Goal: Check status: Check status

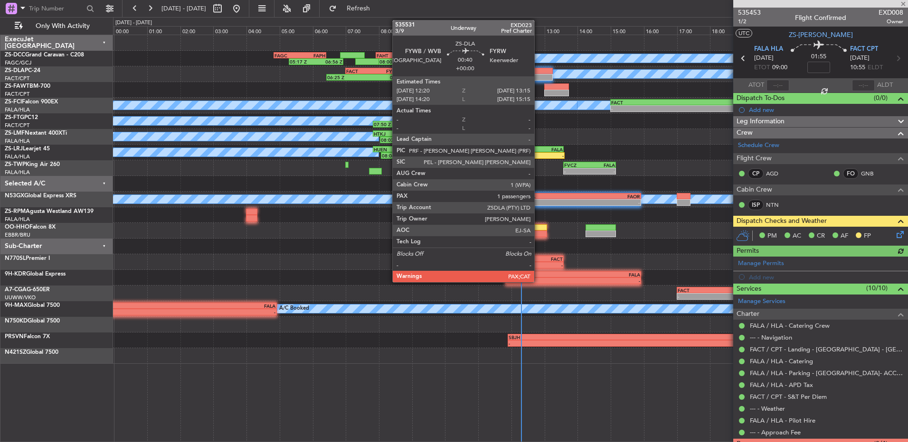
click at [538, 77] on div at bounding box center [537, 77] width 30 height 7
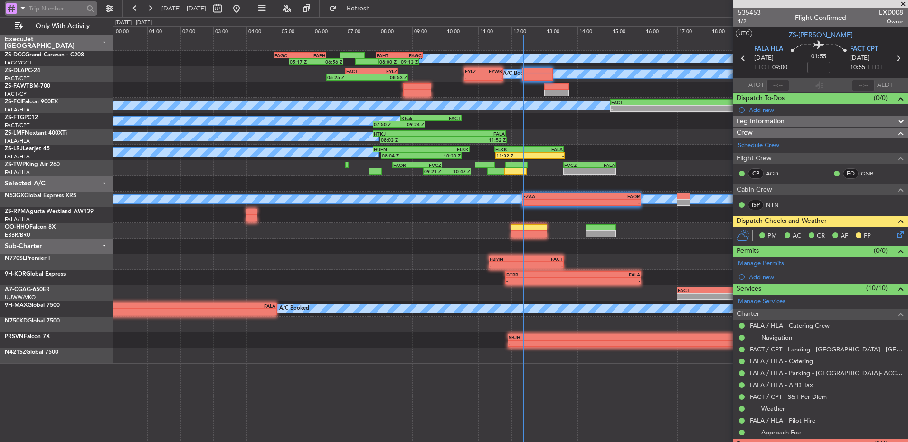
click at [63, 13] on input "text" at bounding box center [56, 8] width 55 height 14
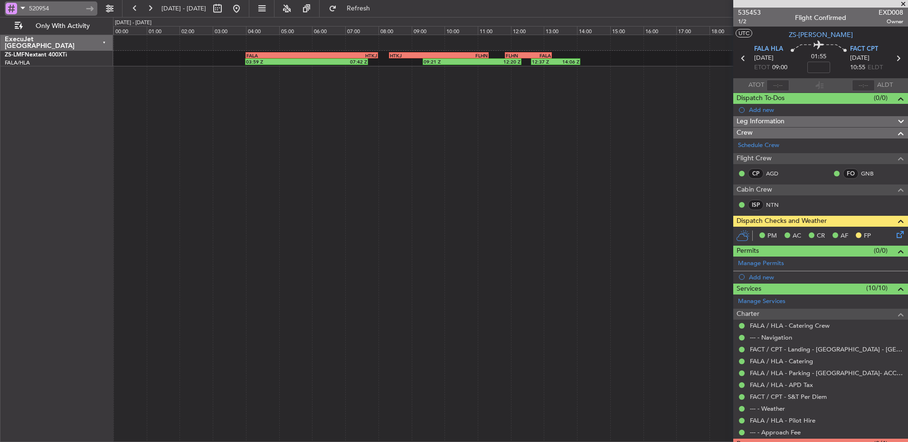
click at [54, 13] on input "520954" at bounding box center [56, 8] width 55 height 14
click at [53, 8] on input "520954" at bounding box center [56, 8] width 55 height 14
click at [52, 8] on input "520954" at bounding box center [56, 8] width 55 height 14
click at [43, 8] on input "520954" at bounding box center [56, 8] width 55 height 14
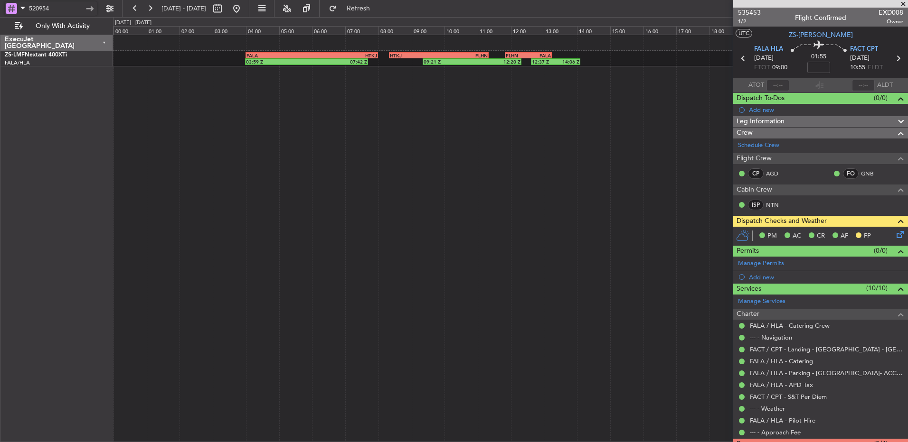
click at [43, 8] on input "520954" at bounding box center [56, 8] width 55 height 14
drag, startPoint x: 78, startPoint y: 18, endPoint x: 46, endPoint y: 14, distance: 32.6
click at [46, 14] on div "534027 [DATE] - [DATE] Refresh Quick Links Only With Activity" at bounding box center [454, 8] width 908 height 17
click at [42, 9] on input "534027" at bounding box center [56, 8] width 55 height 14
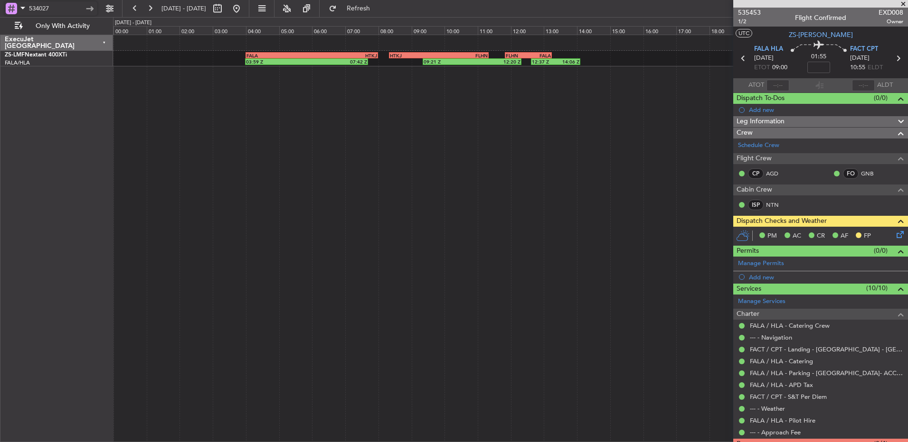
click at [42, 9] on input "534027" at bounding box center [56, 8] width 55 height 14
type input "5"
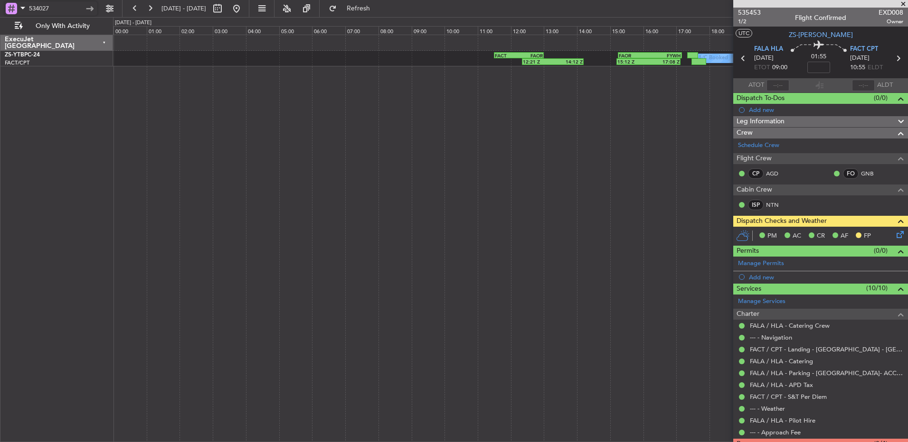
drag, startPoint x: 60, startPoint y: 7, endPoint x: 32, endPoint y: 17, distance: 29.7
click at [32, 17] on div "534027" at bounding box center [51, 10] width 93 height 14
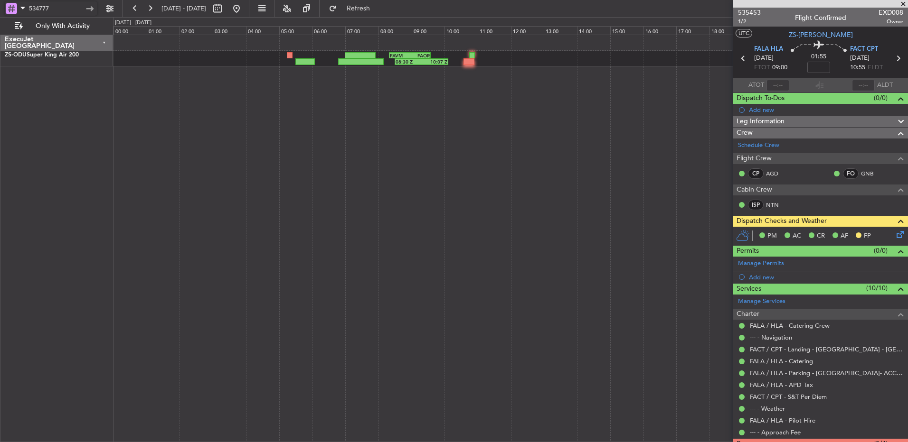
click at [44, 5] on input "534777" at bounding box center [56, 8] width 55 height 14
click at [44, 7] on input "534777" at bounding box center [56, 8] width 55 height 14
click at [43, 9] on input "534777" at bounding box center [56, 8] width 55 height 14
type input "534677"
click at [91, 8] on div at bounding box center [90, 8] width 15 height 15
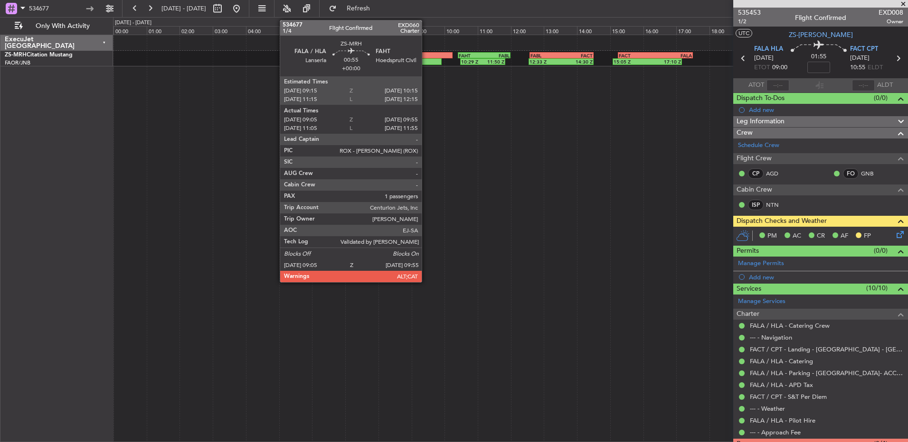
click at [426, 61] on div at bounding box center [427, 61] width 28 height 7
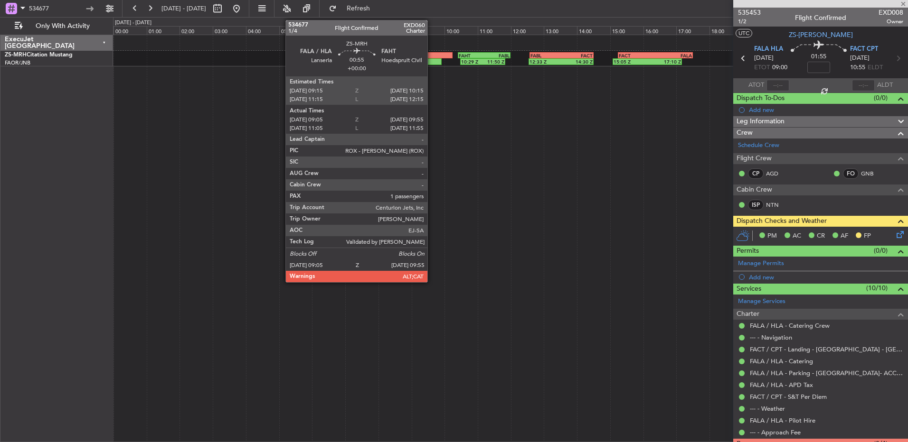
type input "09:05"
type input "09:50"
type input "1"
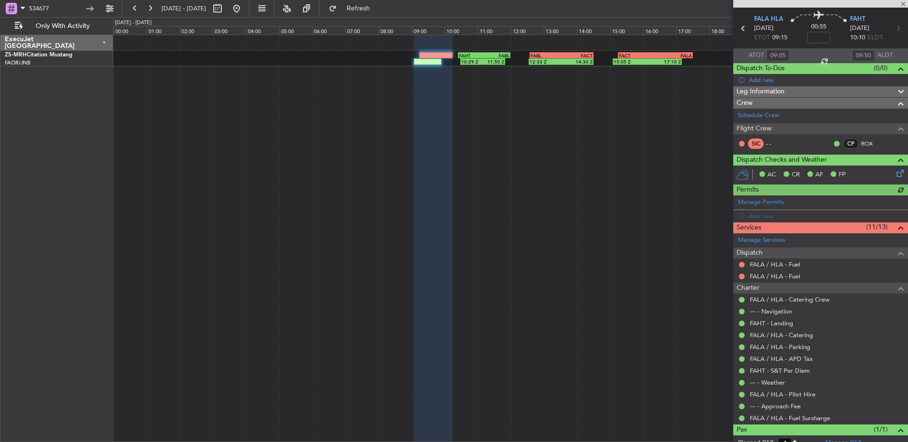
scroll to position [60, 0]
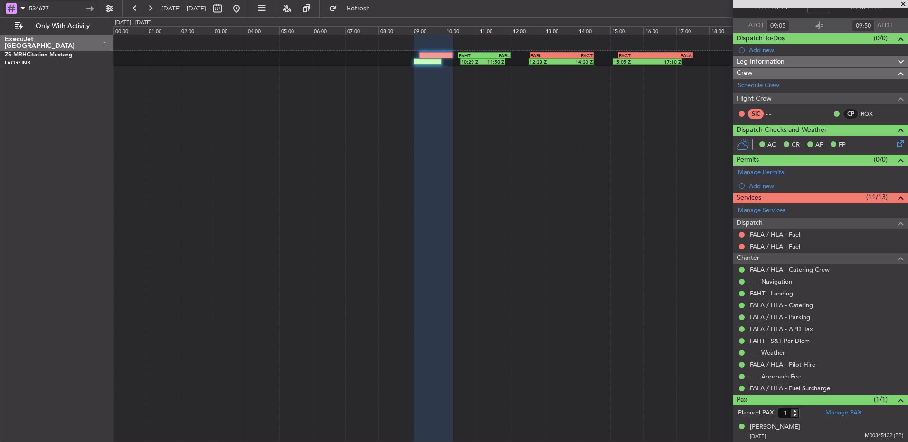
click at [49, 9] on input "534677" at bounding box center [56, 8] width 55 height 14
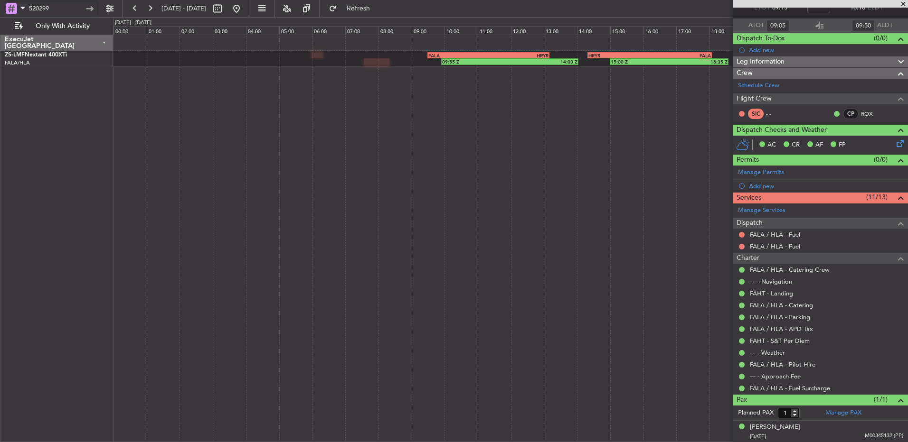
click at [41, 9] on input "520299" at bounding box center [56, 8] width 55 height 14
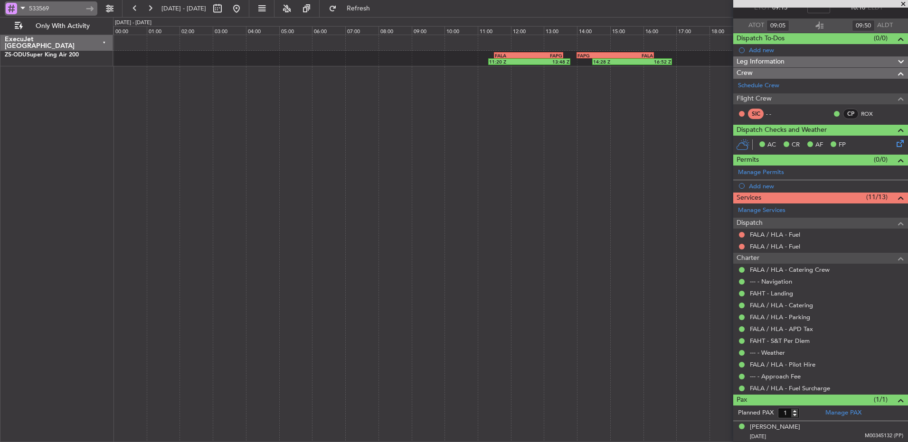
click at [19, 7] on span at bounding box center [22, 8] width 11 height 12
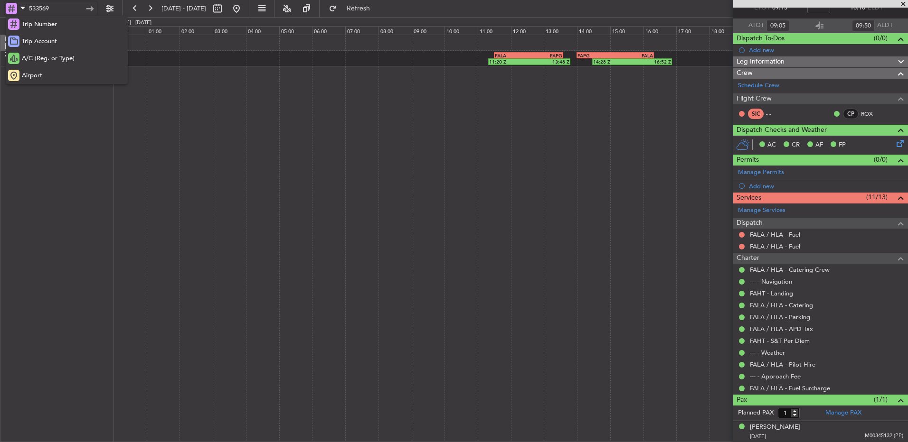
click at [31, 7] on div at bounding box center [454, 221] width 908 height 442
click at [34, 6] on input "533569" at bounding box center [56, 8] width 55 height 14
type input "521505"
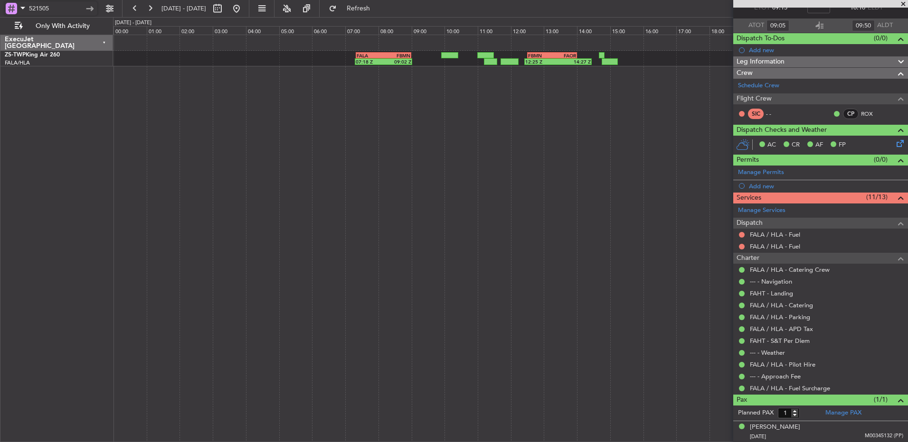
drag, startPoint x: 52, startPoint y: 6, endPoint x: 8, endPoint y: 6, distance: 44.6
click at [8, 6] on div "521505" at bounding box center [51, 8] width 93 height 14
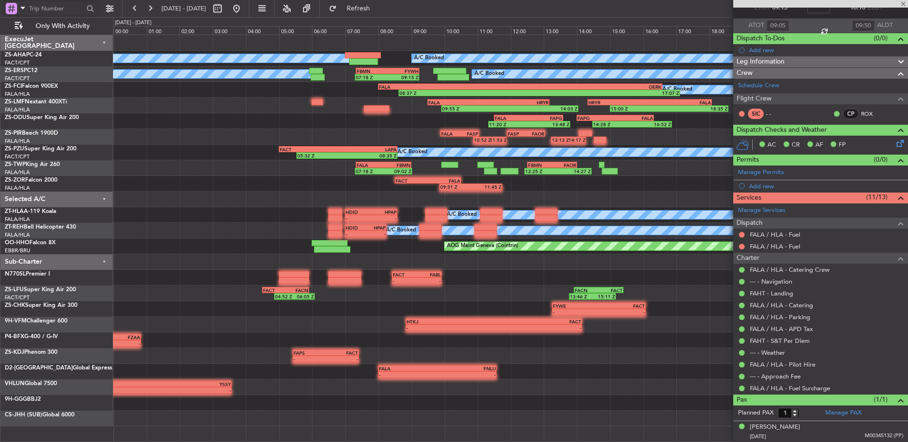
click at [229, 110] on div "09:55 Z 14:03 Z FALA 09:30 Z HRYR 13:10 Z 15:00 Z 18:35 Z HRYR 14:20 Z FALA 18:…" at bounding box center [510, 106] width 794 height 16
type input "0"
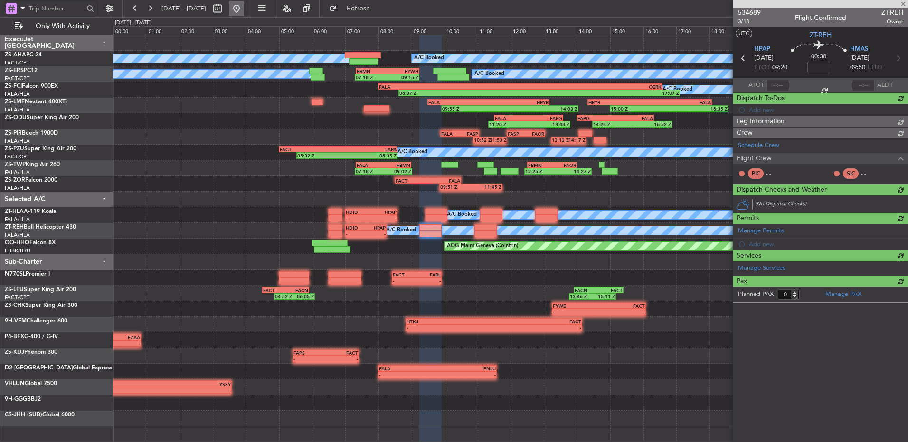
scroll to position [0, 0]
click at [244, 9] on button at bounding box center [236, 8] width 15 height 15
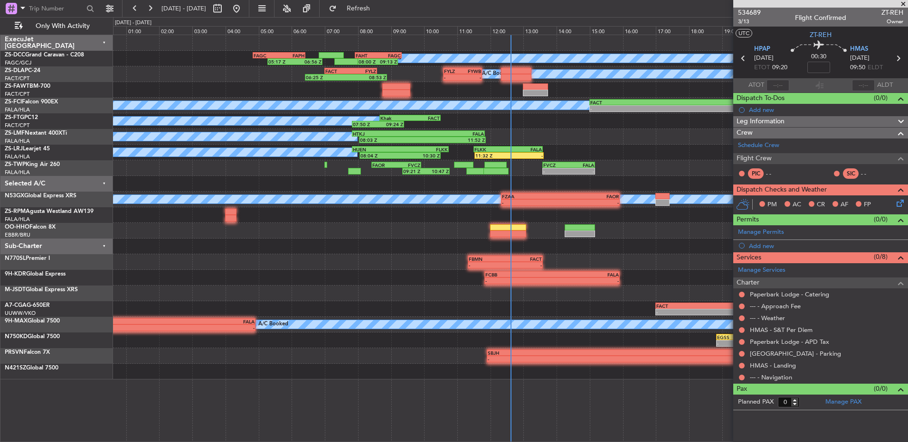
click at [897, 2] on div at bounding box center [820, 4] width 175 height 8
click at [903, 2] on span at bounding box center [902, 4] width 9 height 9
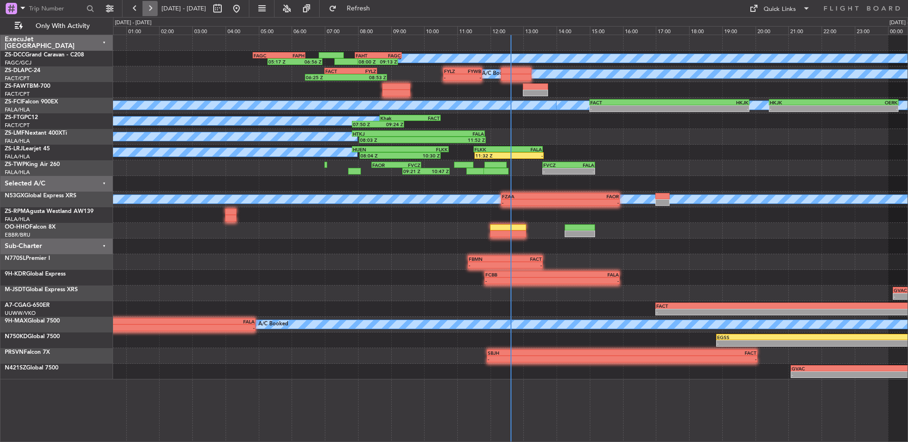
click at [148, 15] on button at bounding box center [149, 8] width 15 height 15
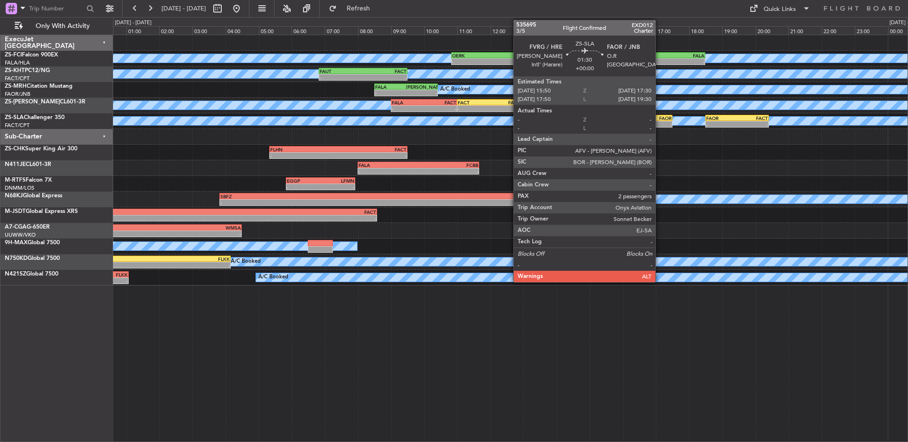
click at [659, 124] on div "-" at bounding box center [657, 125] width 27 height 6
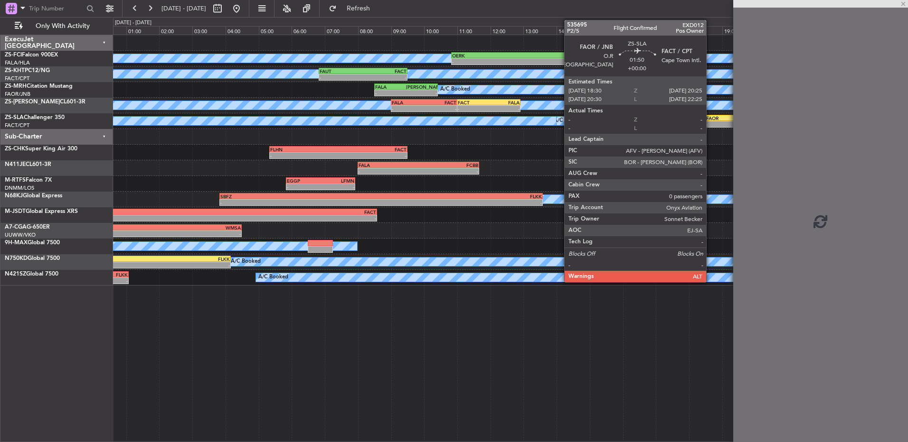
click at [710, 119] on div "FAOR" at bounding box center [721, 118] width 31 height 6
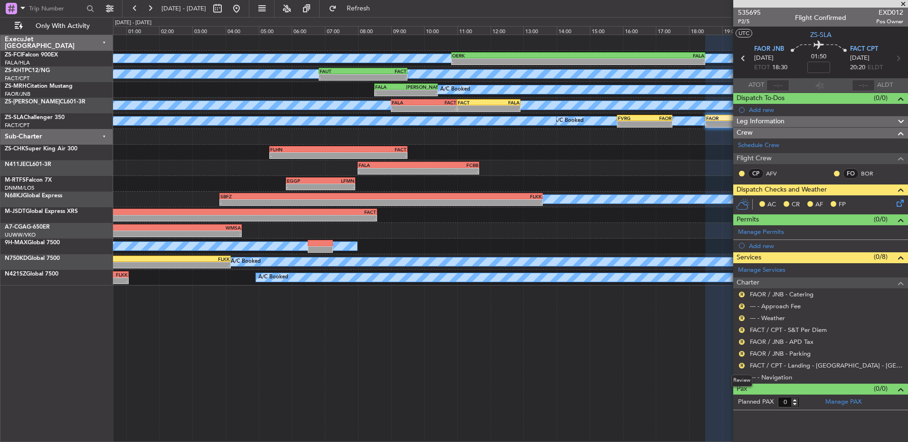
click at [742, 375] on div "Review" at bounding box center [741, 381] width 21 height 12
click at [740, 376] on button "R" at bounding box center [742, 378] width 6 height 6
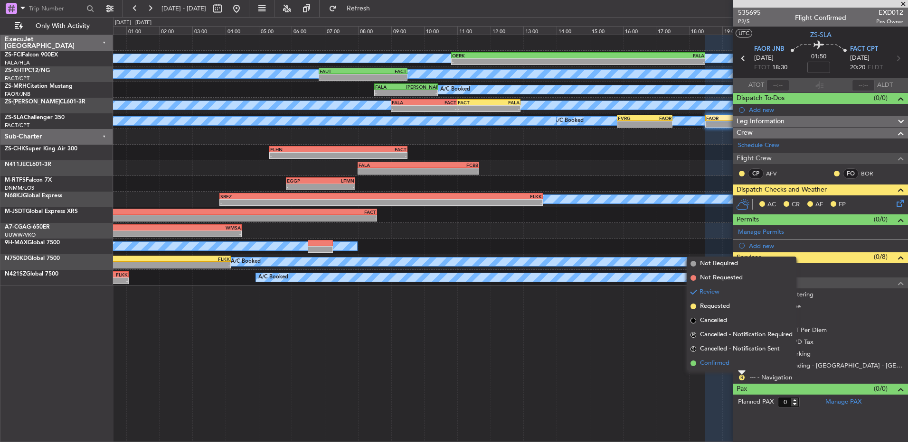
click at [739, 370] on li "Confirmed" at bounding box center [741, 364] width 110 height 14
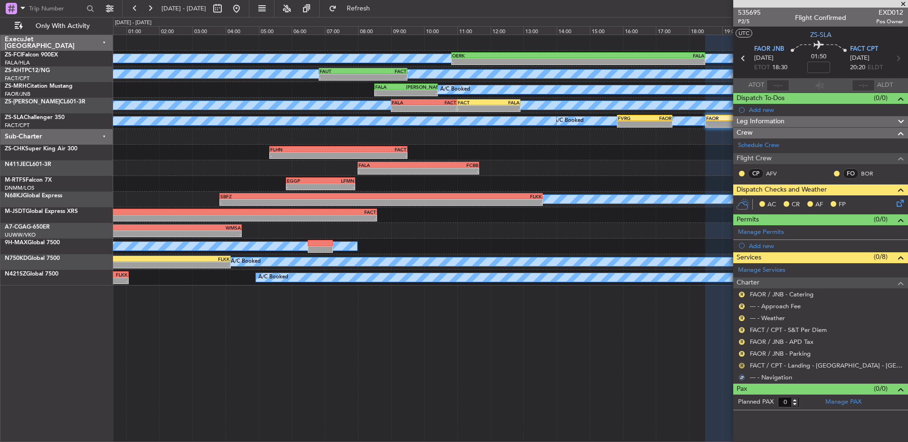
click at [741, 367] on button "R" at bounding box center [742, 366] width 6 height 6
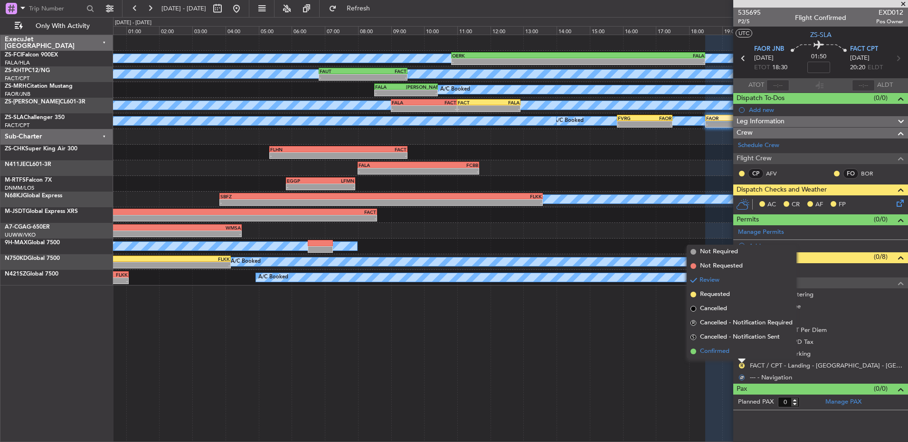
click at [741, 357] on li "Confirmed" at bounding box center [741, 352] width 110 height 14
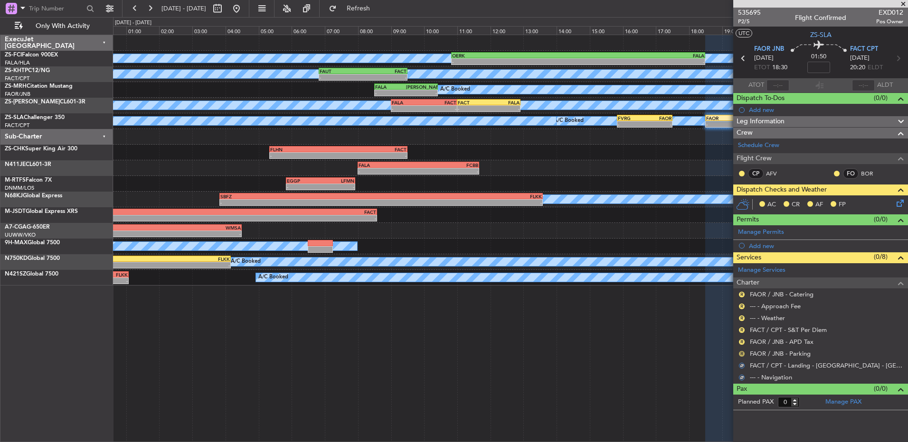
click at [741, 356] on button "R" at bounding box center [742, 354] width 6 height 6
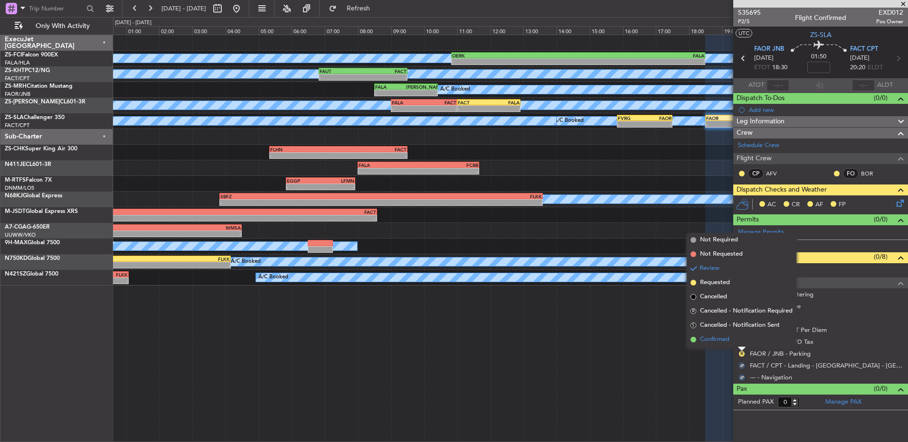
click at [739, 342] on li "Confirmed" at bounding box center [741, 340] width 110 height 14
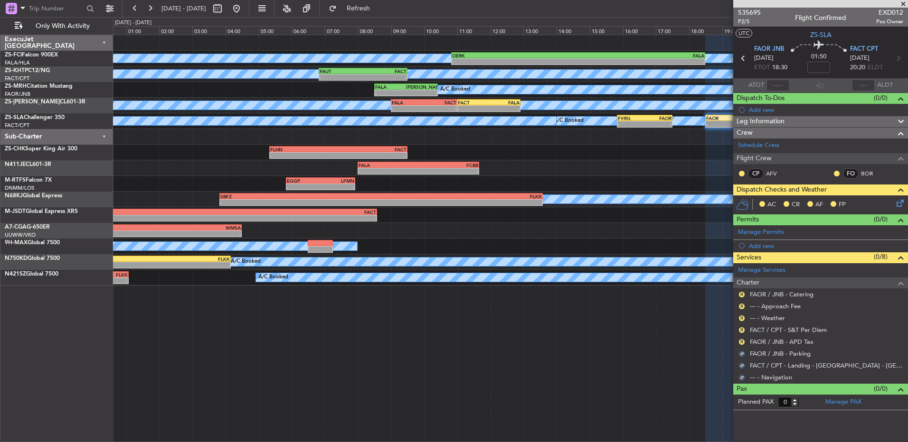
click at [739, 342] on button "R" at bounding box center [742, 342] width 6 height 6
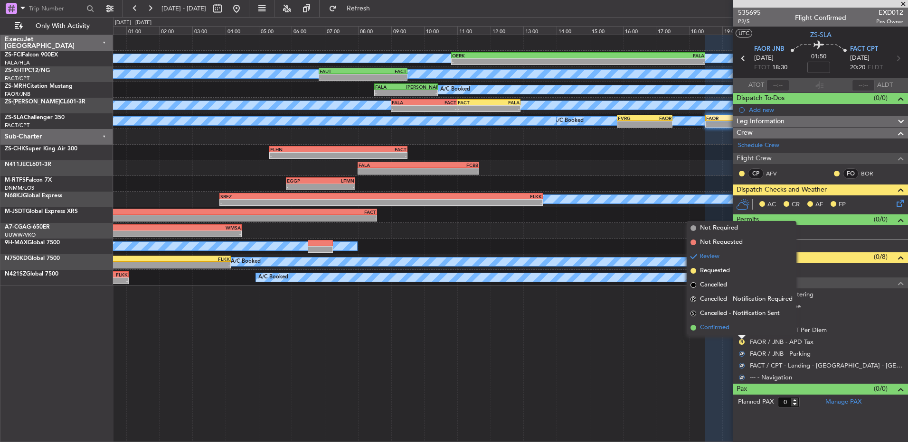
click at [744, 327] on li "Confirmed" at bounding box center [741, 328] width 110 height 14
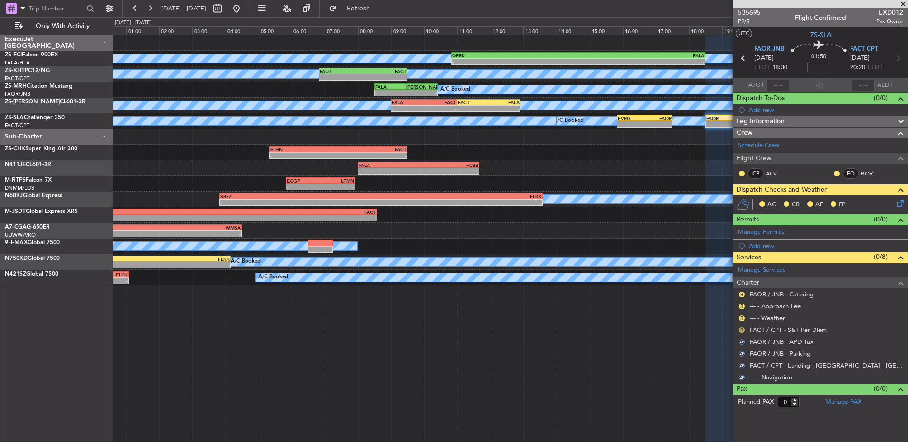
click at [742, 328] on button "R" at bounding box center [742, 331] width 6 height 6
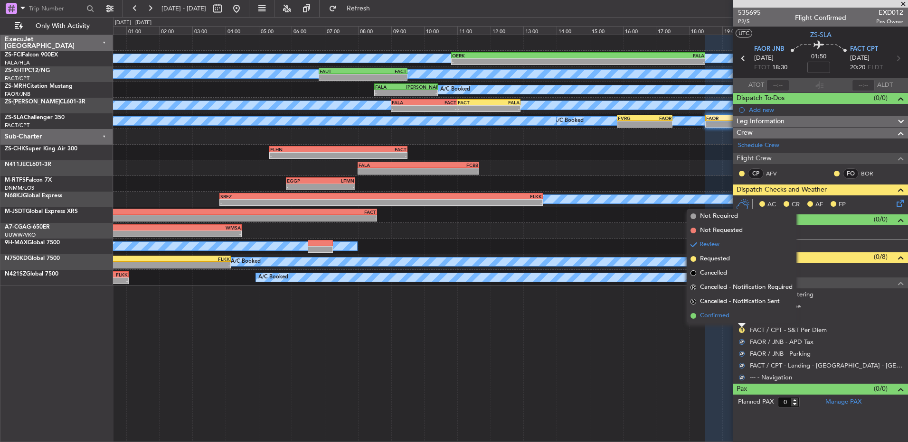
click at [739, 316] on li "Confirmed" at bounding box center [741, 316] width 110 height 14
click at [739, 316] on button "R" at bounding box center [742, 319] width 6 height 6
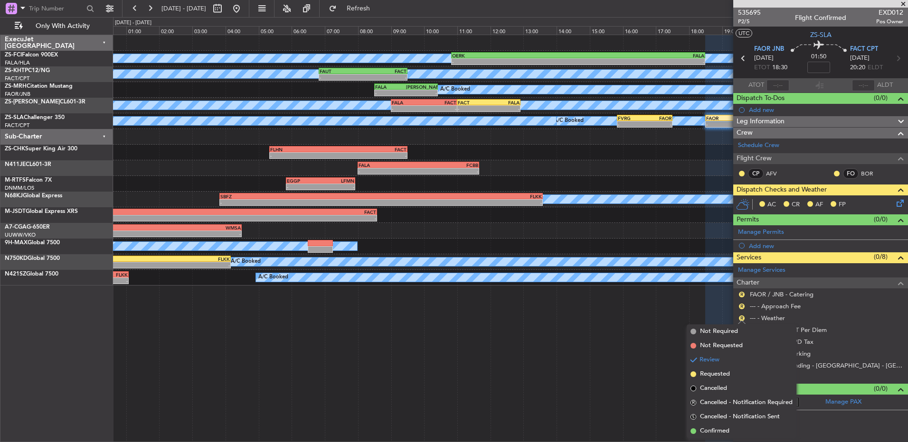
click at [733, 424] on li "Confirmed" at bounding box center [741, 431] width 110 height 14
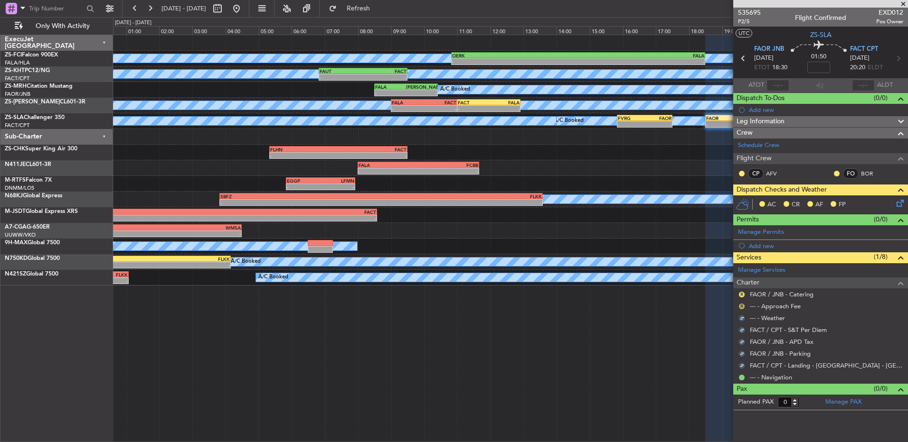
click at [742, 304] on button "R" at bounding box center [742, 307] width 6 height 6
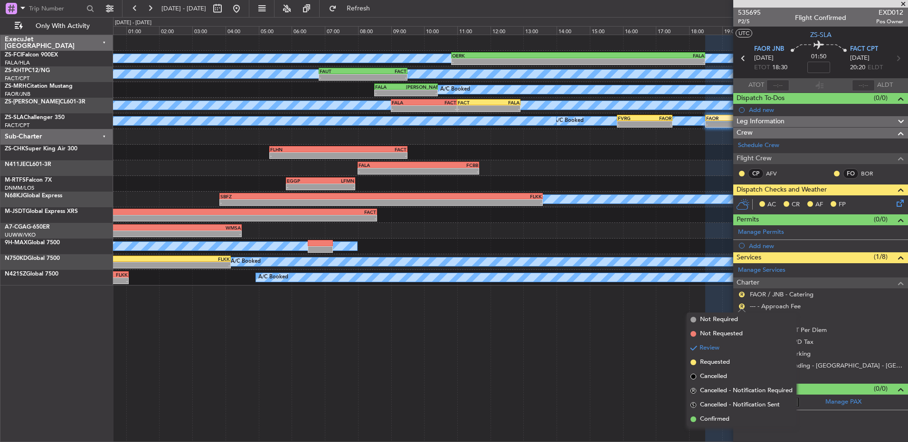
click at [752, 419] on li "Confirmed" at bounding box center [741, 420] width 110 height 14
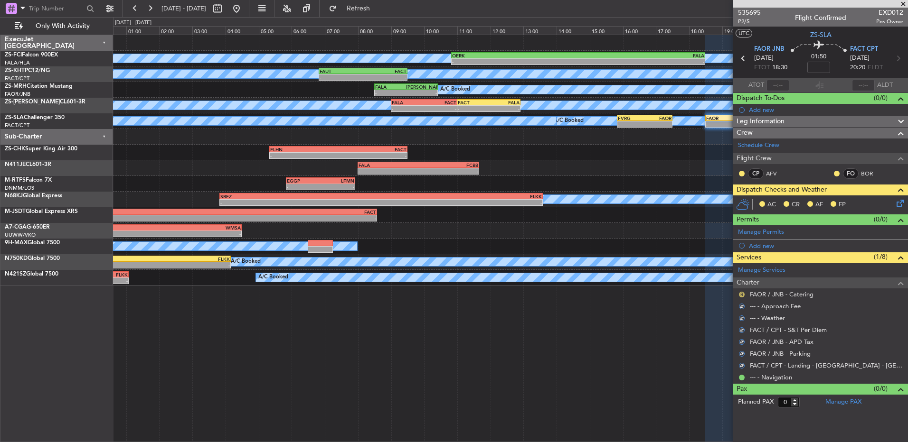
click at [740, 292] on button "R" at bounding box center [742, 295] width 6 height 6
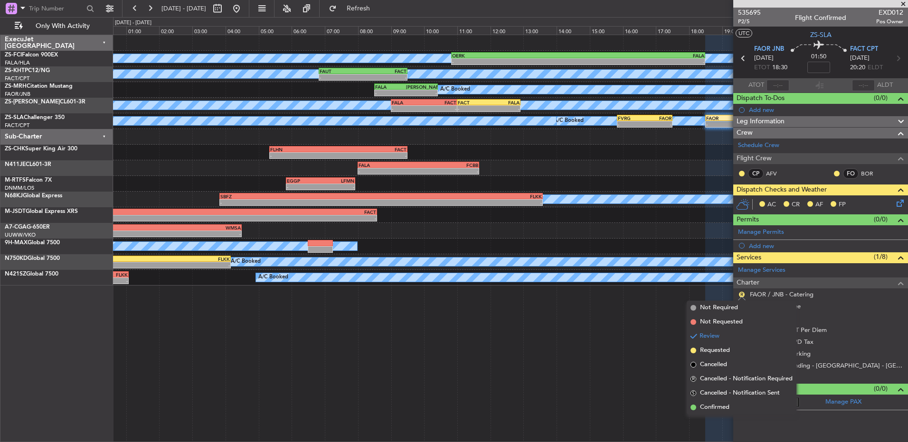
drag, startPoint x: 733, startPoint y: 404, endPoint x: 804, endPoint y: 218, distance: 199.3
click at [733, 404] on li "Confirmed" at bounding box center [741, 408] width 110 height 14
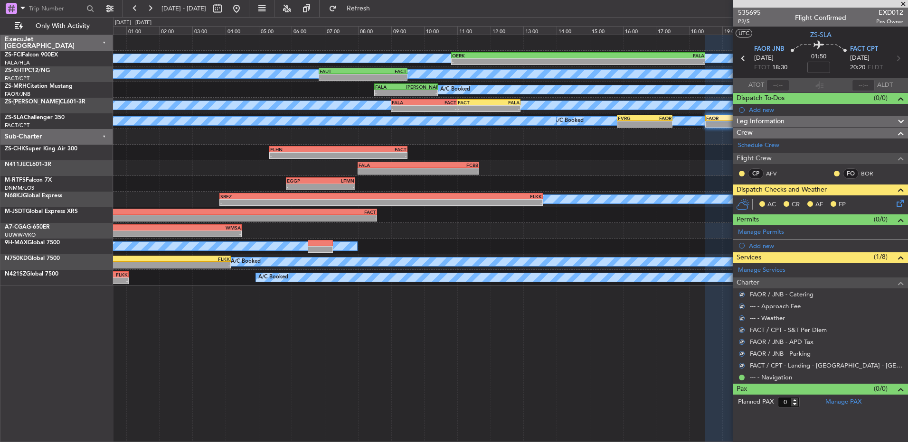
click at [837, 170] on div at bounding box center [837, 174] width 8 height 8
click at [838, 170] on div at bounding box center [837, 174] width 8 height 8
click at [837, 173] on button at bounding box center [837, 174] width 6 height 6
click at [741, 174] on button at bounding box center [742, 174] width 6 height 6
click at [746, 200] on span "Acknowledged" at bounding box center [744, 201] width 42 height 9
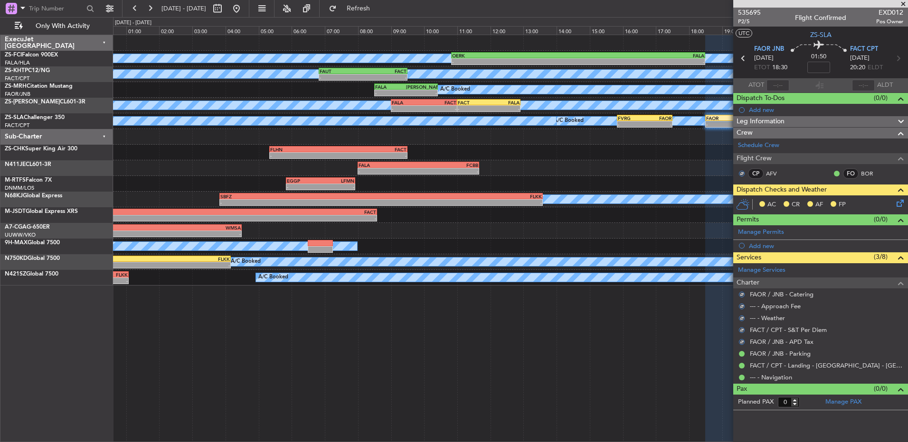
click at [895, 203] on div "AC CR AF FP" at bounding box center [820, 205] width 175 height 19
click at [901, 201] on icon at bounding box center [898, 202] width 8 height 8
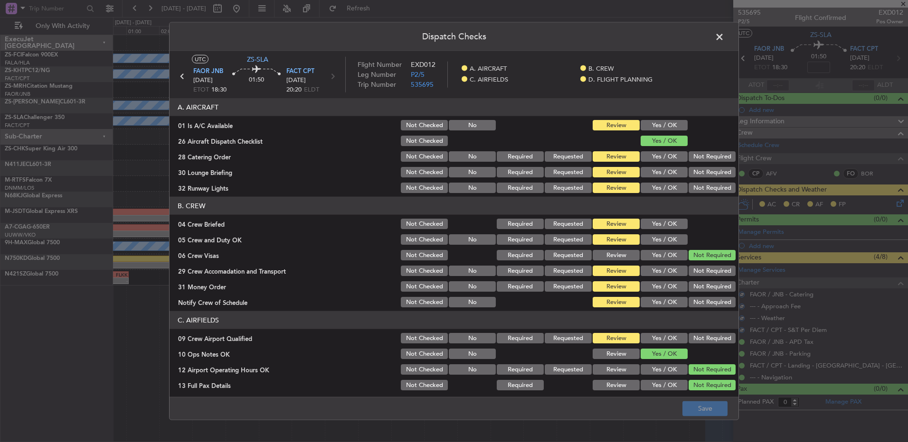
click at [672, 127] on button "Yes / OK" at bounding box center [663, 125] width 47 height 10
click at [699, 175] on button "Not Required" at bounding box center [711, 172] width 47 height 10
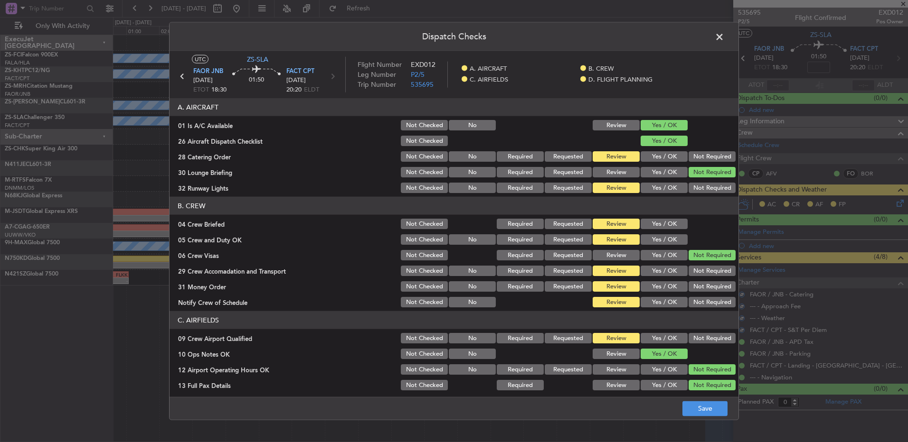
drag, startPoint x: 699, startPoint y: 162, endPoint x: 698, endPoint y: 180, distance: 18.5
click at [698, 162] on div "Not Required" at bounding box center [711, 156] width 48 height 13
click at [698, 186] on button "Not Required" at bounding box center [711, 188] width 47 height 10
click at [700, 149] on section "A. AIRCRAFT 01 Is A/C Available Not Checked No Review Yes / OK 26 Aircraft Disp…" at bounding box center [453, 146] width 569 height 96
click at [707, 150] on section "A. AIRCRAFT 01 Is A/C Available Not Checked No Review Yes / OK 26 Aircraft Disp…" at bounding box center [453, 146] width 569 height 96
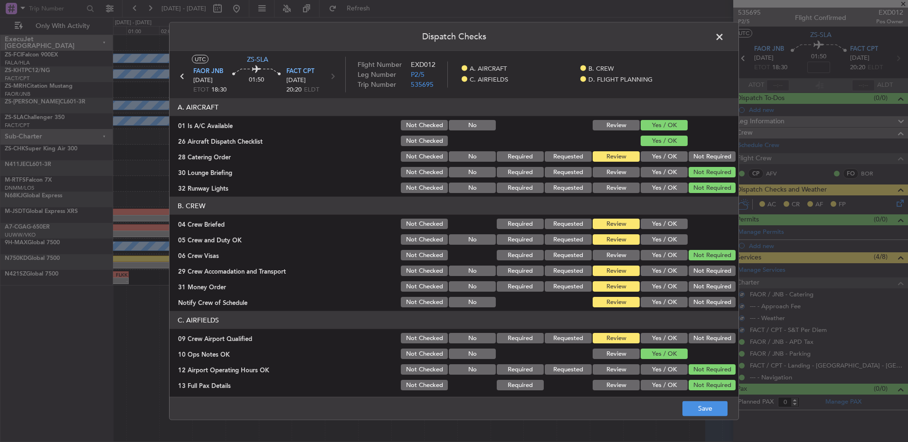
click at [706, 156] on button "Not Required" at bounding box center [711, 156] width 47 height 10
click at [673, 222] on button "Yes / OK" at bounding box center [663, 224] width 47 height 10
click at [671, 232] on section "B. CREW 04 Crew Briefed Not Checked Required Requested Review Yes / OK 05 Crew …" at bounding box center [453, 253] width 569 height 112
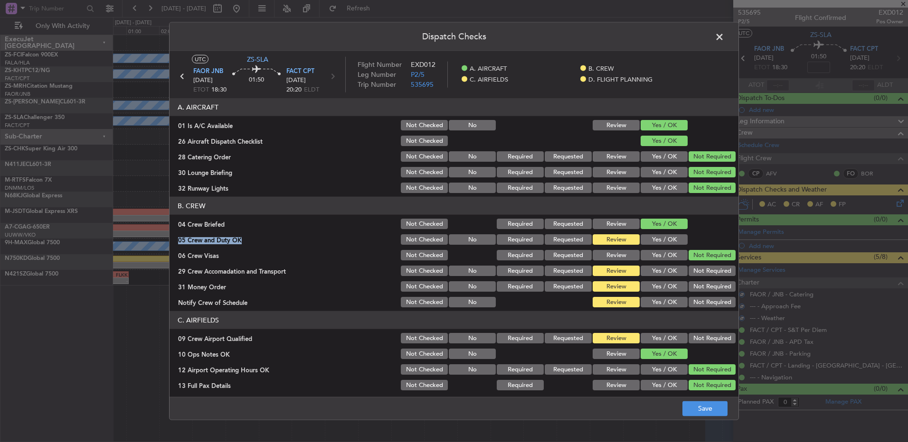
click at [669, 235] on button "Yes / OK" at bounding box center [663, 240] width 47 height 10
click at [699, 274] on button "Not Required" at bounding box center [711, 271] width 47 height 10
click at [702, 288] on button "Not Required" at bounding box center [711, 287] width 47 height 10
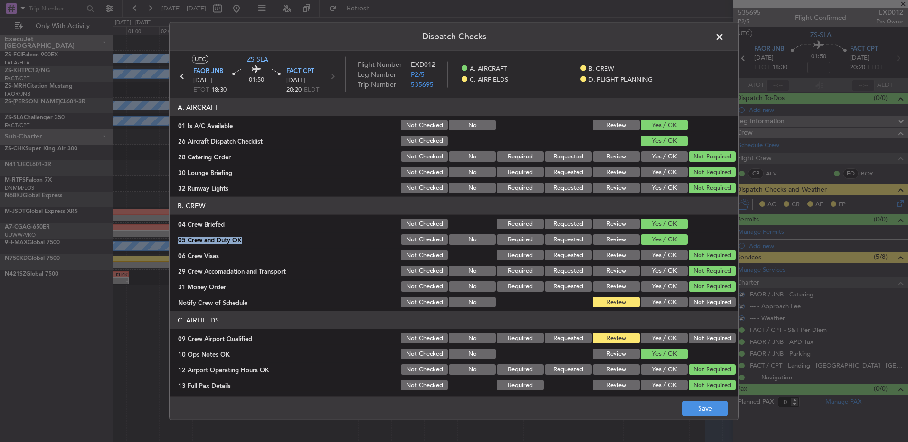
drag, startPoint x: 702, startPoint y: 290, endPoint x: 705, endPoint y: 299, distance: 9.6
click at [704, 290] on button "Not Required" at bounding box center [711, 287] width 47 height 10
click at [707, 300] on button "Not Required" at bounding box center [711, 302] width 47 height 10
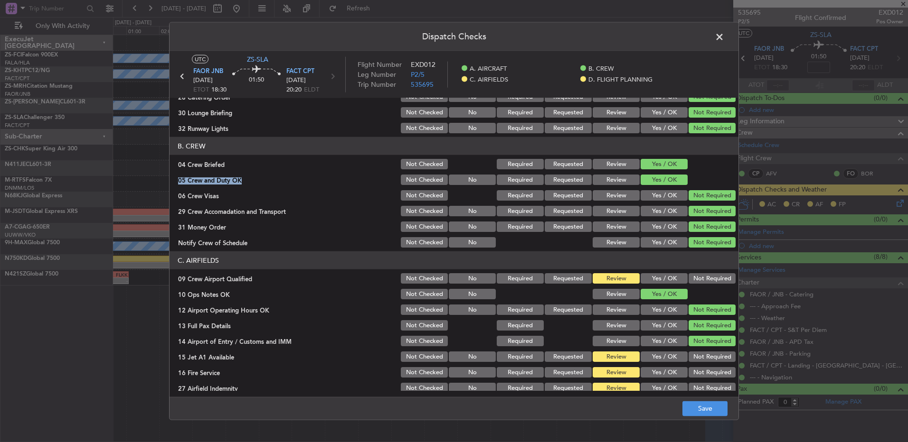
scroll to position [133, 0]
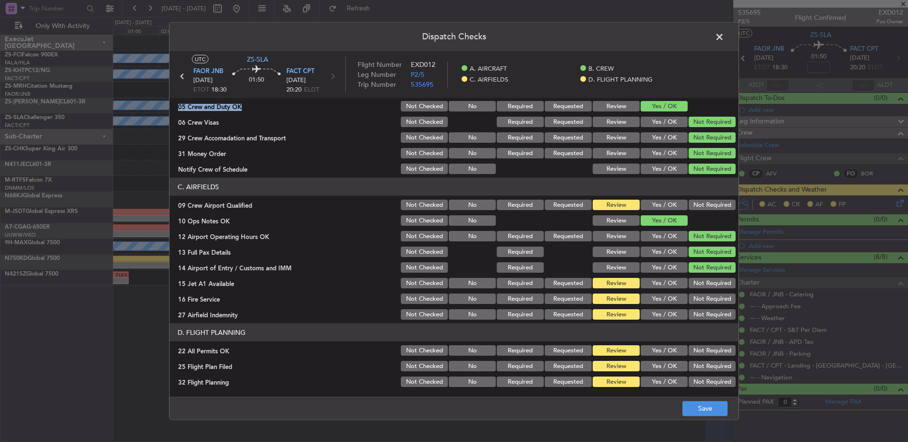
click at [657, 201] on button "Yes / OK" at bounding box center [663, 205] width 47 height 10
click at [712, 204] on button "Not Required" at bounding box center [711, 205] width 47 height 10
click at [702, 287] on button "Not Required" at bounding box center [711, 283] width 47 height 10
click at [706, 291] on section "C. AIRFIELDS 09 Crew Airport Qualified Not Checked No Required Requested Review…" at bounding box center [453, 249] width 569 height 143
click at [707, 301] on button "Not Required" at bounding box center [711, 299] width 47 height 10
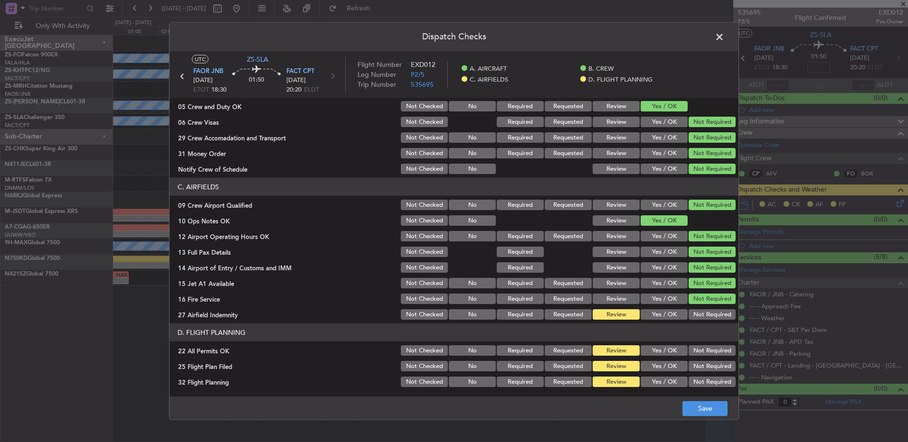
click at [707, 311] on button "Not Required" at bounding box center [711, 315] width 47 height 10
click at [712, 361] on button "Not Required" at bounding box center [711, 366] width 47 height 10
click at [709, 352] on button "Not Required" at bounding box center [711, 351] width 47 height 10
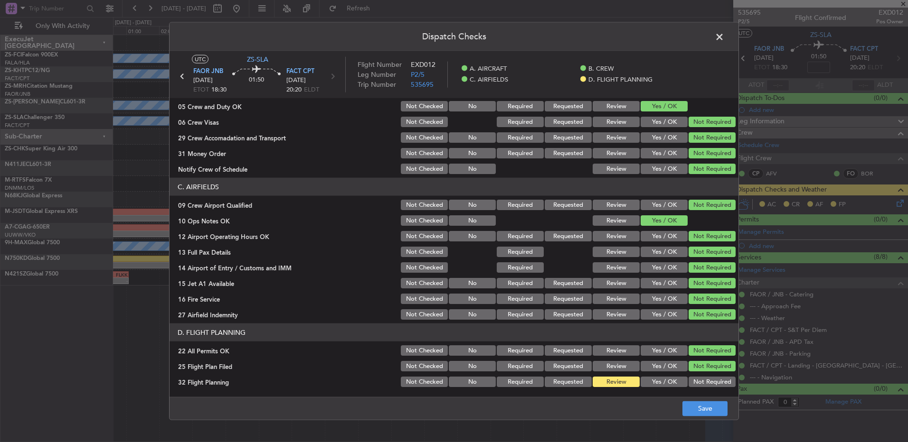
click at [643, 368] on button "Yes / OK" at bounding box center [663, 366] width 47 height 10
click at [647, 373] on section "D. FLIGHT PLANNING 22 All Permits OK Not Checked No Required Requested Review Y…" at bounding box center [453, 356] width 569 height 65
click at [667, 387] on button "Yes / OK" at bounding box center [663, 382] width 47 height 10
click at [689, 396] on main "UTC ZS-SLA FAOR JNB [DATE] ETOT 18:30 01:50 FACT CPT [DATE] 20:20 ELDT Flight N…" at bounding box center [453, 226] width 569 height 350
click at [695, 402] on button "Save" at bounding box center [704, 408] width 45 height 15
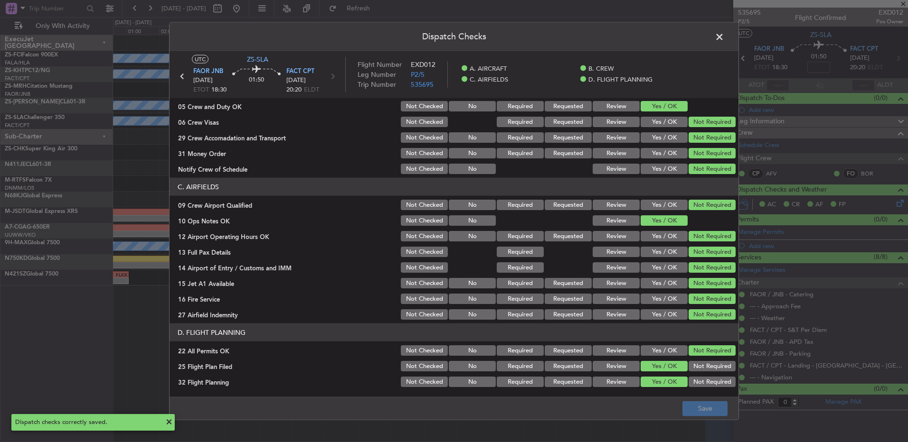
click at [724, 33] on span at bounding box center [724, 39] width 0 height 19
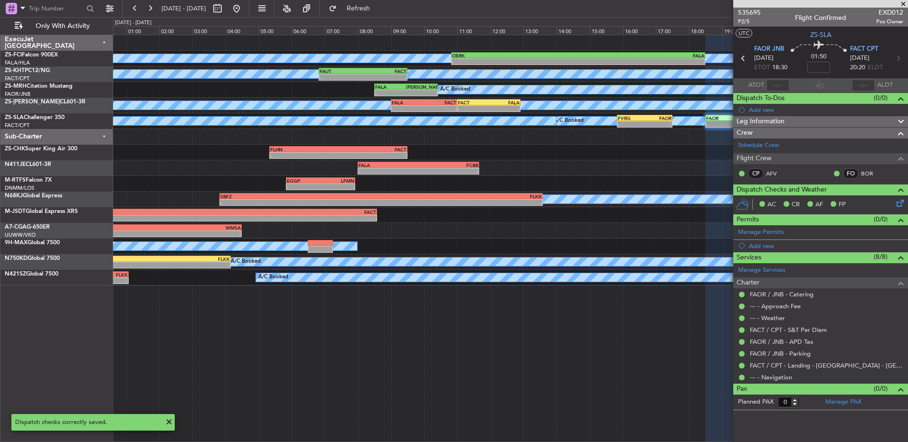
click at [653, 130] on div at bounding box center [510, 137] width 794 height 16
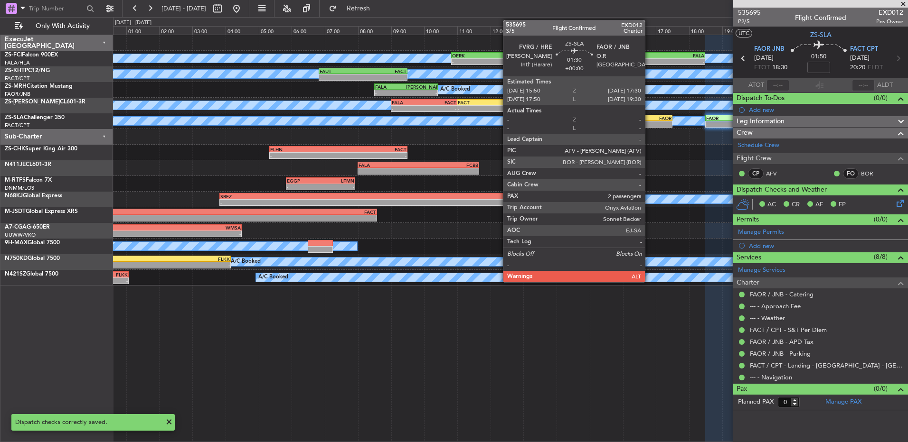
click at [649, 120] on div "FAOR" at bounding box center [657, 118] width 27 height 6
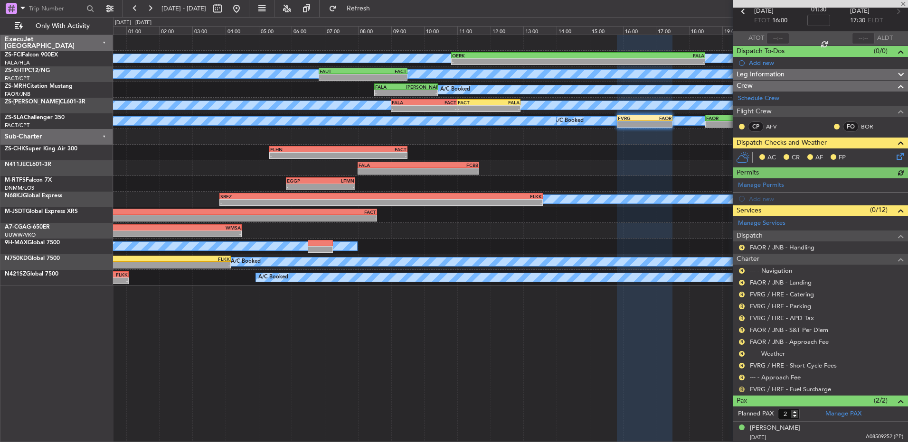
scroll to position [69, 0]
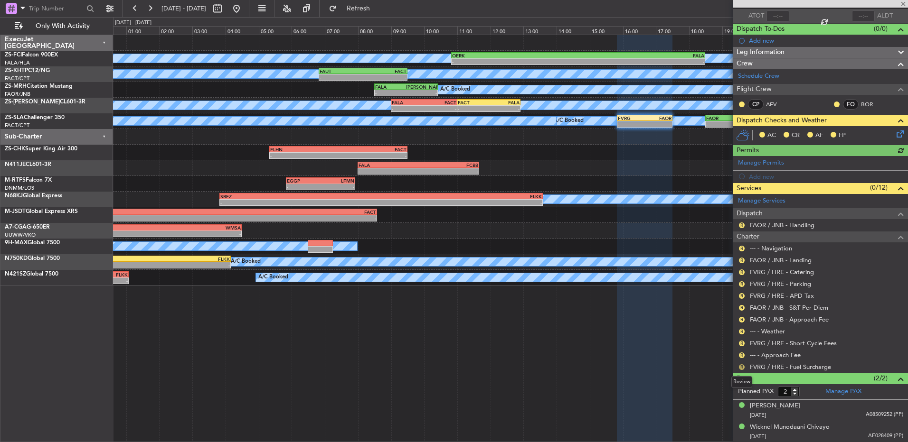
click at [742, 366] on button "R" at bounding box center [742, 368] width 6 height 6
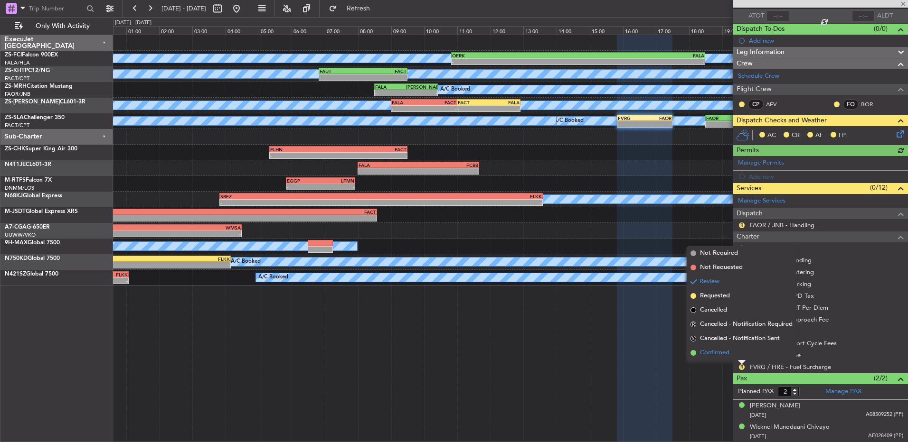
click at [739, 357] on li "Confirmed" at bounding box center [741, 353] width 110 height 14
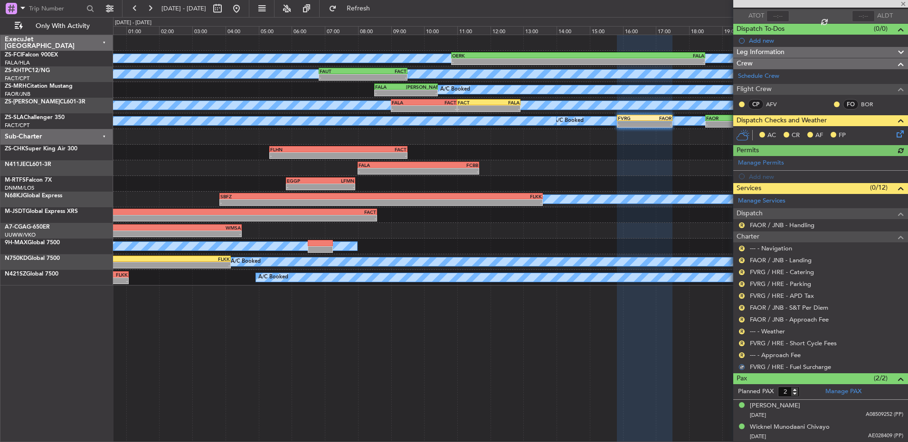
click at [738, 355] on div "R" at bounding box center [742, 356] width 8 height 8
click at [741, 355] on button "R" at bounding box center [742, 356] width 6 height 6
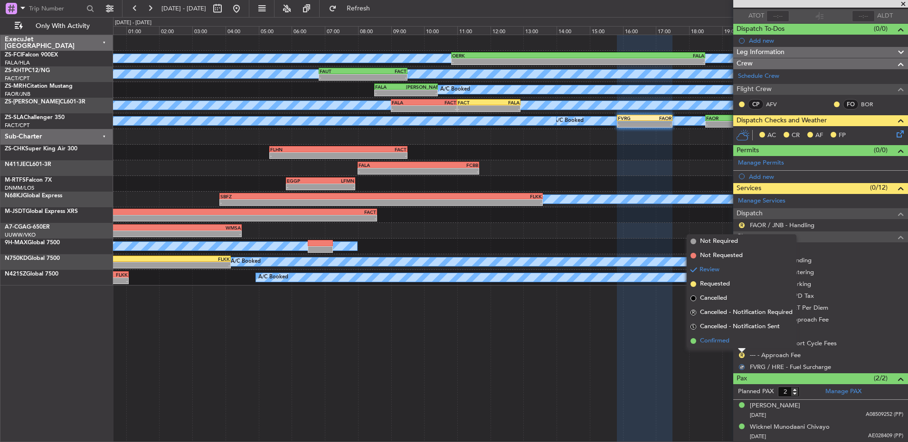
click at [740, 343] on li "Confirmed" at bounding box center [741, 341] width 110 height 14
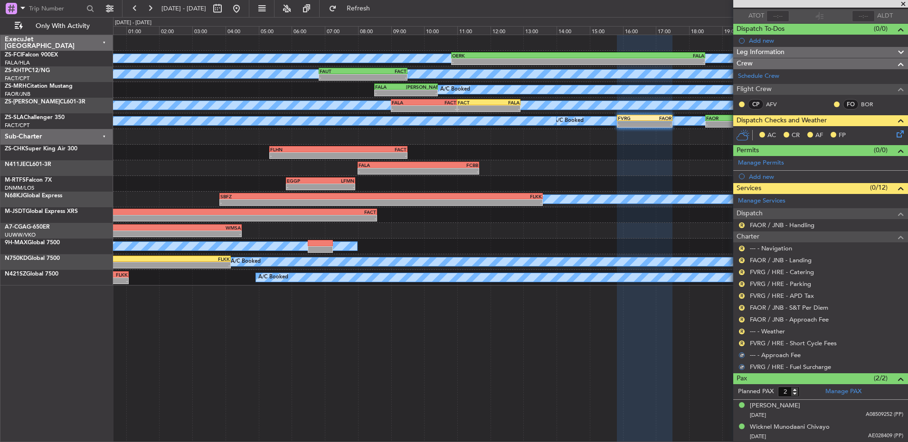
click at [740, 343] on button "R" at bounding box center [742, 344] width 6 height 6
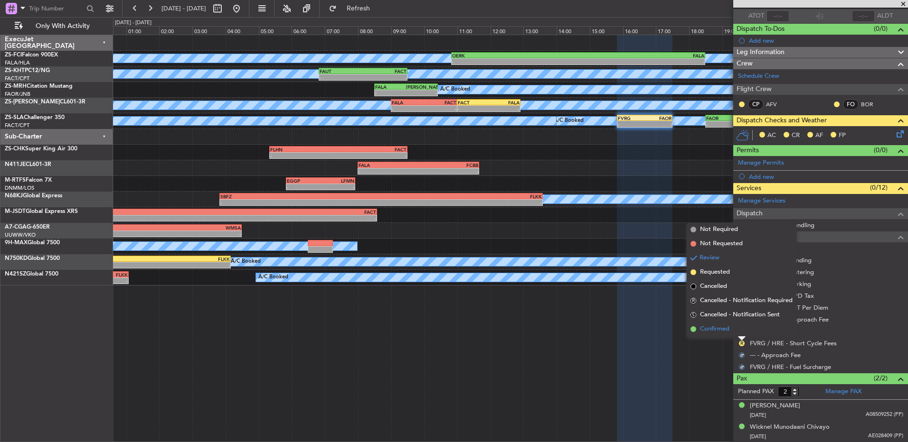
click at [738, 329] on li "Confirmed" at bounding box center [741, 329] width 110 height 14
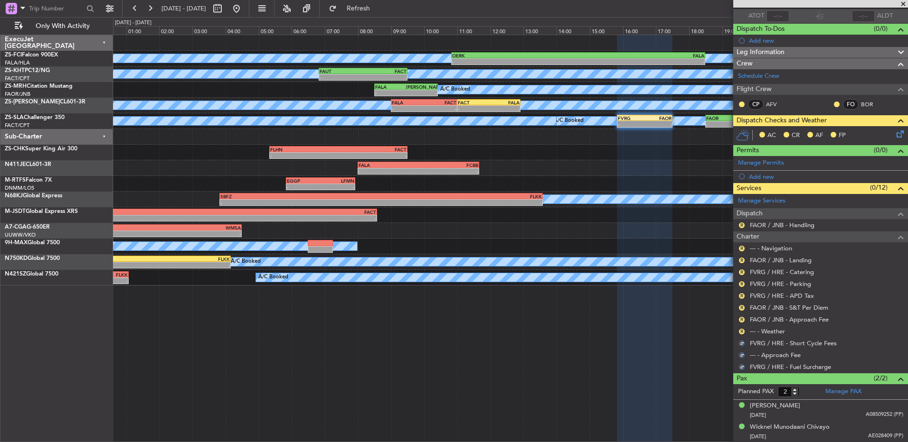
click at [738, 329] on div "R" at bounding box center [742, 332] width 8 height 8
click at [741, 331] on button "R" at bounding box center [742, 332] width 6 height 6
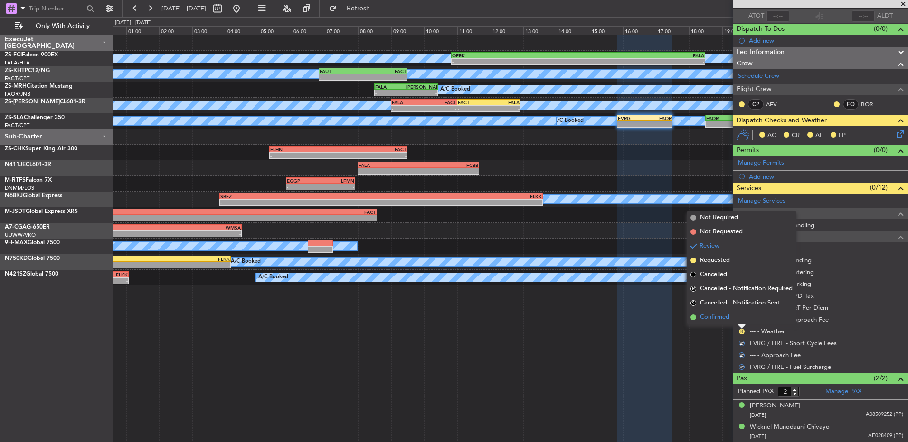
click at [735, 317] on li "Confirmed" at bounding box center [741, 317] width 110 height 14
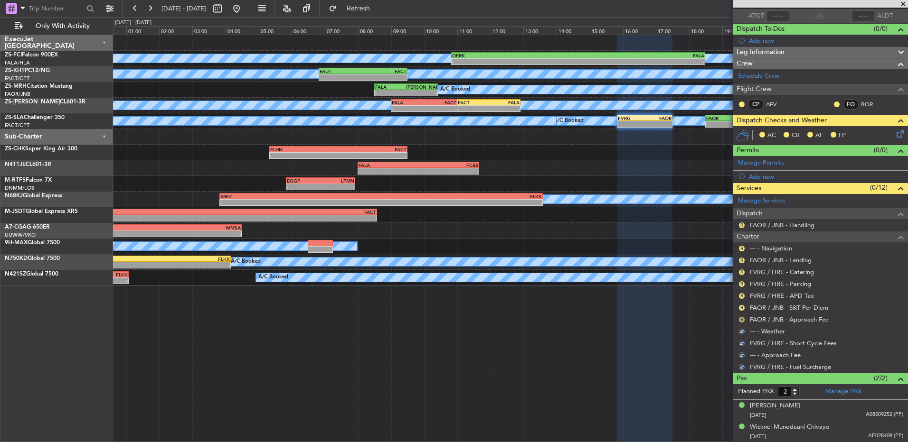
click at [742, 318] on button "R" at bounding box center [742, 320] width 6 height 6
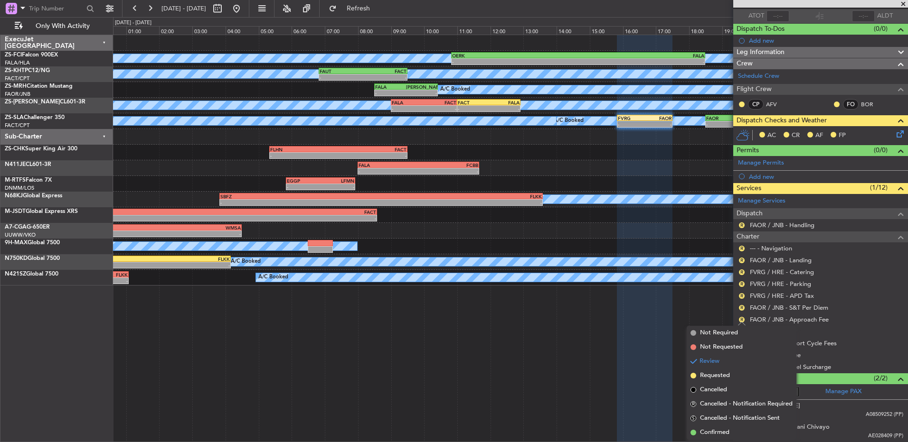
drag, startPoint x: 719, startPoint y: 432, endPoint x: 786, endPoint y: 347, distance: 108.1
click at [719, 430] on span "Confirmed" at bounding box center [714, 432] width 29 height 9
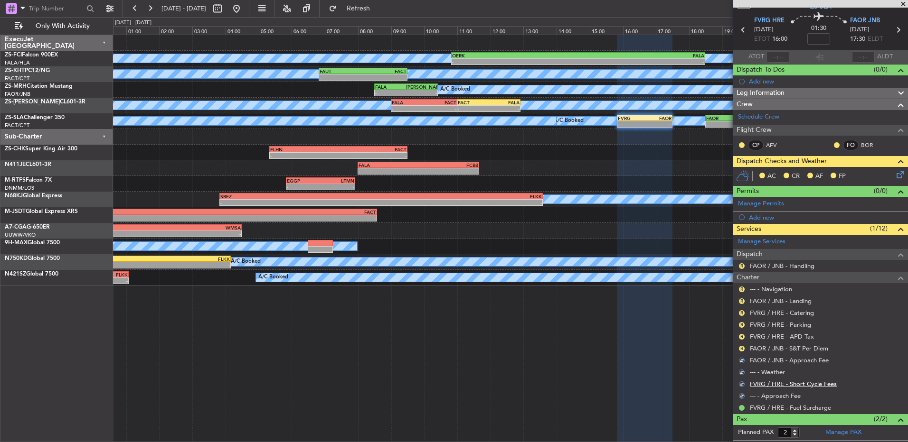
scroll to position [0, 0]
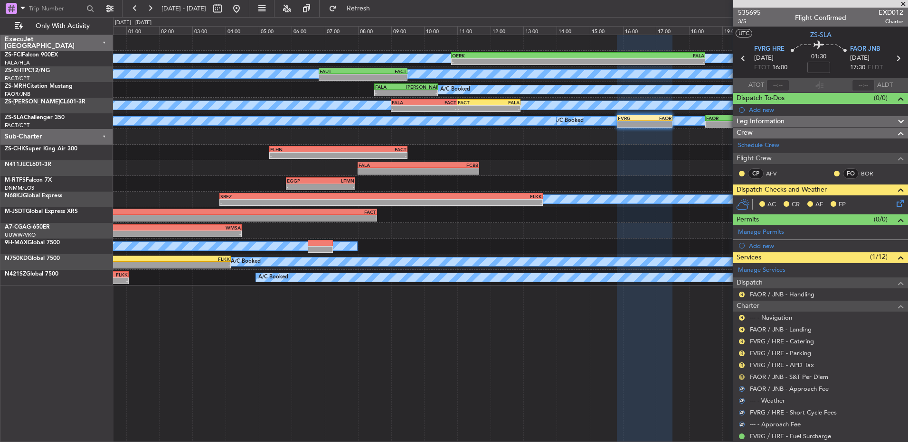
click at [740, 378] on button "R" at bounding box center [742, 378] width 6 height 6
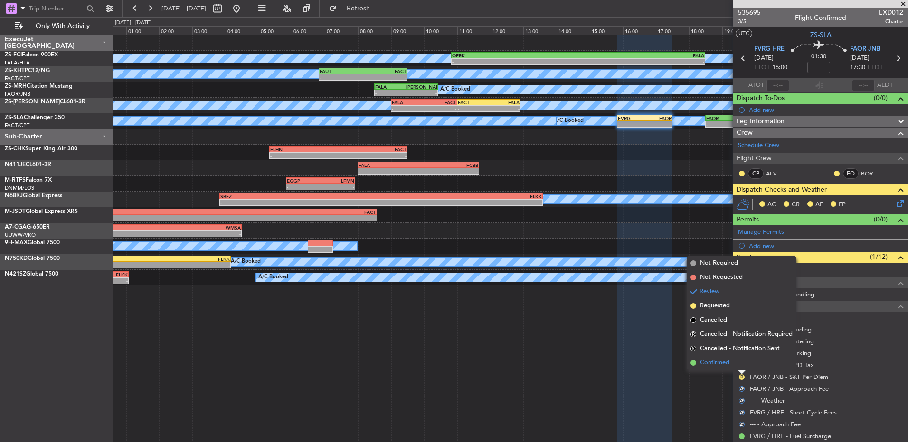
click at [738, 366] on li "Confirmed" at bounding box center [741, 363] width 110 height 14
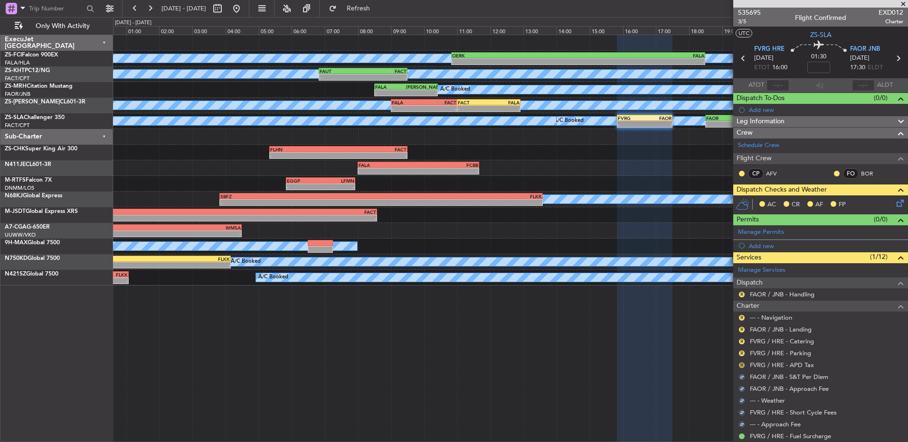
click at [740, 366] on button "R" at bounding box center [742, 366] width 6 height 6
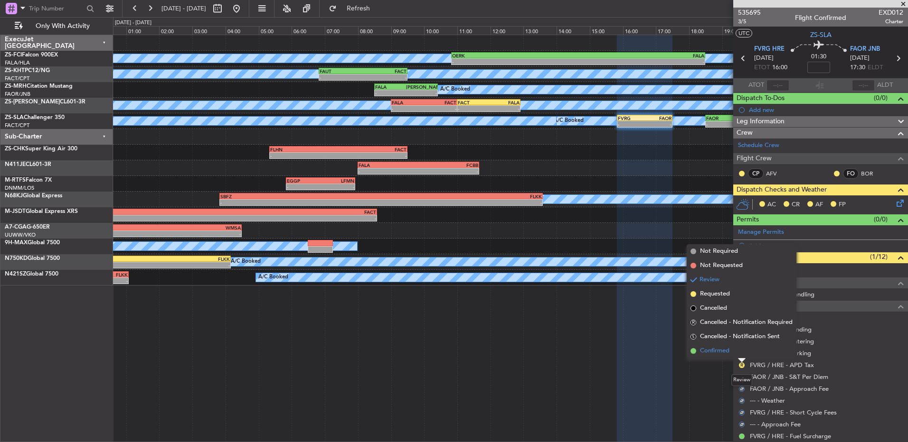
click at [745, 358] on li "Confirmed" at bounding box center [741, 351] width 110 height 14
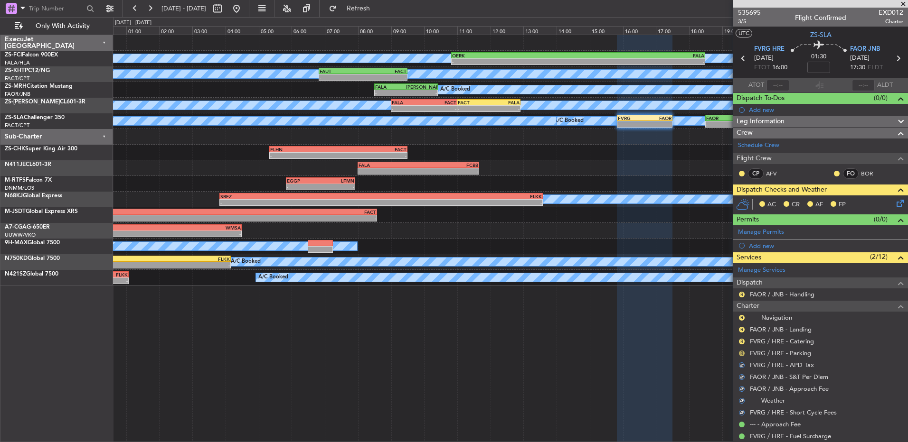
click at [740, 351] on button "R" at bounding box center [742, 354] width 6 height 6
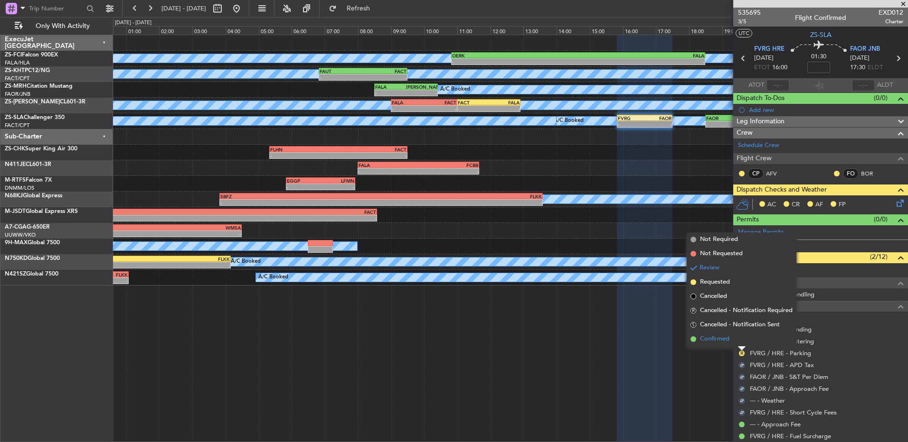
click at [739, 343] on li "Confirmed" at bounding box center [741, 339] width 110 height 14
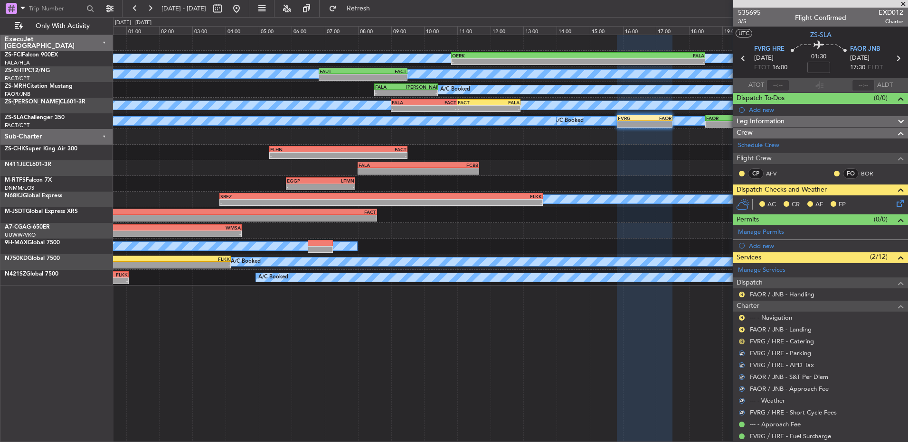
click at [740, 341] on button "R" at bounding box center [742, 342] width 6 height 6
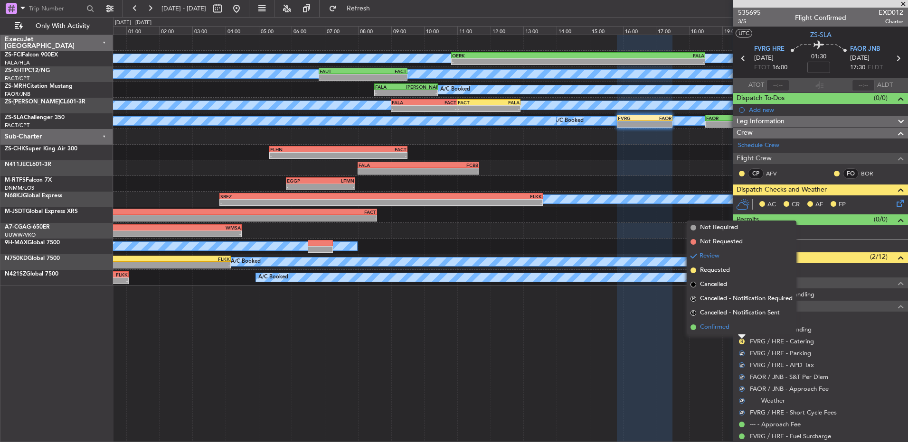
click at [740, 331] on li "Confirmed" at bounding box center [741, 327] width 110 height 14
click at [742, 329] on button "R" at bounding box center [742, 330] width 6 height 6
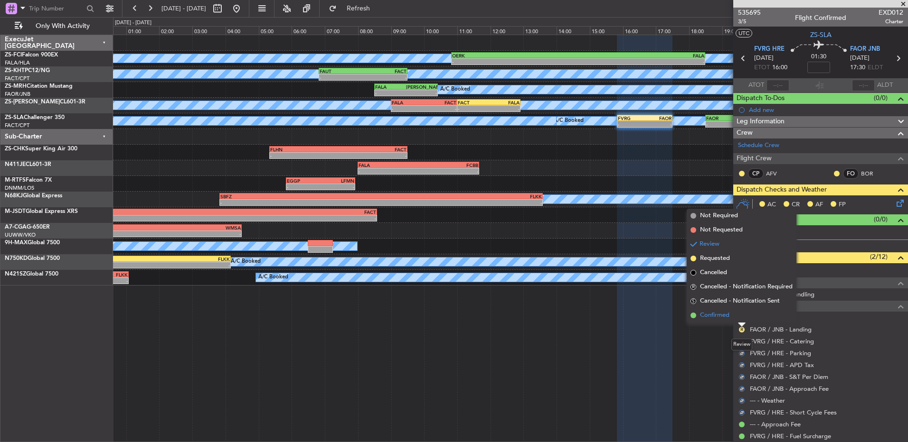
click at [742, 322] on li "Confirmed" at bounding box center [741, 316] width 110 height 14
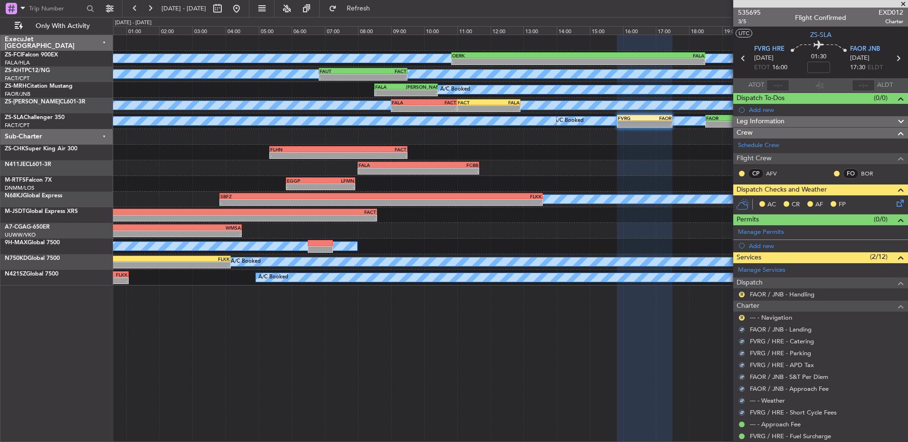
click at [742, 321] on div "R" at bounding box center [742, 318] width 8 height 8
click at [742, 316] on button "R" at bounding box center [742, 318] width 6 height 6
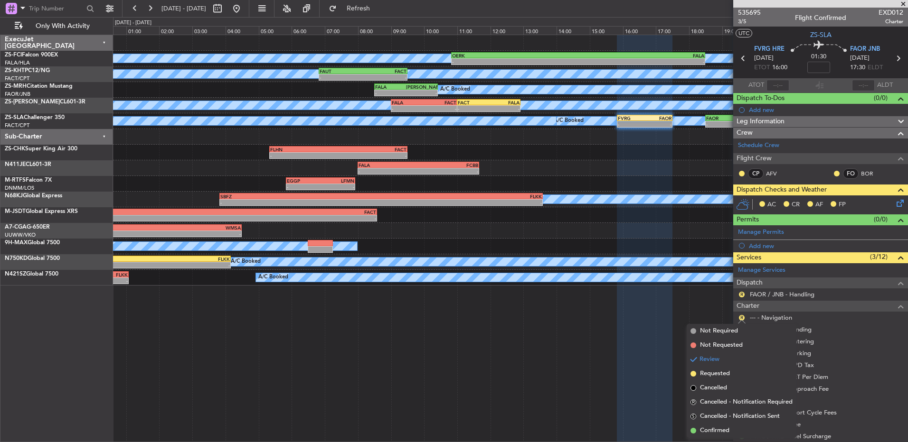
click at [722, 429] on span "Confirmed" at bounding box center [714, 430] width 29 height 9
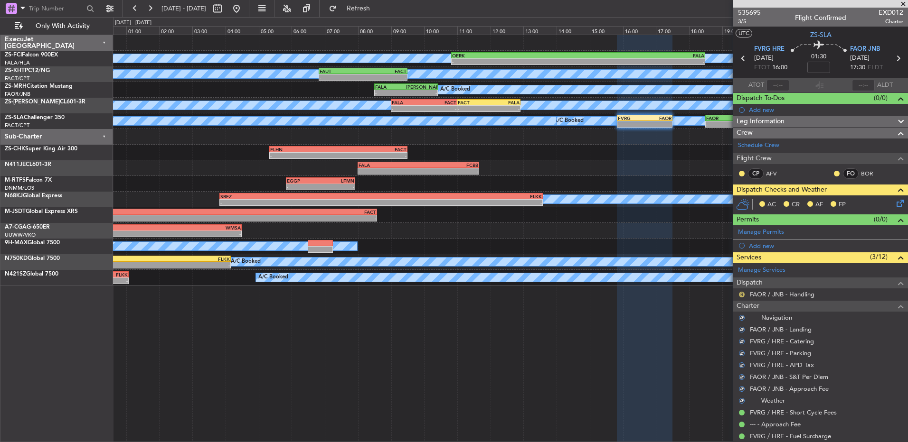
click at [743, 293] on button "R" at bounding box center [742, 295] width 6 height 6
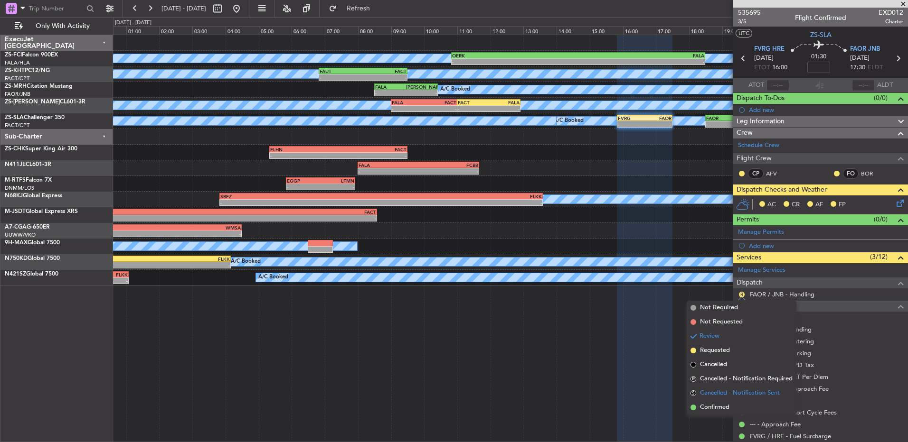
click at [725, 400] on ul "Not Required Not Requested Review Requested Cancelled R Cancelled - Notificatio…" at bounding box center [741, 358] width 110 height 114
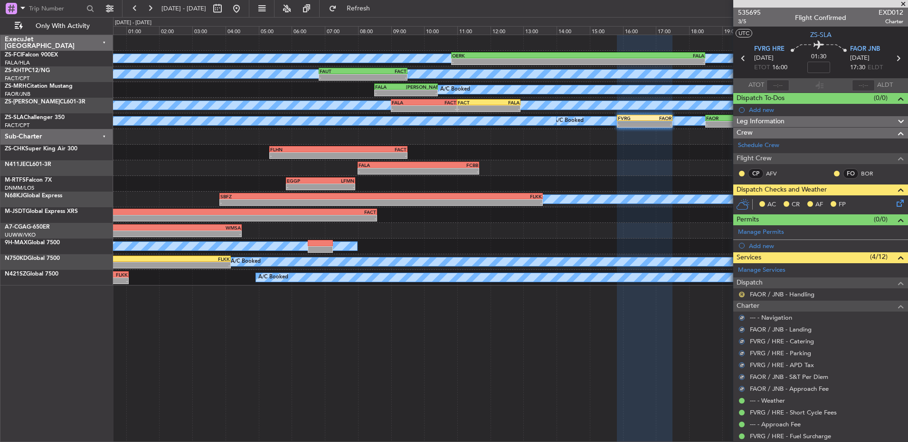
click at [741, 294] on button "R" at bounding box center [742, 295] width 6 height 6
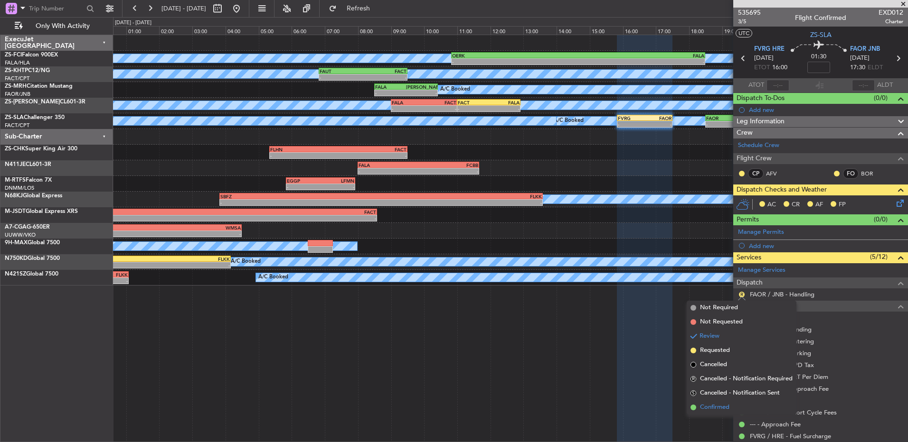
click at [709, 407] on span "Confirmed" at bounding box center [714, 407] width 29 height 9
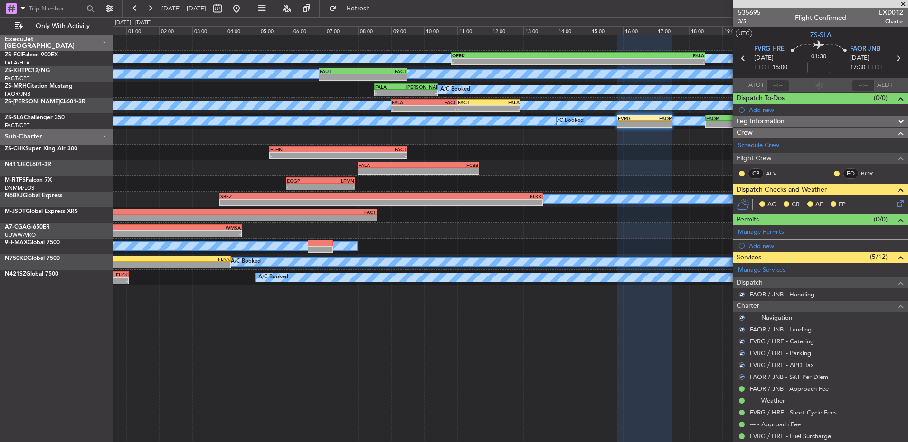
click at [737, 171] on div "CP AFV FO BOR" at bounding box center [820, 174] width 171 height 16
click at [739, 172] on div "CP AFV FO BOR" at bounding box center [820, 174] width 171 height 16
click at [740, 173] on button at bounding box center [742, 174] width 6 height 6
click at [741, 203] on span "Acknowledged" at bounding box center [744, 201] width 42 height 9
click at [833, 170] on div at bounding box center [837, 174] width 8 height 8
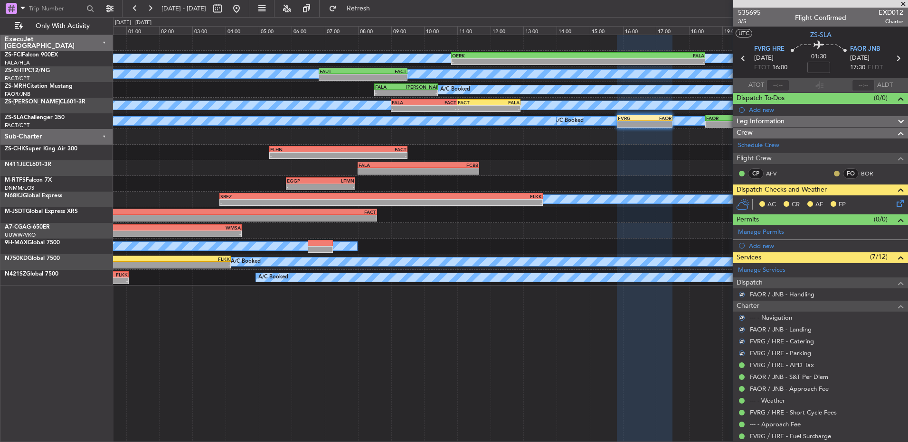
click at [833, 170] on nimbus-traffic-light at bounding box center [837, 174] width 8 height 8
drag, startPoint x: 836, startPoint y: 171, endPoint x: 830, endPoint y: 173, distance: 6.6
click at [834, 171] on div "FO BOR" at bounding box center [857, 174] width 49 height 10
click at [834, 173] on button at bounding box center [837, 174] width 6 height 6
click at [825, 204] on span "Acknowledged" at bounding box center [832, 201] width 42 height 9
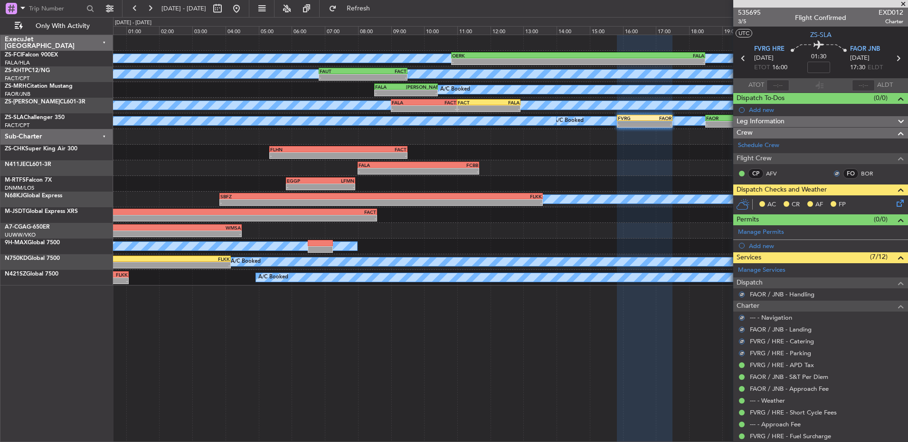
click at [894, 206] on icon at bounding box center [898, 202] width 8 height 8
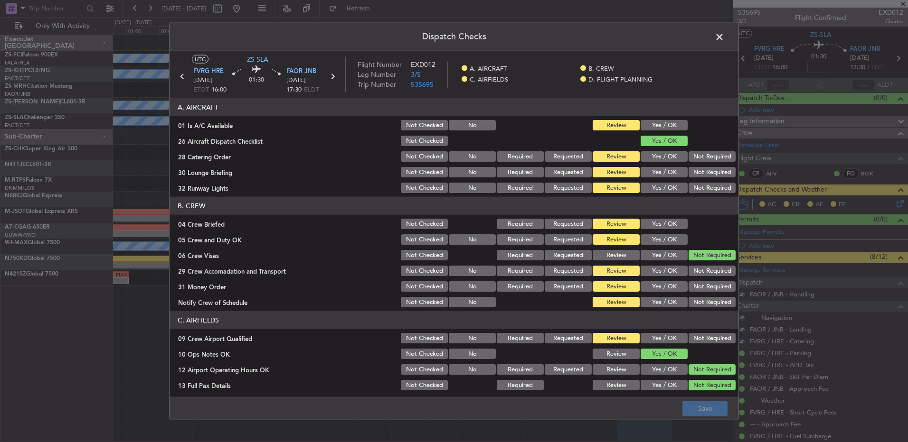
click at [674, 132] on div "Yes / OK" at bounding box center [663, 125] width 48 height 13
click at [665, 121] on button "Yes / OK" at bounding box center [663, 125] width 47 height 10
click at [696, 158] on button "Not Required" at bounding box center [711, 156] width 47 height 10
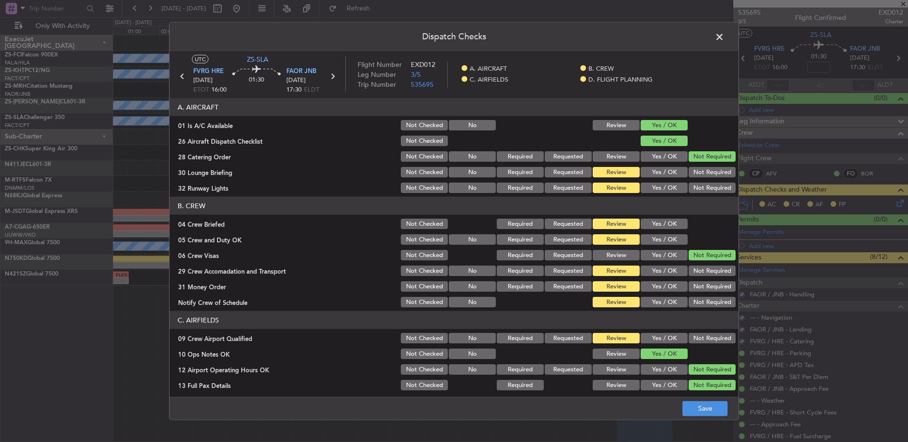
drag, startPoint x: 698, startPoint y: 160, endPoint x: 699, endPoint y: 183, distance: 22.3
click at [699, 164] on section "A. AIRCRAFT 01 Is A/C Available Not Checked No Review Yes / OK 26 Aircraft Disp…" at bounding box center [453, 146] width 569 height 96
click at [699, 183] on button "Not Required" at bounding box center [711, 188] width 47 height 10
drag, startPoint x: 698, startPoint y: 165, endPoint x: 698, endPoint y: 170, distance: 5.2
click at [698, 166] on div "Not Required" at bounding box center [711, 172] width 48 height 13
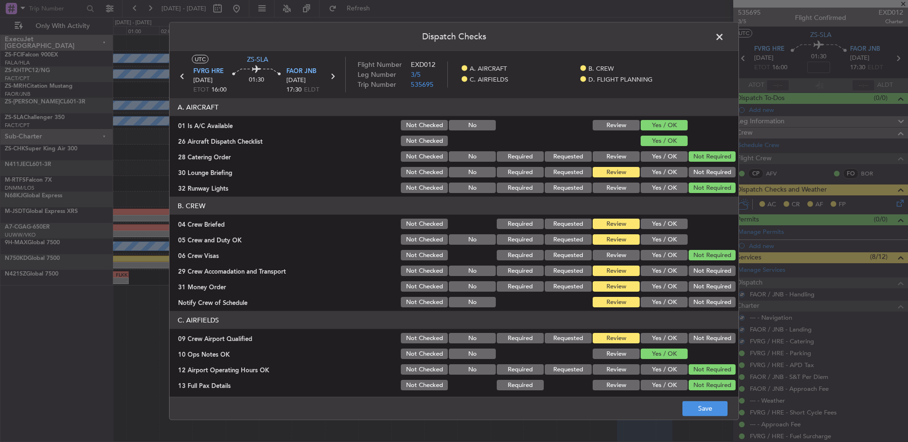
click at [698, 176] on button "Not Required" at bounding box center [711, 172] width 47 height 10
click at [671, 221] on button "Yes / OK" at bounding box center [663, 224] width 47 height 10
click at [668, 223] on button "Yes / OK" at bounding box center [663, 224] width 47 height 10
click at [668, 234] on div "Yes / OK" at bounding box center [663, 239] width 48 height 13
click at [672, 243] on button "Yes / OK" at bounding box center [663, 240] width 47 height 10
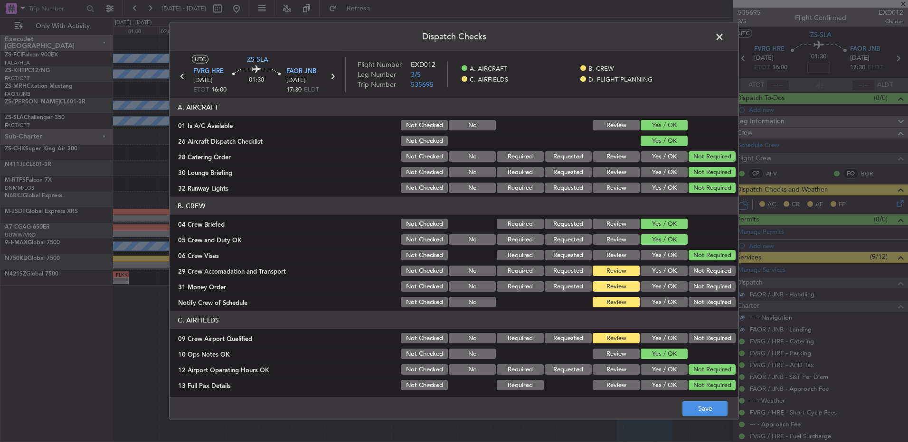
click at [701, 272] on button "Not Required" at bounding box center [711, 271] width 47 height 10
click at [700, 282] on section "B. CREW 04 Crew Briefed Not Checked Required Requested Review Yes / OK 05 Crew …" at bounding box center [453, 253] width 569 height 112
drag, startPoint x: 696, startPoint y: 292, endPoint x: 691, endPoint y: 292, distance: 4.8
click at [696, 293] on div "Not Required" at bounding box center [711, 286] width 48 height 13
drag, startPoint x: 692, startPoint y: 286, endPoint x: 693, endPoint y: 294, distance: 8.1
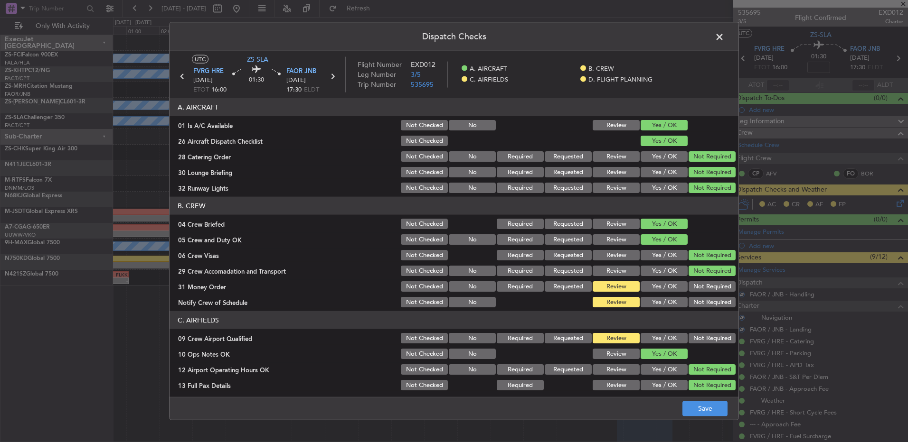
click at [694, 286] on button "Not Required" at bounding box center [711, 287] width 47 height 10
click at [691, 307] on button "Not Required" at bounding box center [711, 302] width 47 height 10
click at [698, 335] on button "Not Required" at bounding box center [711, 338] width 47 height 10
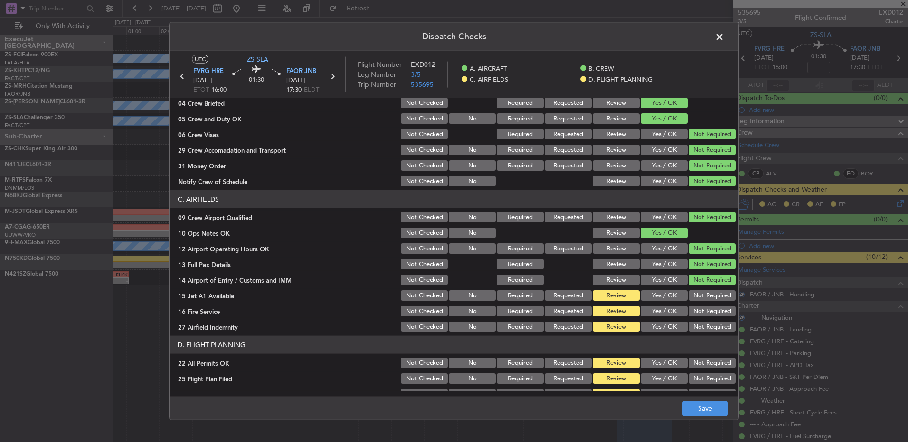
scroll to position [133, 0]
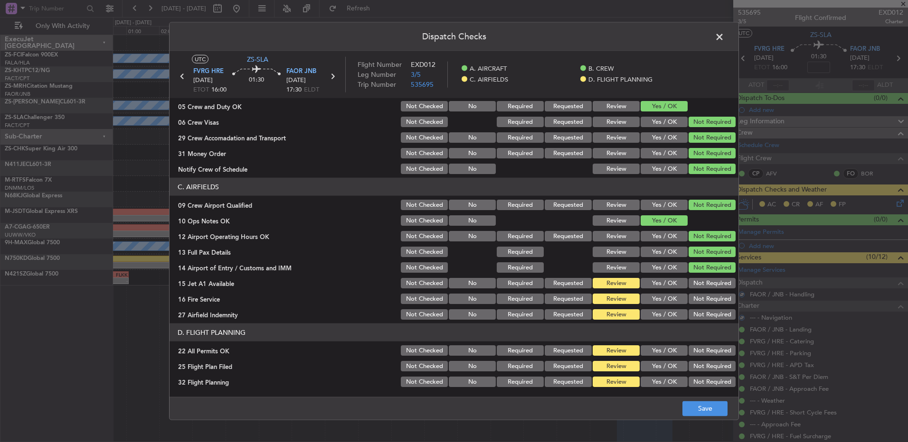
click at [712, 286] on button "Not Required" at bounding box center [711, 283] width 47 height 10
click at [710, 305] on div "Not Required" at bounding box center [711, 298] width 48 height 13
click at [706, 306] on section "C. AIRFIELDS 09 Crew Airport Qualified Not Checked No Required Requested Review…" at bounding box center [453, 249] width 569 height 143
click at [706, 299] on button "Not Required" at bounding box center [711, 299] width 47 height 10
click at [708, 317] on button "Not Required" at bounding box center [711, 315] width 47 height 10
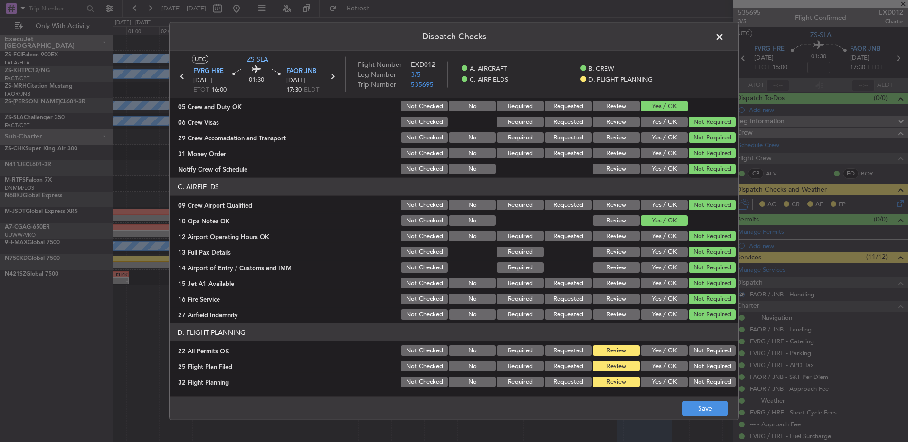
click at [694, 352] on button "Not Required" at bounding box center [711, 351] width 47 height 10
click at [628, 374] on section "D. FLIGHT PLANNING 22 All Permits OK Not Checked No Required Requested Review Y…" at bounding box center [453, 356] width 569 height 65
drag, startPoint x: 639, startPoint y: 367, endPoint x: 644, endPoint y: 373, distance: 7.1
click at [642, 368] on button "Yes / OK" at bounding box center [663, 366] width 47 height 10
click at [652, 378] on button "Yes / OK" at bounding box center [663, 382] width 47 height 10
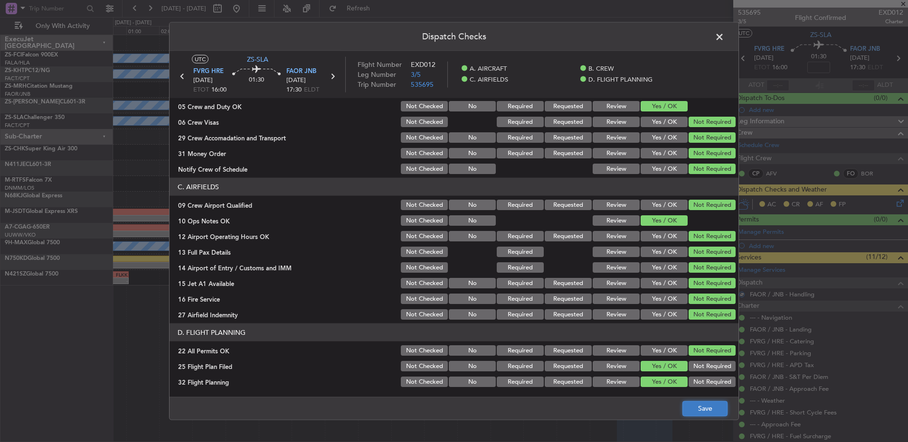
click at [696, 404] on button "Save" at bounding box center [704, 408] width 45 height 15
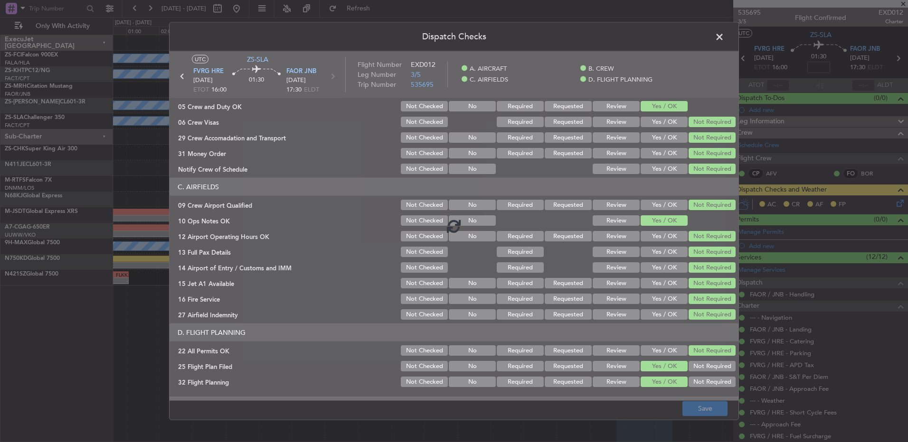
click at [724, 34] on span at bounding box center [724, 39] width 0 height 19
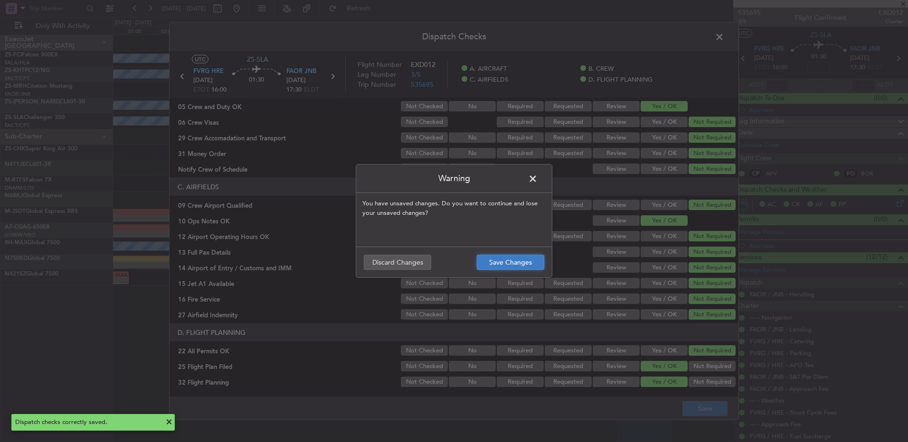
click at [539, 266] on button "Save Changes" at bounding box center [510, 262] width 67 height 15
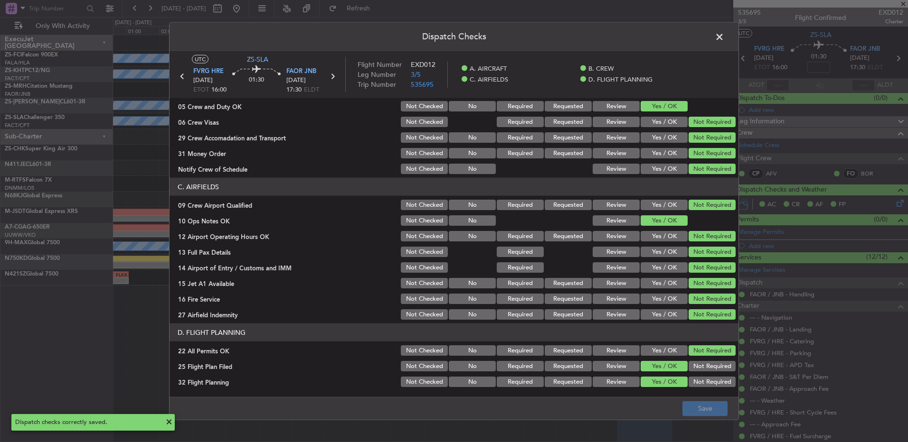
click at [724, 38] on span at bounding box center [724, 39] width 0 height 19
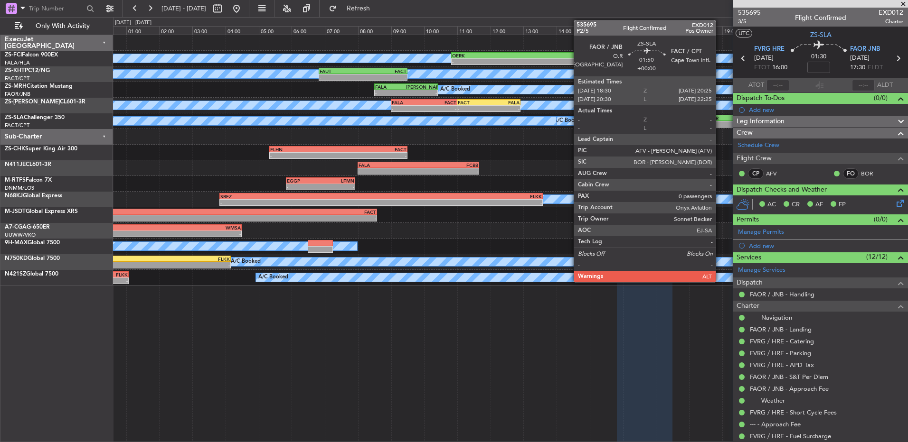
click at [720, 126] on div "-" at bounding box center [721, 125] width 31 height 6
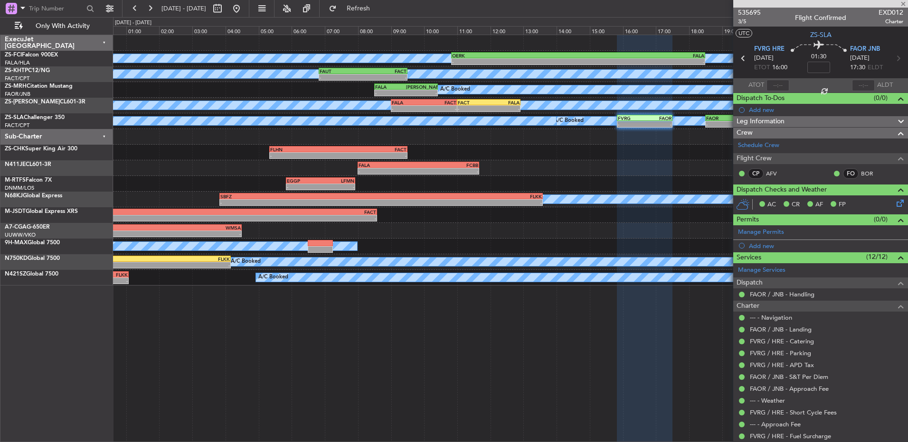
type input "0"
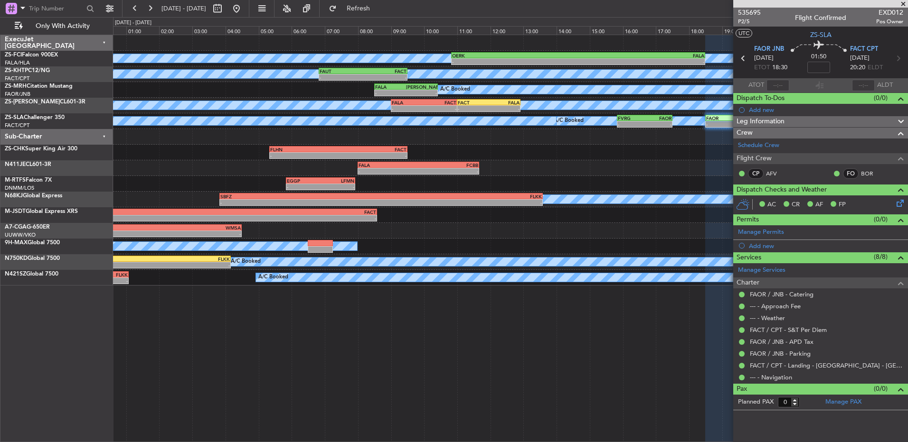
click at [897, 206] on icon at bounding box center [898, 202] width 8 height 8
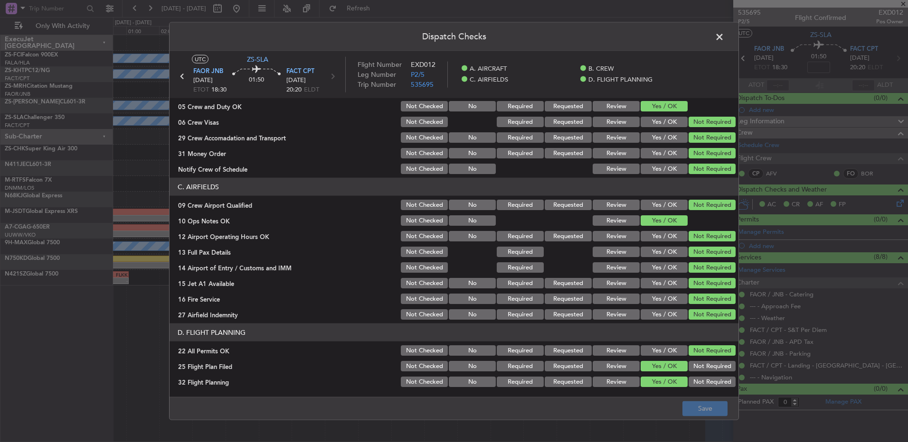
click at [724, 38] on span at bounding box center [724, 39] width 0 height 19
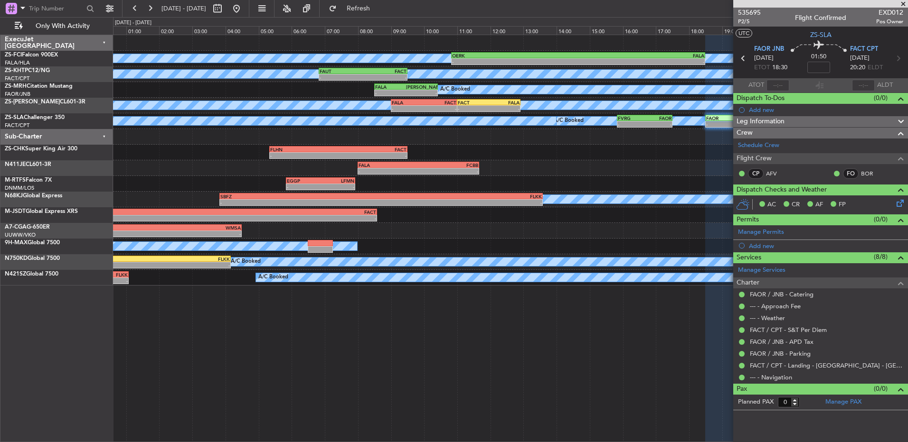
click at [383, 66] on div "A/C Booked A/C Booked - - OERK 10:50 Z FALA 18:30 Z HKJK 20:25 Z OERK 00:20 Z -…" at bounding box center [510, 59] width 794 height 16
click at [384, 68] on div "FACT" at bounding box center [384, 71] width 43 height 6
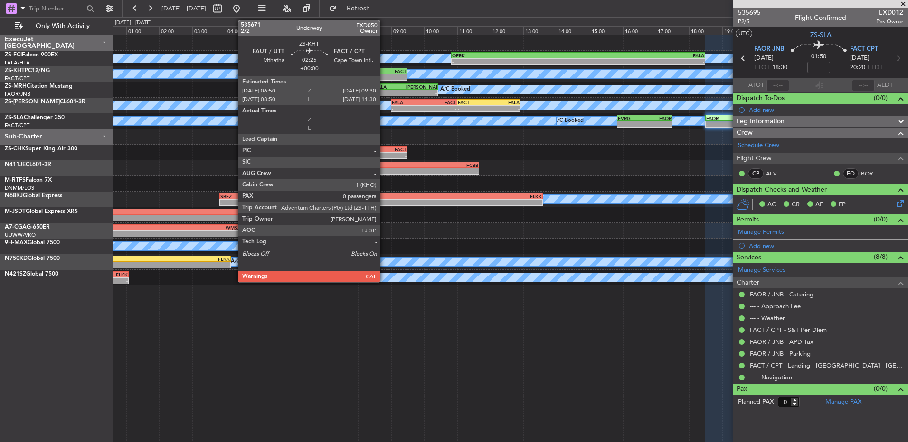
click at [384, 68] on div "FACT" at bounding box center [384, 71] width 43 height 6
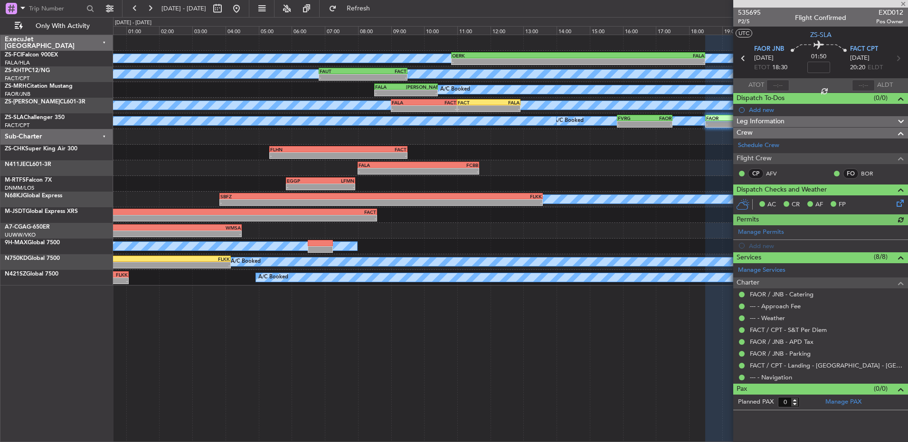
click at [904, 2] on div at bounding box center [820, 4] width 175 height 8
click at [899, 2] on div at bounding box center [820, 4] width 175 height 8
click at [903, 6] on span at bounding box center [902, 4] width 9 height 9
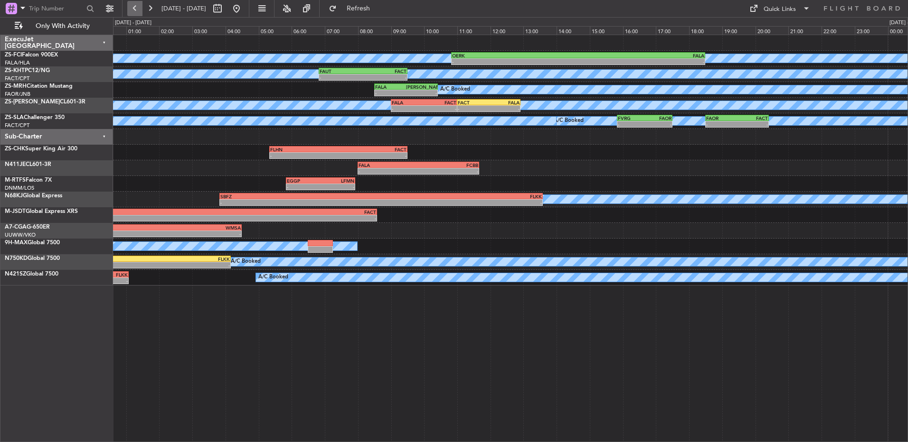
click at [135, 13] on button at bounding box center [134, 8] width 15 height 15
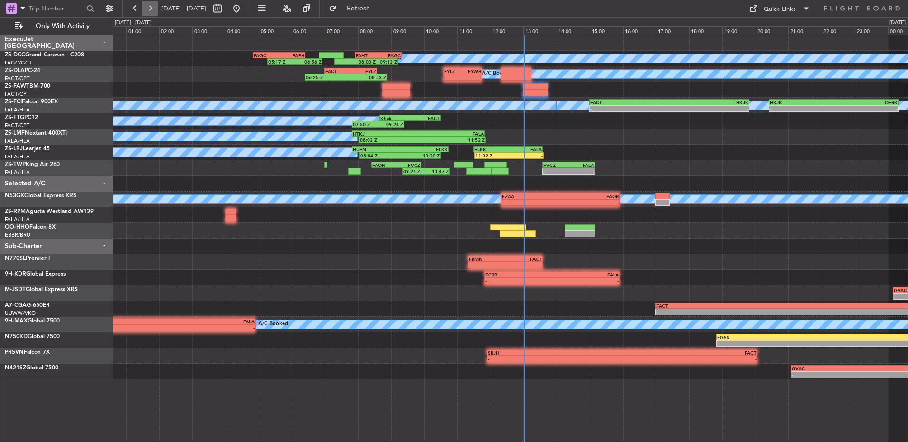
click at [151, 15] on button at bounding box center [149, 8] width 15 height 15
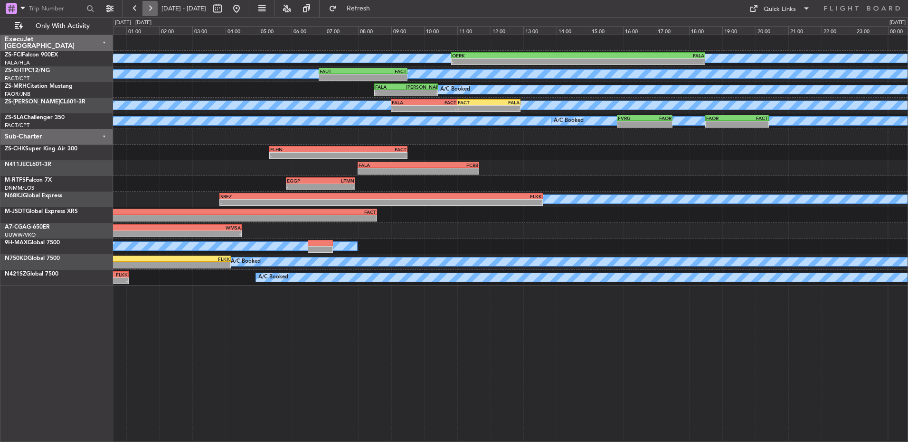
click at [151, 15] on button at bounding box center [149, 8] width 15 height 15
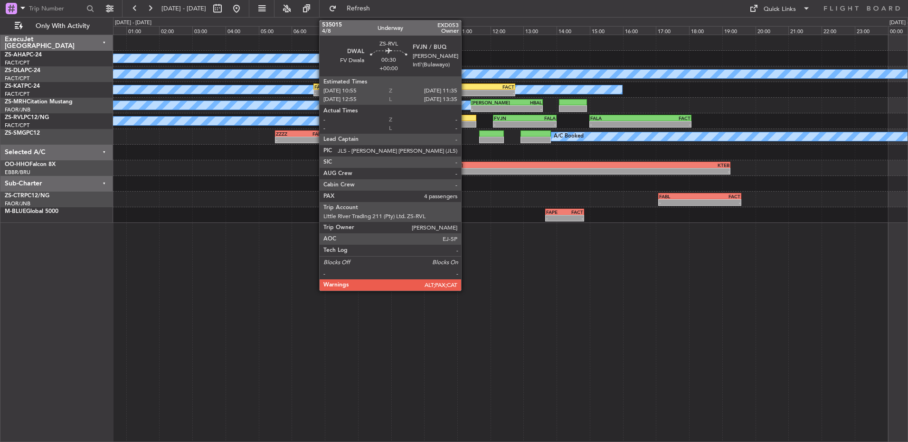
click at [465, 122] on div at bounding box center [465, 124] width 22 height 7
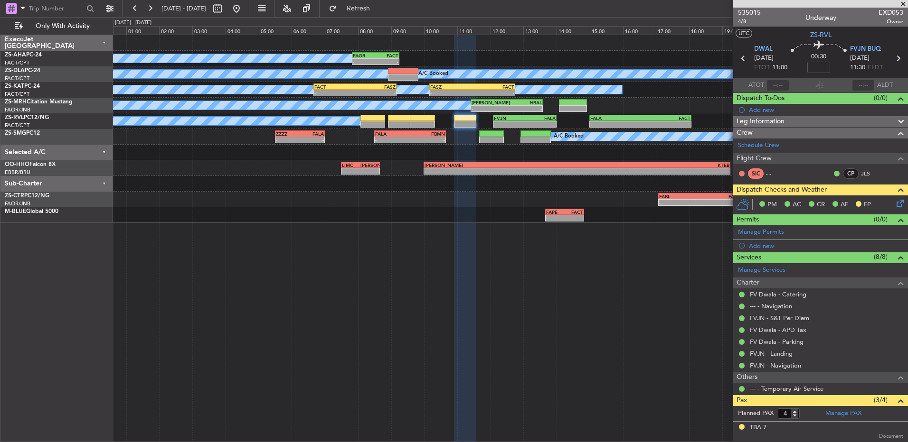
click at [450, 97] on div "A/C Unavailable - - FACT 06:40 Z FASZ 09:10 Z - - FASZ 10:10 Z FACT 12:45 Z" at bounding box center [510, 90] width 794 height 16
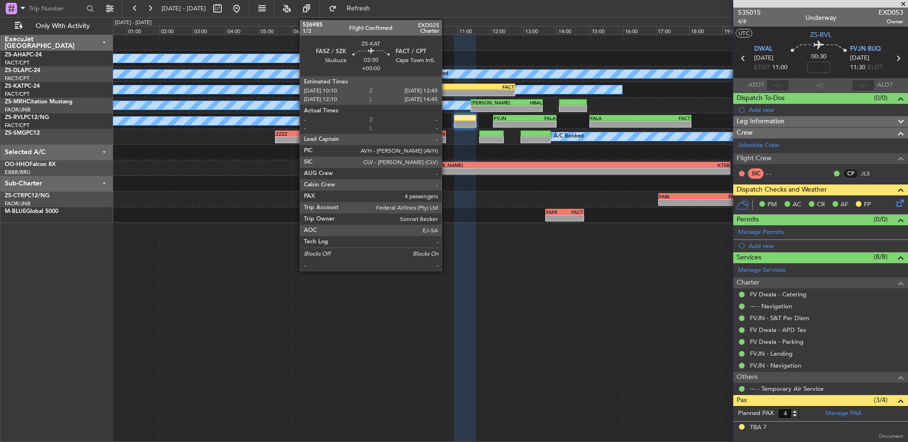
click at [446, 91] on div "-" at bounding box center [451, 93] width 42 height 6
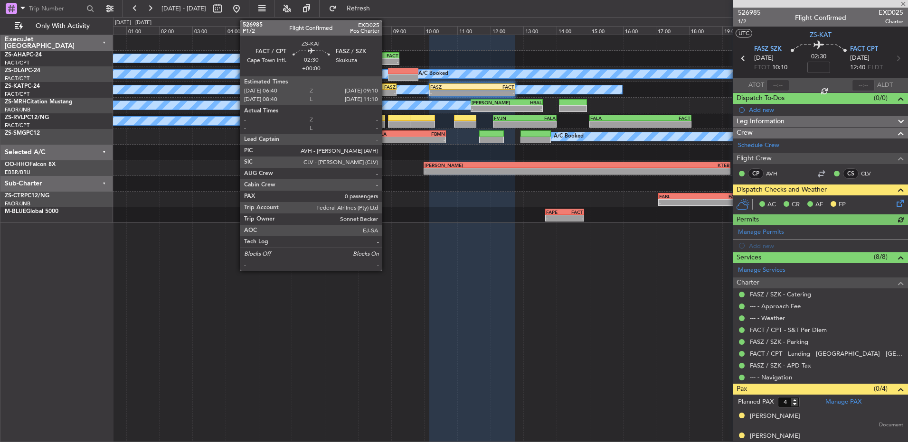
click at [386, 93] on div "-" at bounding box center [375, 93] width 40 height 6
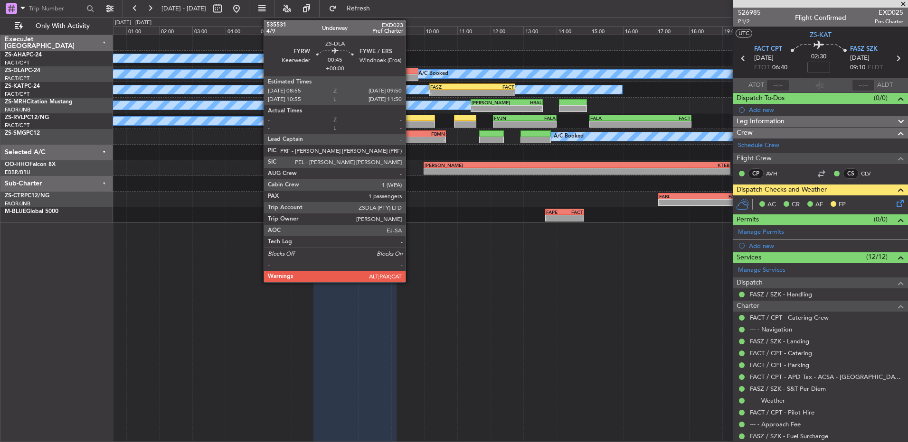
click at [410, 73] on div at bounding box center [403, 71] width 30 height 7
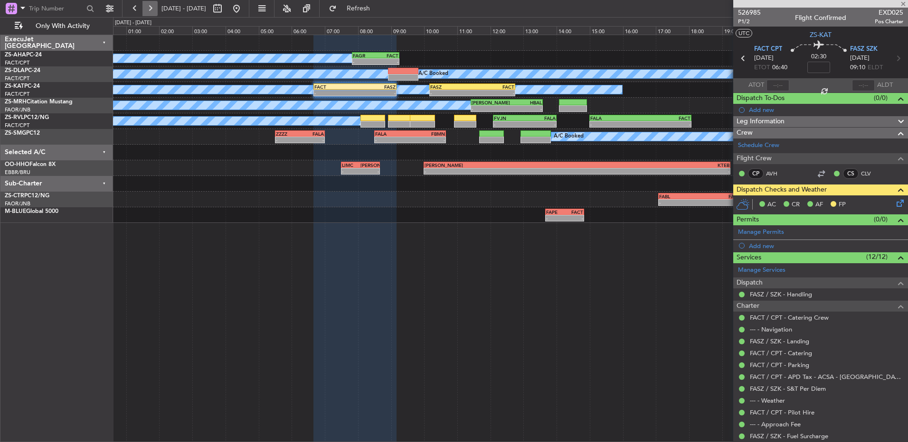
click at [150, 9] on button at bounding box center [149, 8] width 15 height 15
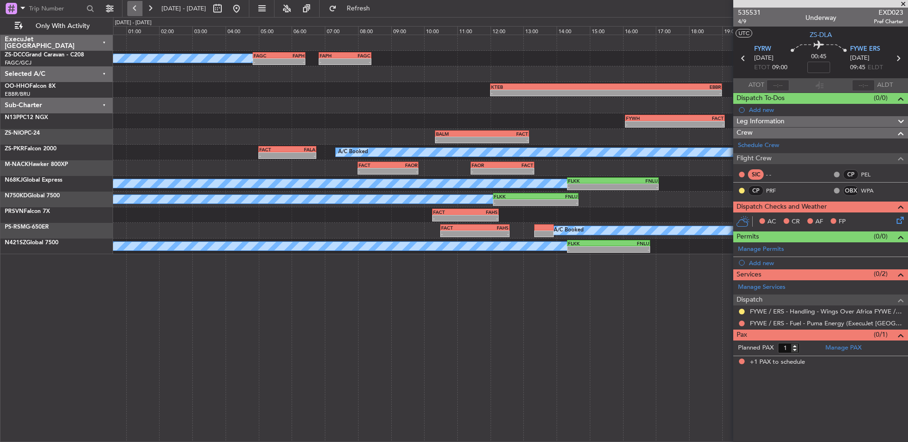
click at [133, 10] on button at bounding box center [134, 8] width 15 height 15
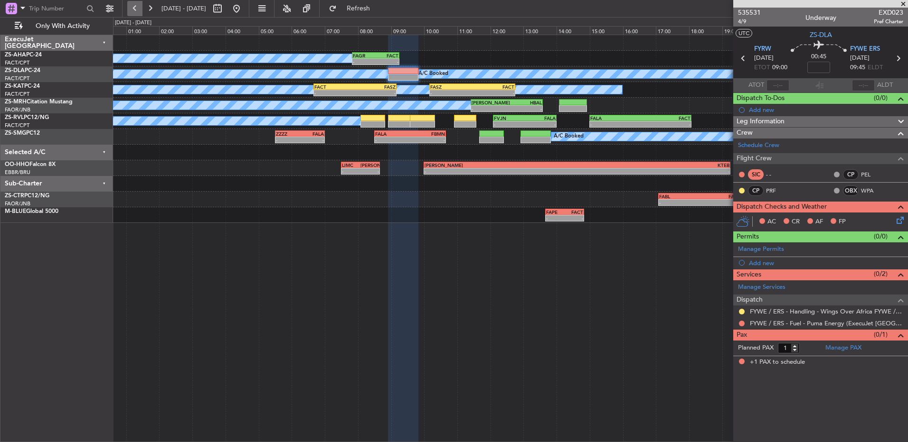
click at [133, 10] on button at bounding box center [134, 8] width 15 height 15
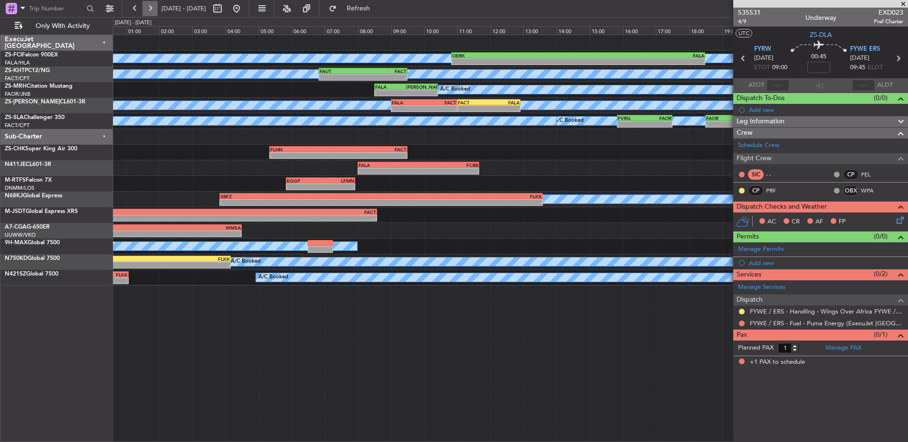
click at [151, 9] on button at bounding box center [149, 8] width 15 height 15
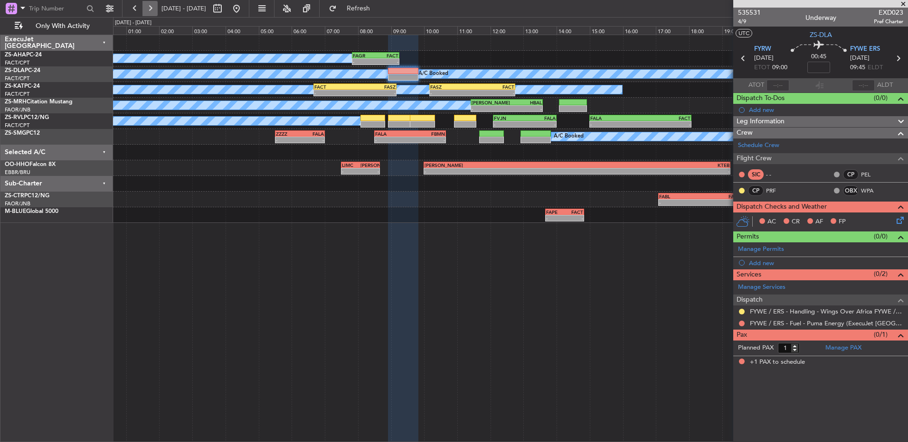
click at [153, 11] on button at bounding box center [149, 8] width 15 height 15
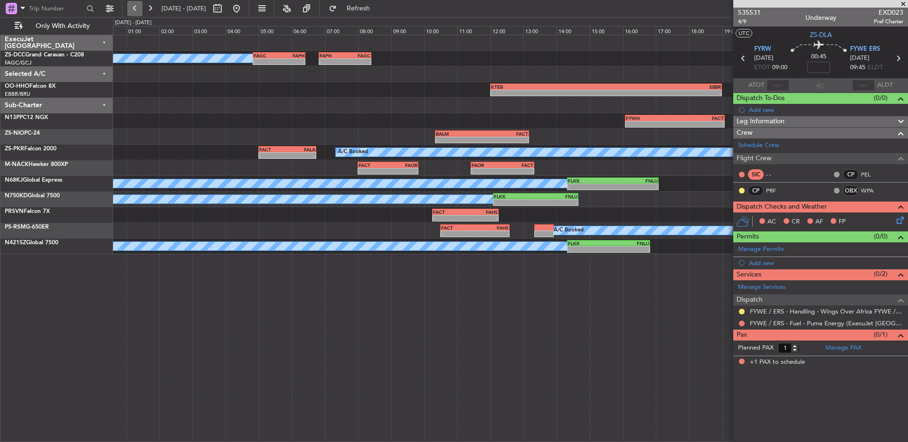
click at [138, 13] on button at bounding box center [134, 8] width 15 height 15
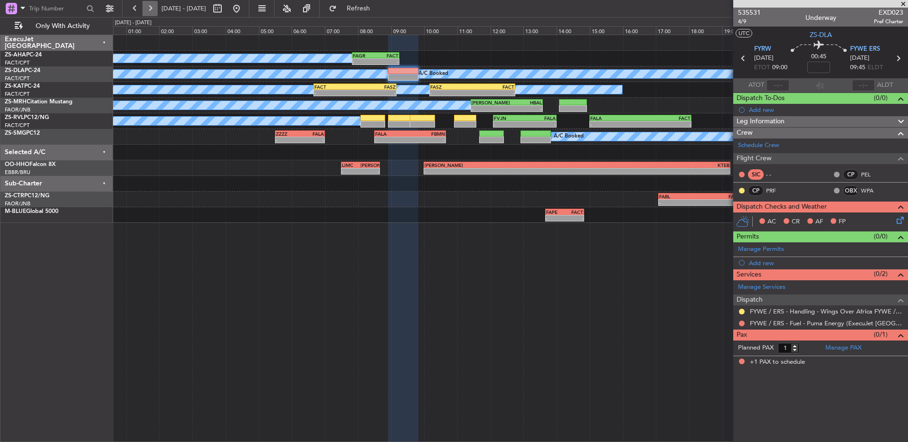
click at [150, 10] on button at bounding box center [149, 8] width 15 height 15
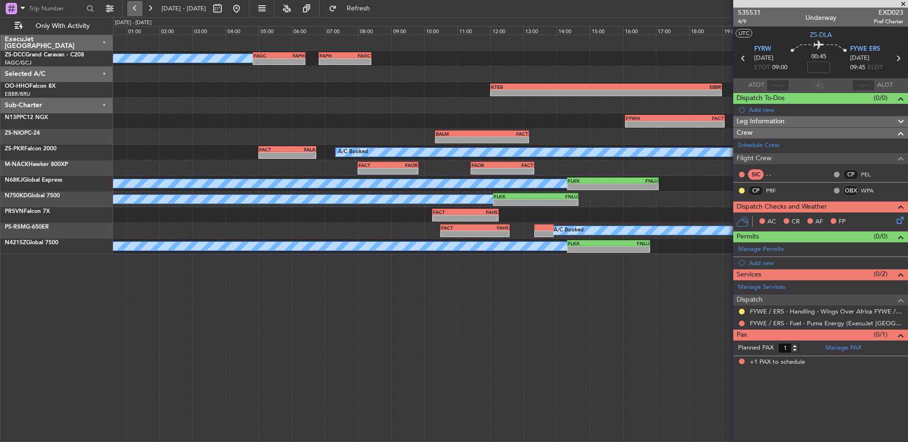
click at [137, 7] on button at bounding box center [134, 8] width 15 height 15
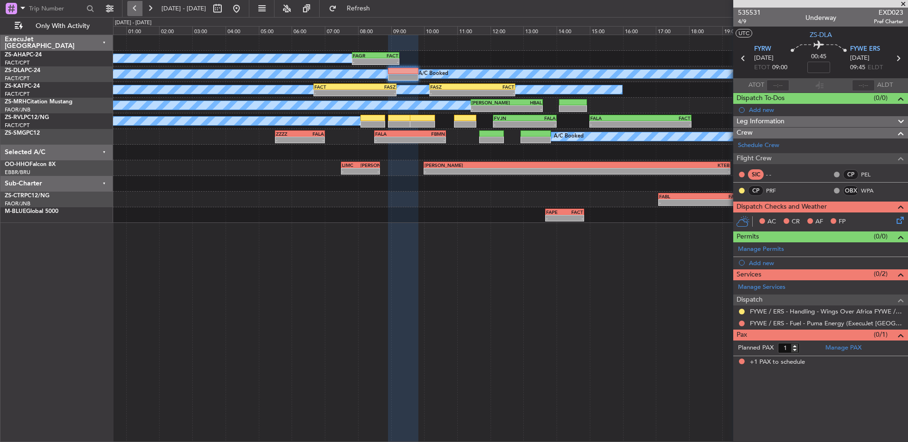
click at [138, 9] on button at bounding box center [134, 8] width 15 height 15
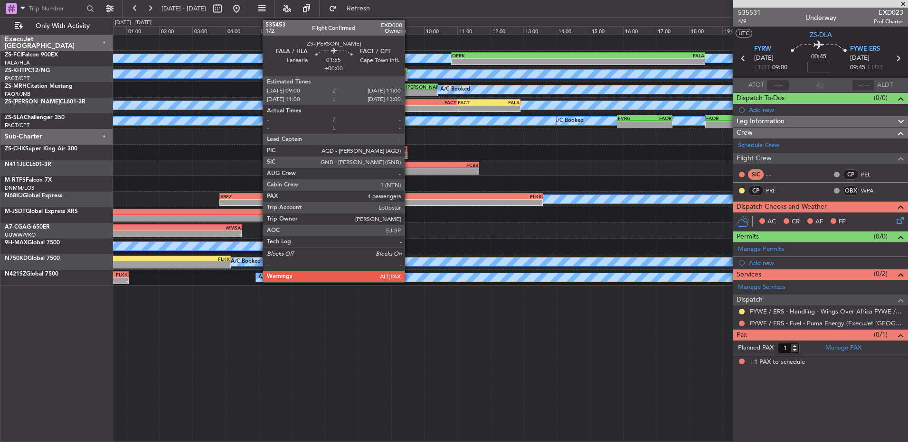
click at [409, 104] on div "FALA" at bounding box center [408, 103] width 32 height 6
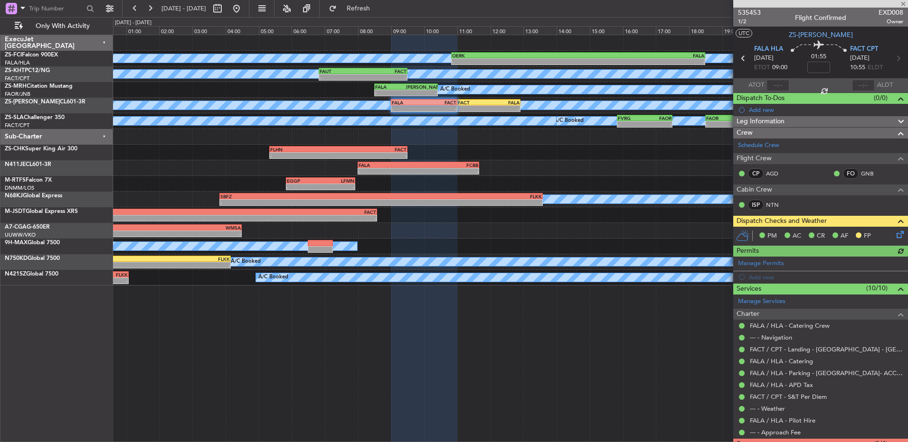
click at [894, 233] on icon at bounding box center [898, 233] width 8 height 8
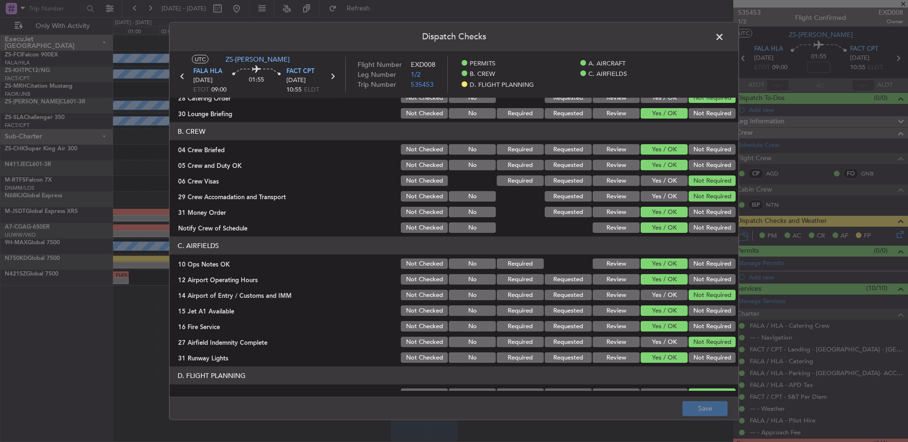
scroll to position [122, 0]
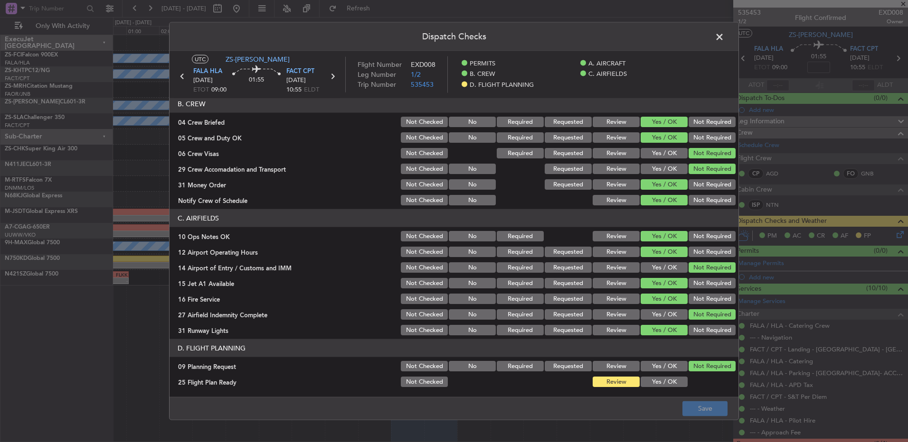
drag, startPoint x: 666, startPoint y: 379, endPoint x: 677, endPoint y: 394, distance: 18.9
click at [666, 379] on button "Yes / OK" at bounding box center [663, 382] width 47 height 10
click at [681, 396] on main "UTC ZS-[PERSON_NAME] HLA [DATE] ETOT 09:00 01:55 FACT CPT [DATE] 10:55 ELDT Fli…" at bounding box center [453, 226] width 569 height 350
click at [685, 405] on button "Save" at bounding box center [704, 408] width 45 height 15
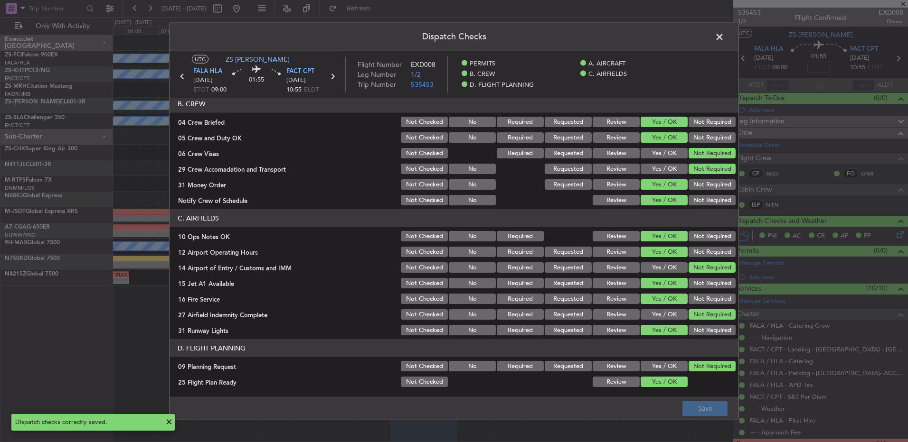
click at [724, 38] on span at bounding box center [724, 39] width 0 height 19
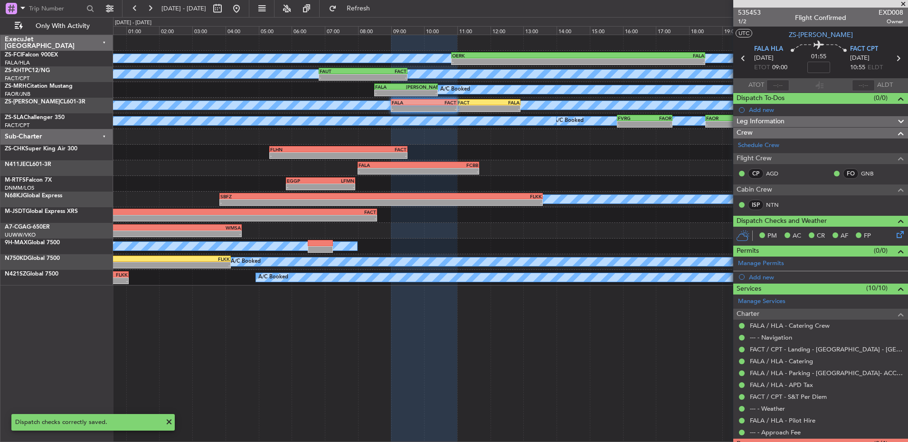
click at [892, 58] on icon at bounding box center [898, 58] width 12 height 12
type input "0"
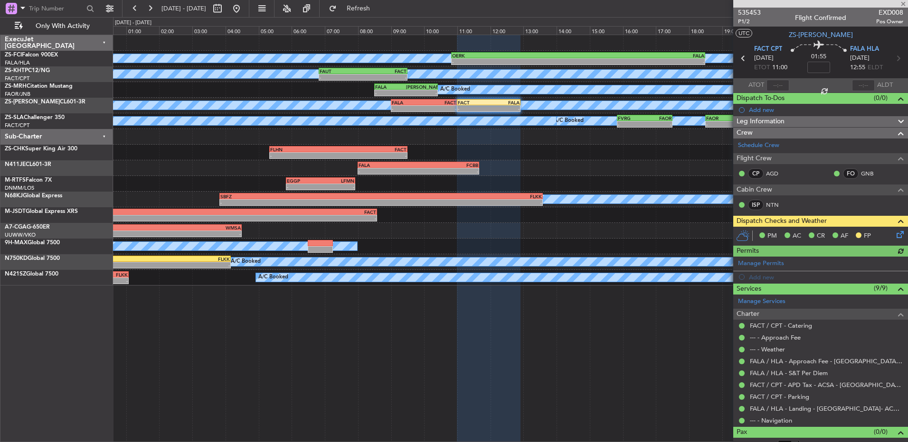
click at [894, 236] on icon at bounding box center [898, 233] width 8 height 8
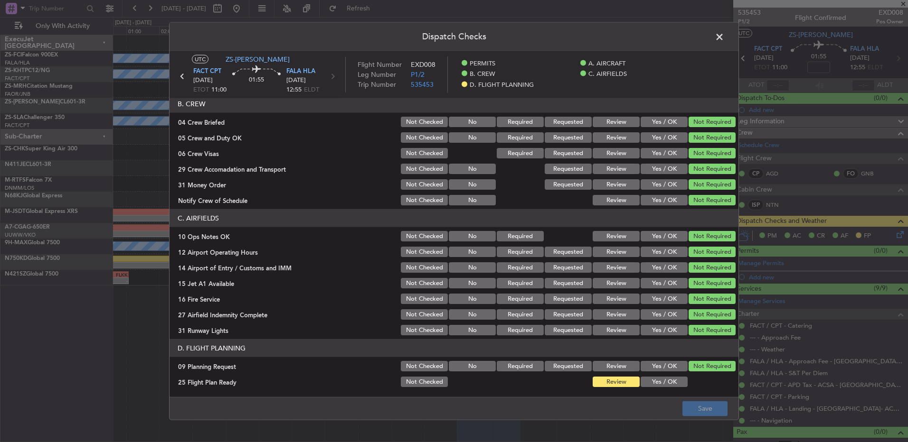
click at [659, 389] on article "PERMITS 22 All Permits Ready Not Checked No Required Requested Review Yes / OK …" at bounding box center [453, 244] width 569 height 293
click at [661, 384] on button "Yes / OK" at bounding box center [663, 382] width 47 height 10
click at [713, 388] on div at bounding box center [711, 382] width 48 height 13
click at [715, 407] on button "Save" at bounding box center [704, 408] width 45 height 15
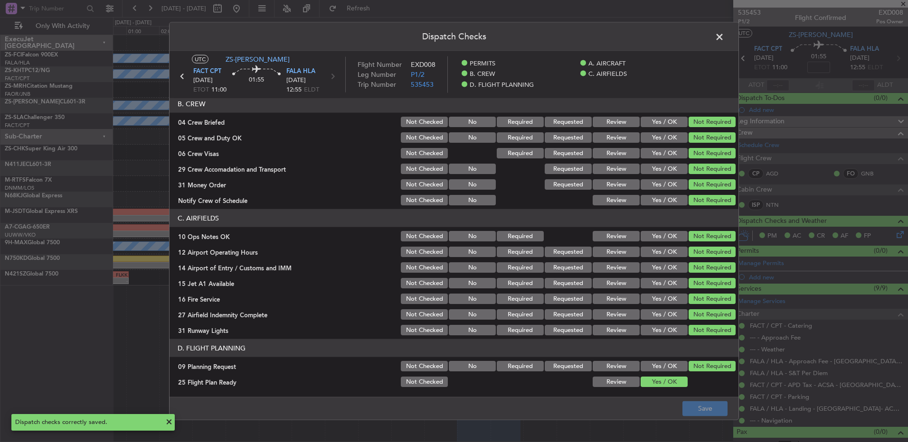
click at [716, 52] on div "Dispatch Checks UTC ZS-PAT FACT CPT [DATE] ETOT 11:00 01:55 FALA HLA [DATE] 12:…" at bounding box center [454, 221] width 570 height 398
drag, startPoint x: 716, startPoint y: 52, endPoint x: 718, endPoint y: 40, distance: 12.0
click at [724, 40] on span at bounding box center [724, 39] width 0 height 19
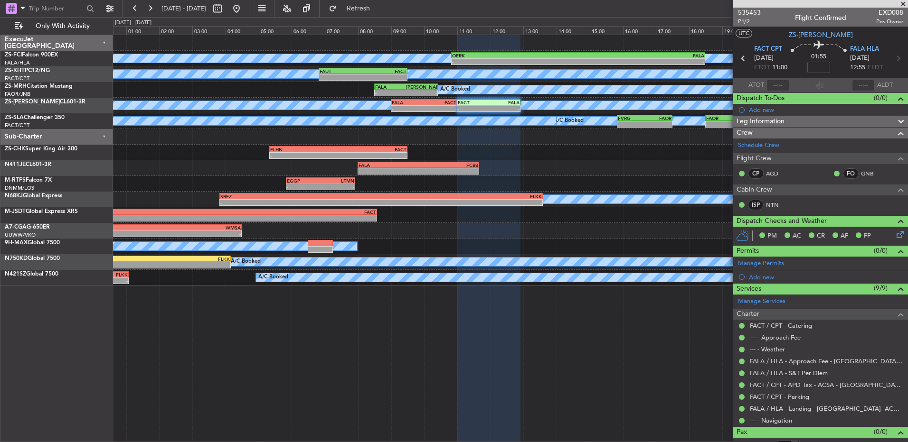
click at [907, 3] on span at bounding box center [902, 4] width 9 height 9
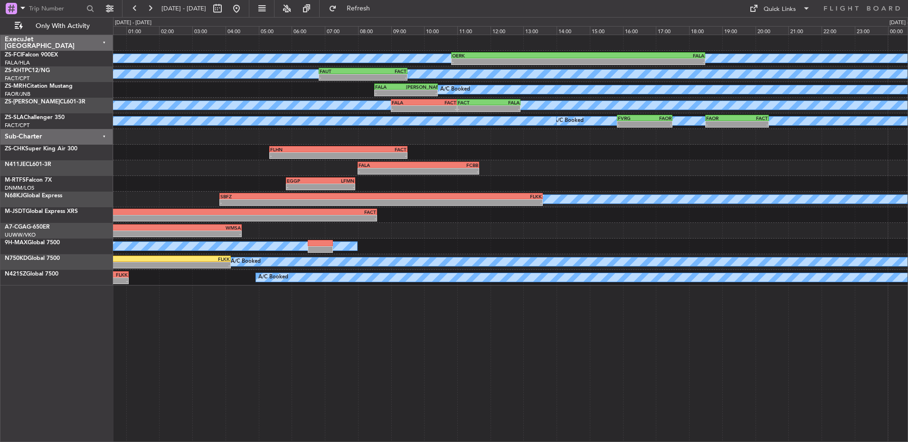
click at [147, 0] on fb-range-datepicker "[DATE] - [DATE]" at bounding box center [185, 8] width 127 height 17
click at [150, 2] on button at bounding box center [149, 8] width 15 height 15
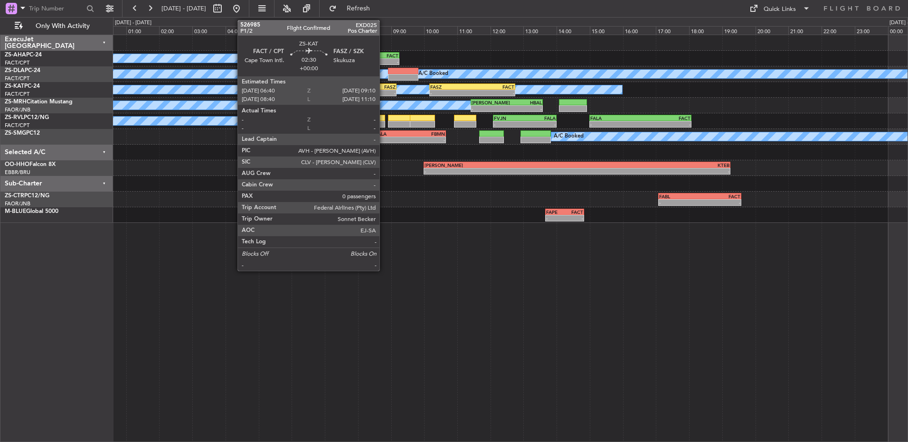
click at [384, 89] on div "FASZ" at bounding box center [375, 87] width 40 height 6
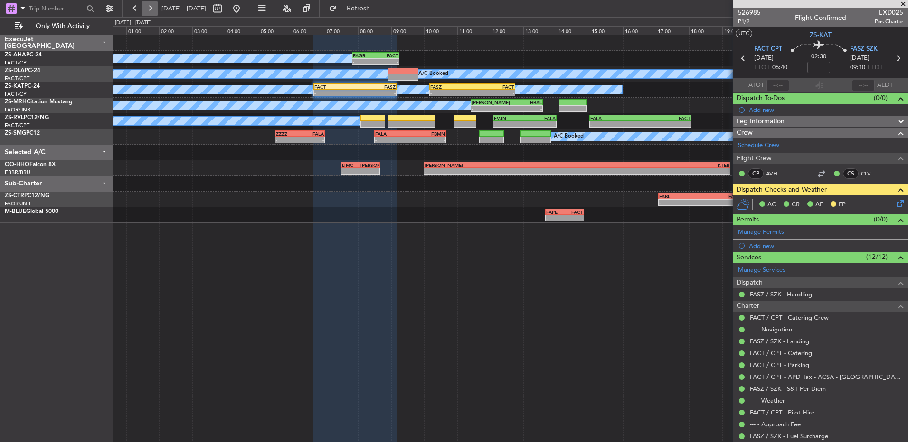
click at [148, 11] on button at bounding box center [149, 8] width 15 height 15
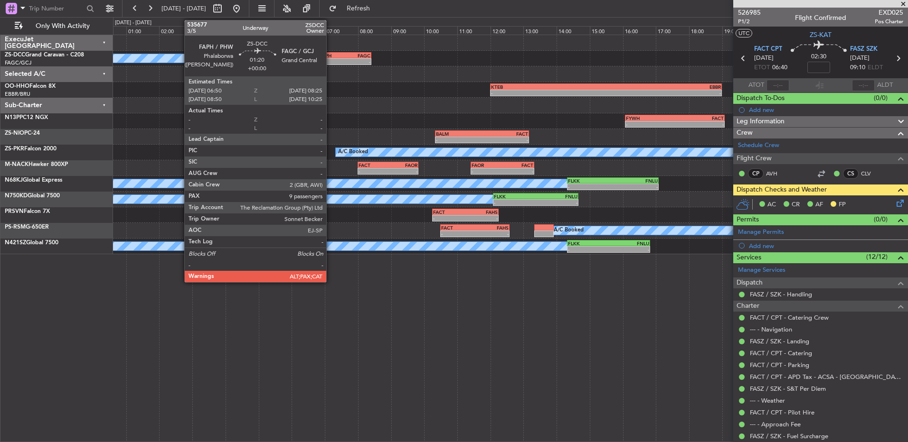
click at [330, 58] on div "FAPH 06:50 Z FAGC 08:25 Z" at bounding box center [345, 55] width 53 height 7
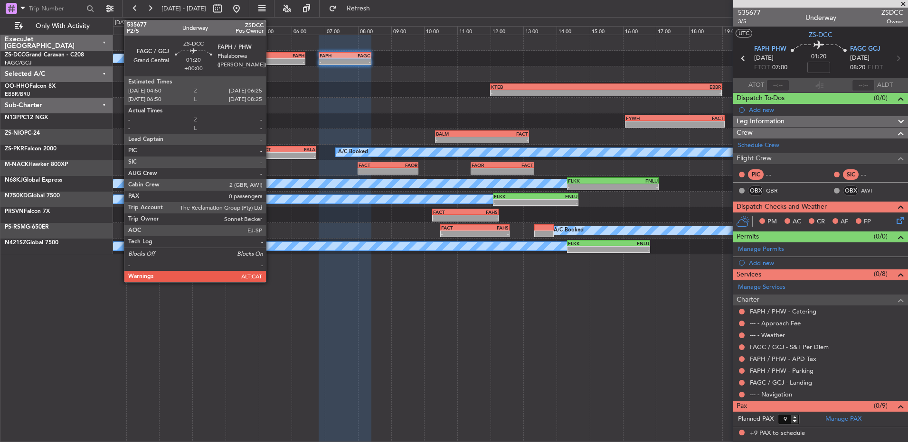
click at [270, 60] on div "-" at bounding box center [266, 62] width 25 height 6
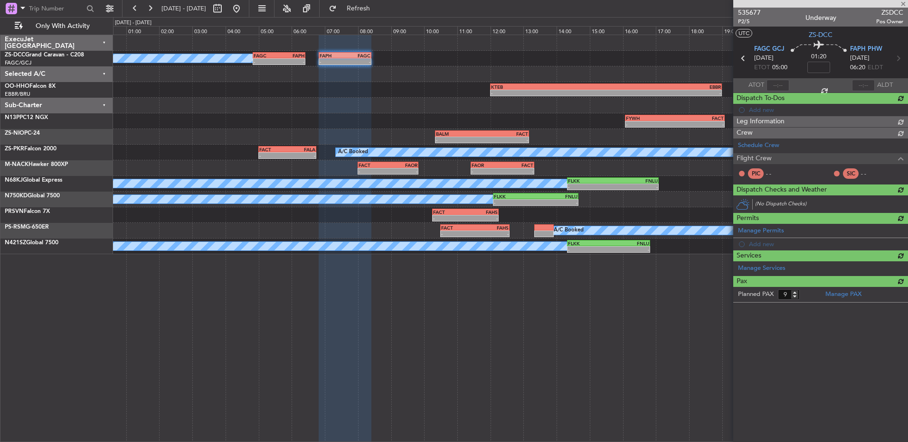
type input "0"
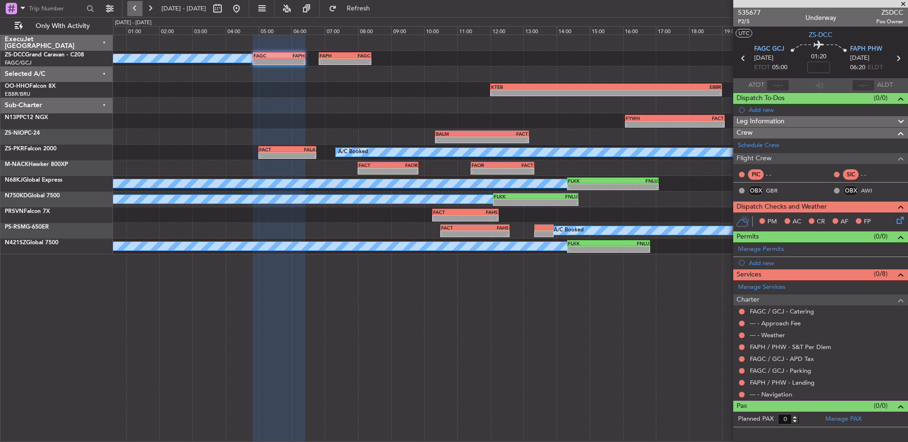
click at [135, 7] on button at bounding box center [134, 8] width 15 height 15
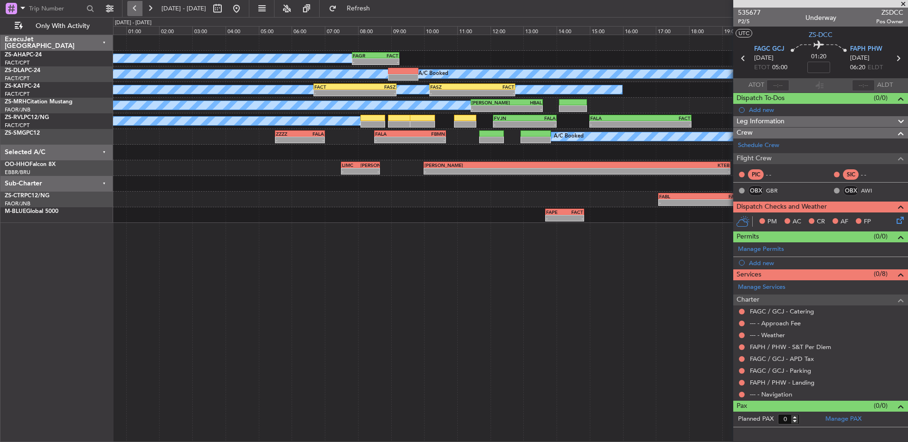
click at [135, 7] on button at bounding box center [134, 8] width 15 height 15
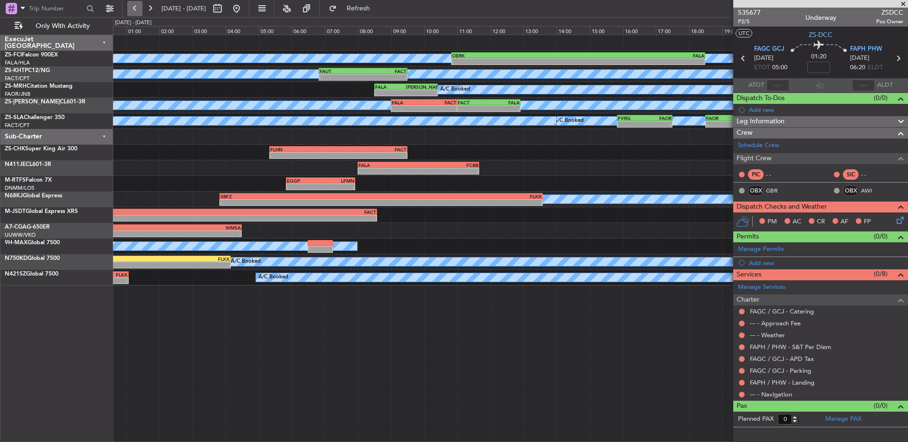
click at [135, 7] on button at bounding box center [134, 8] width 15 height 15
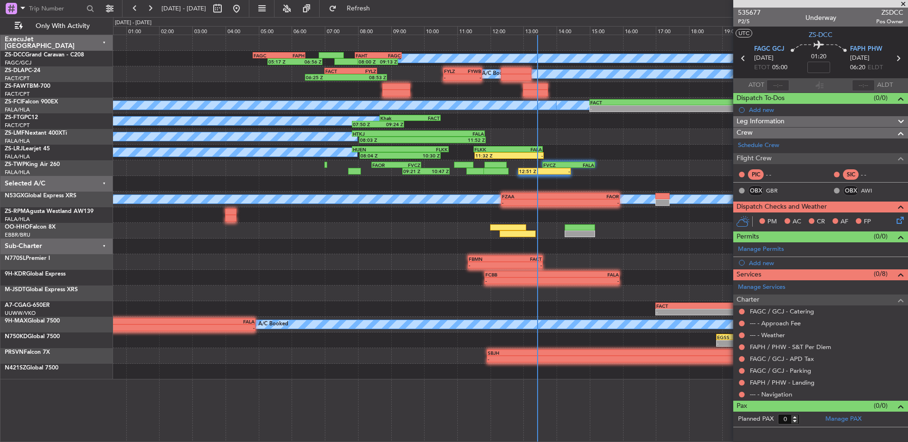
drag, startPoint x: 902, startPoint y: 5, endPoint x: 898, endPoint y: 0, distance: 6.1
click at [902, 5] on span at bounding box center [902, 4] width 9 height 9
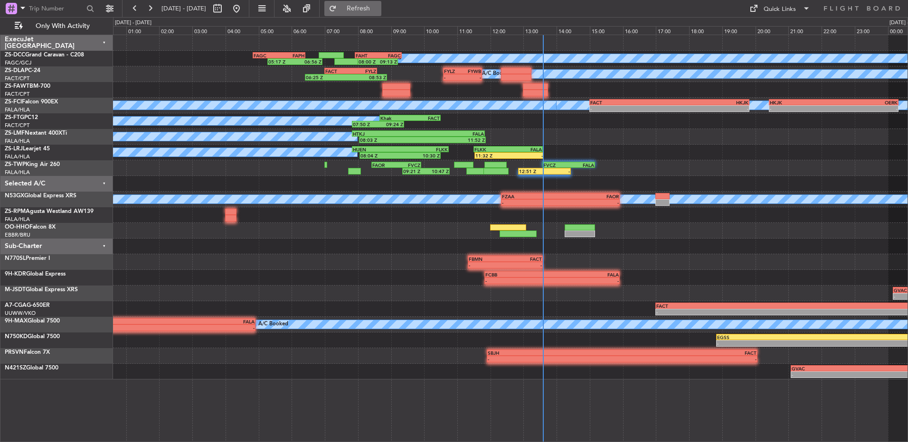
click at [378, 10] on span "Refresh" at bounding box center [358, 8] width 40 height 7
click at [152, 11] on button at bounding box center [149, 8] width 15 height 15
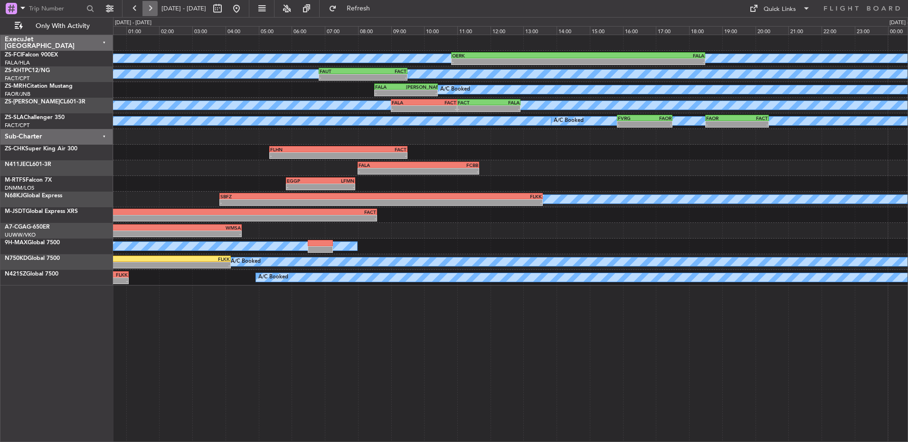
click at [152, 8] on button at bounding box center [149, 8] width 15 height 15
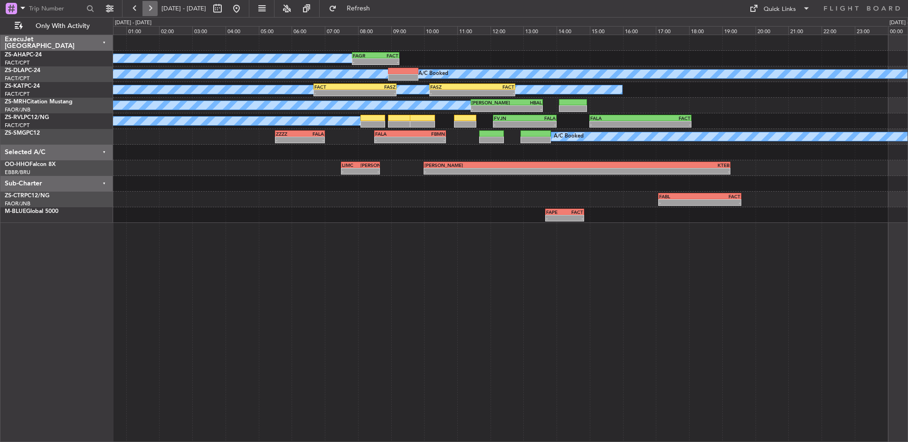
click at [152, 12] on button at bounding box center [149, 8] width 15 height 15
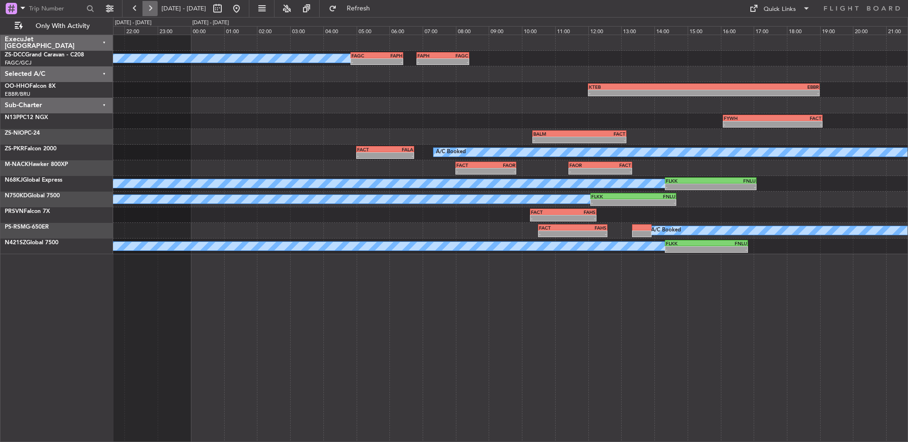
click at [152, 12] on button at bounding box center [149, 8] width 15 height 15
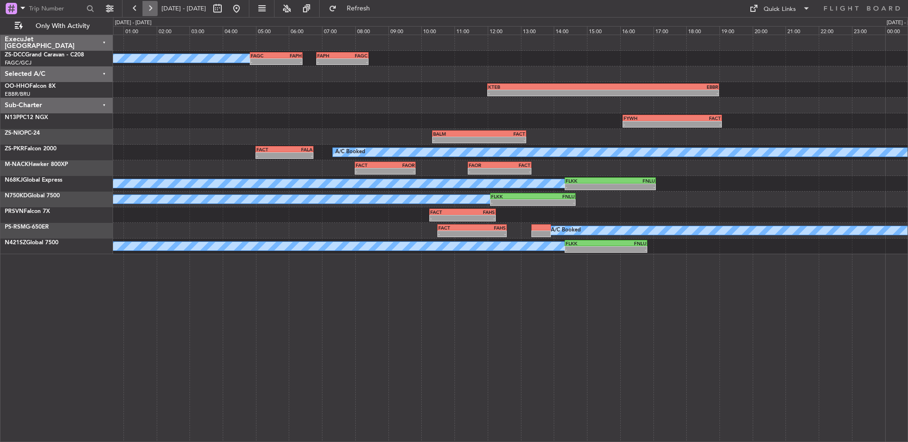
click at [152, 12] on button at bounding box center [149, 8] width 15 height 15
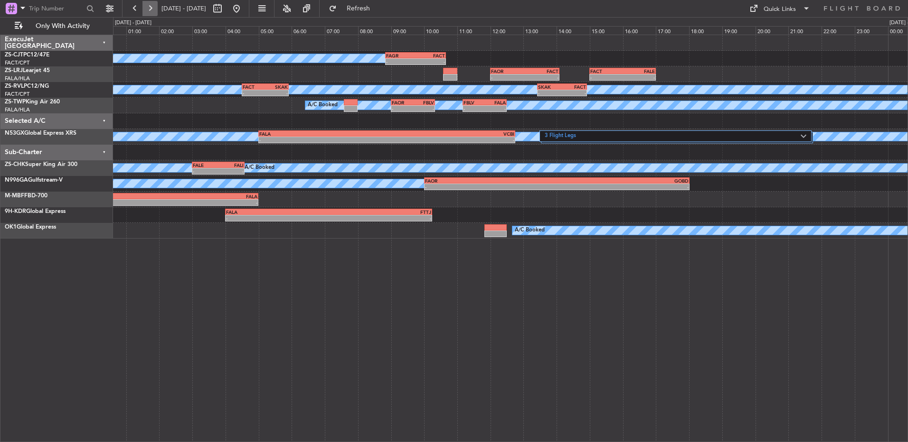
click at [152, 12] on button at bounding box center [149, 8] width 15 height 15
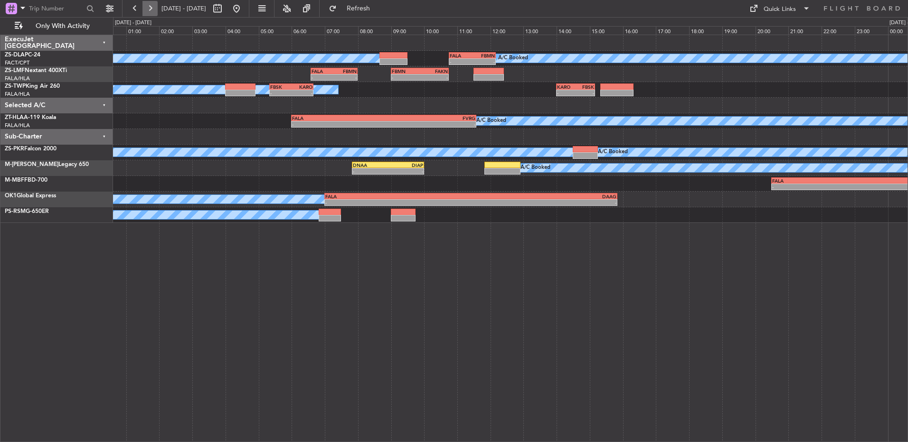
click at [152, 12] on button at bounding box center [149, 8] width 15 height 15
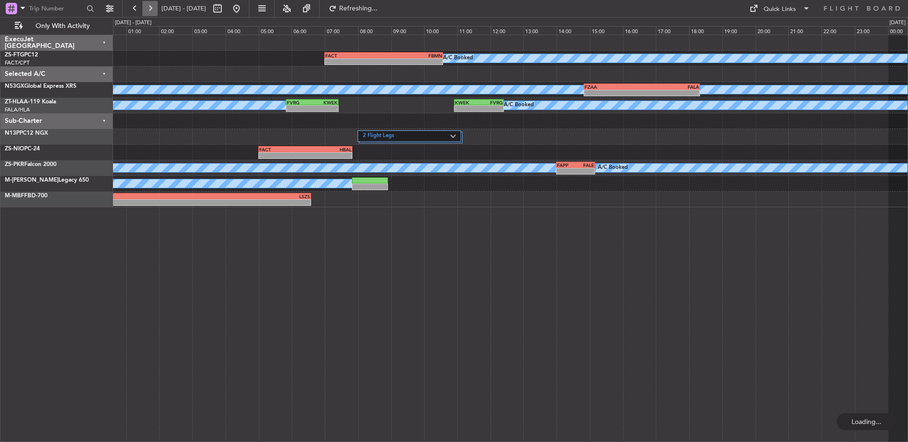
click at [152, 12] on button at bounding box center [149, 8] width 15 height 15
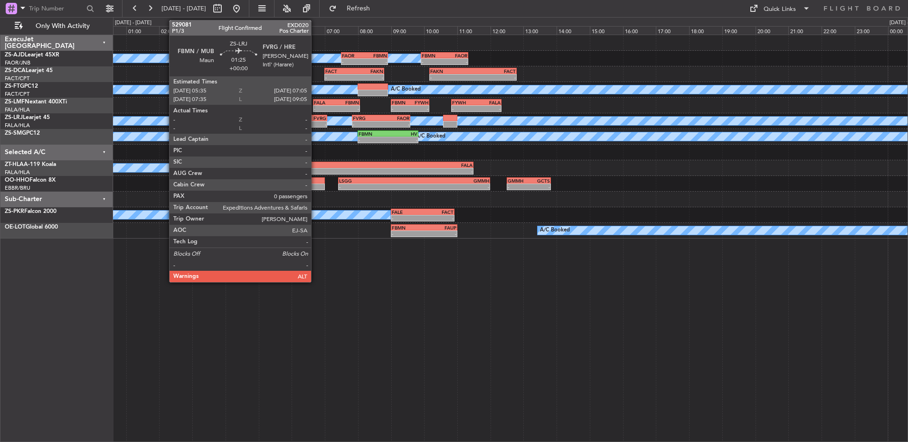
click at [310, 116] on div "FVRG" at bounding box center [314, 118] width 24 height 6
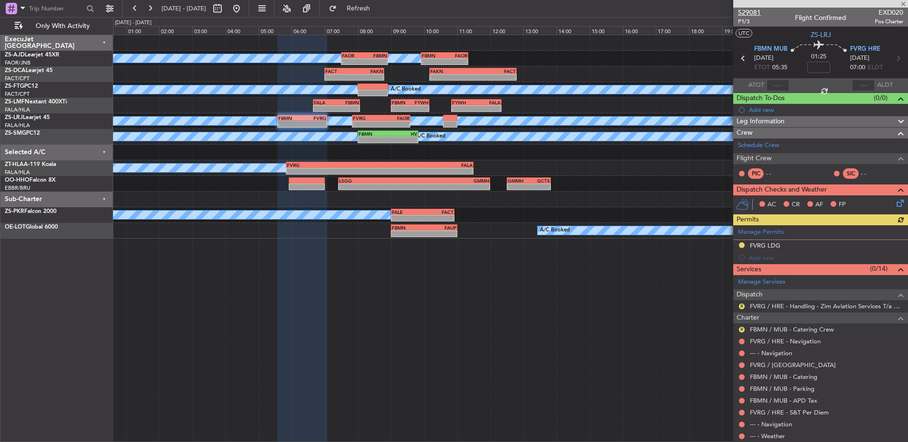
click at [740, 11] on span "529081" at bounding box center [749, 13] width 23 height 10
click at [244, 3] on button at bounding box center [236, 8] width 15 height 15
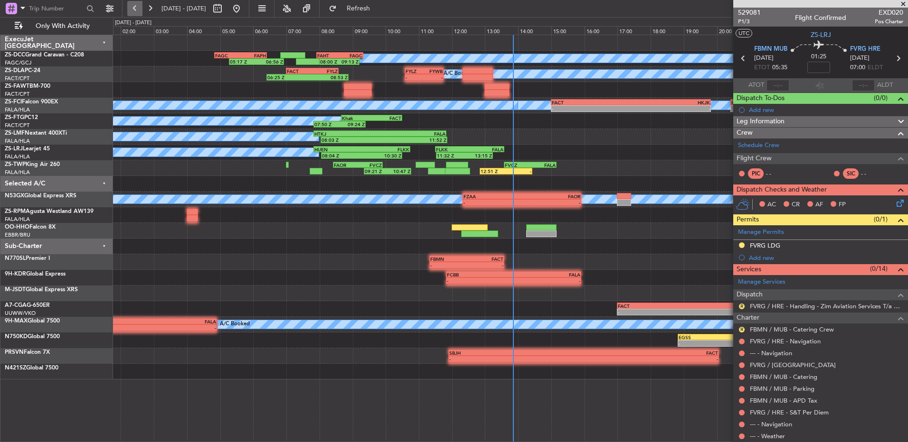
click at [132, 2] on button at bounding box center [134, 8] width 15 height 15
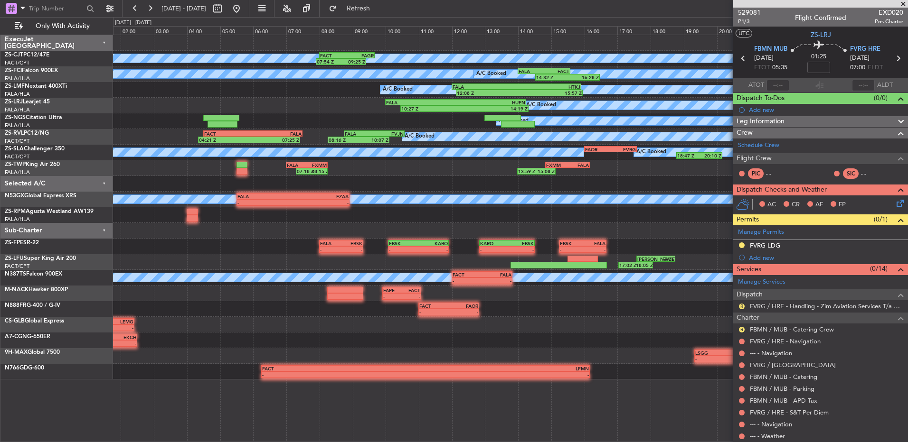
click at [901, 5] on span at bounding box center [902, 4] width 9 height 9
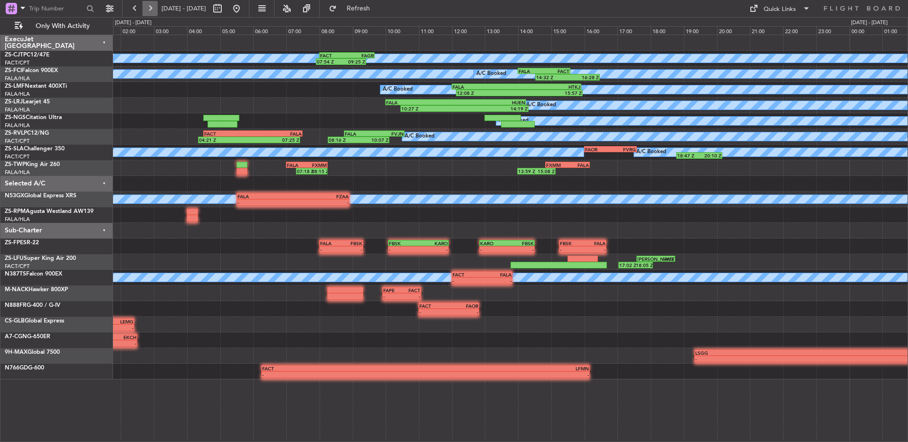
click at [155, 6] on button at bounding box center [149, 8] width 15 height 15
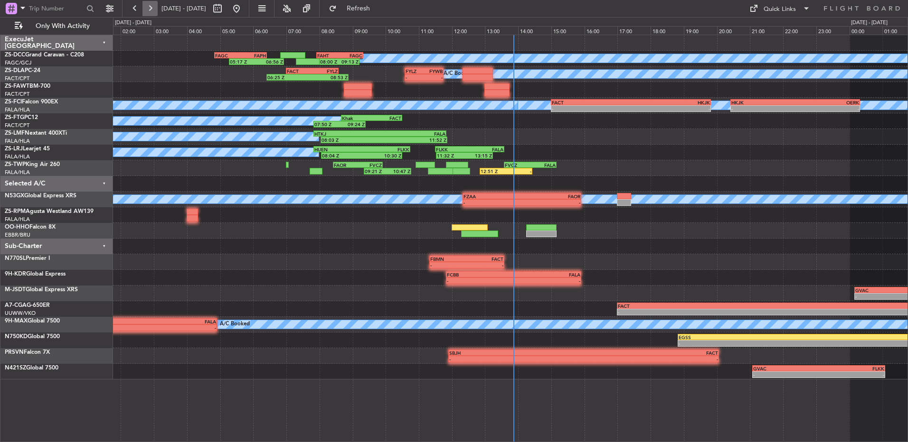
click at [155, 6] on button at bounding box center [149, 8] width 15 height 15
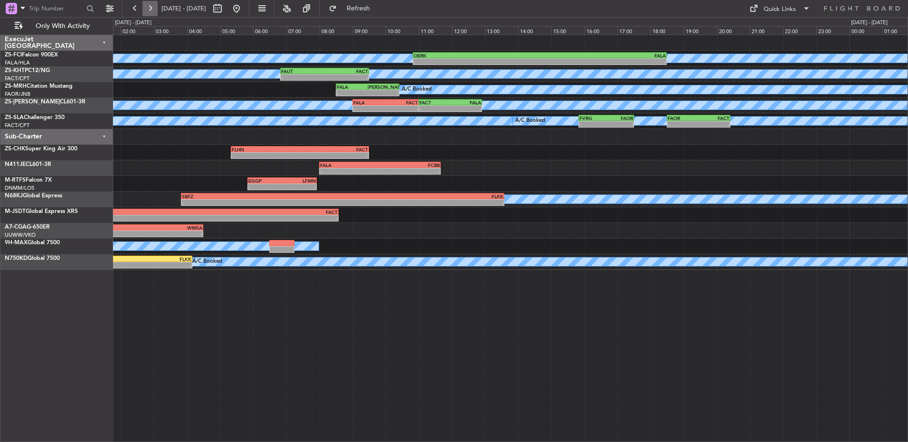
click at [149, 9] on button at bounding box center [149, 8] width 15 height 15
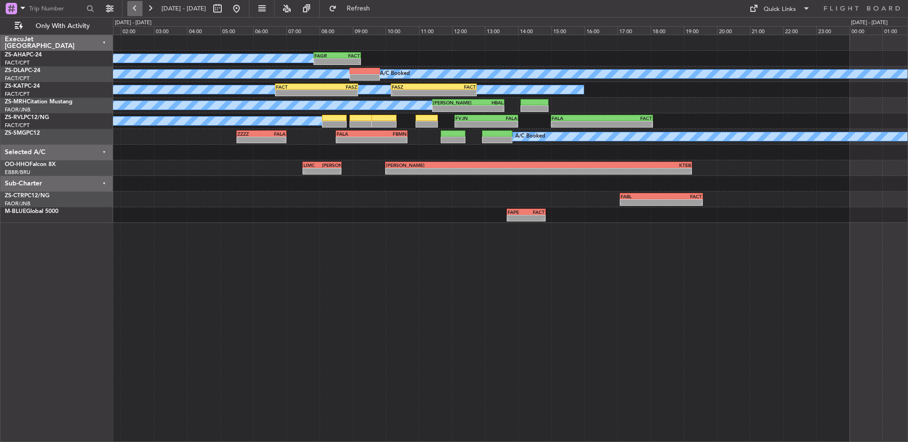
click at [132, 8] on button at bounding box center [134, 8] width 15 height 15
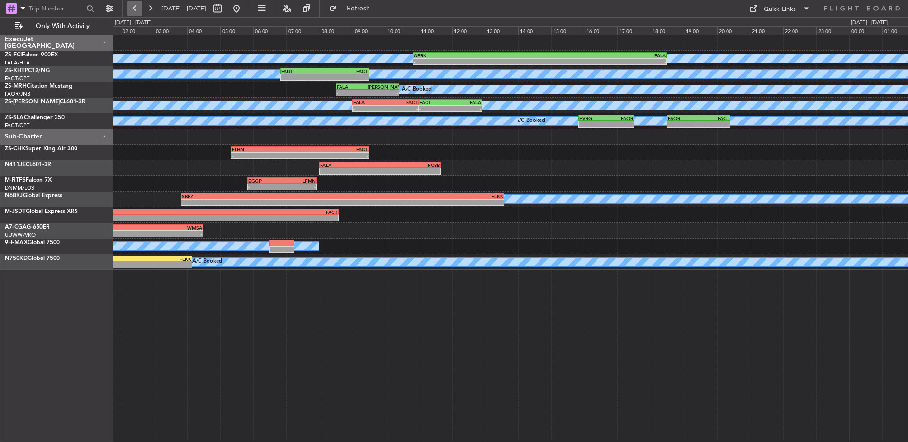
click at [134, 8] on button at bounding box center [134, 8] width 15 height 15
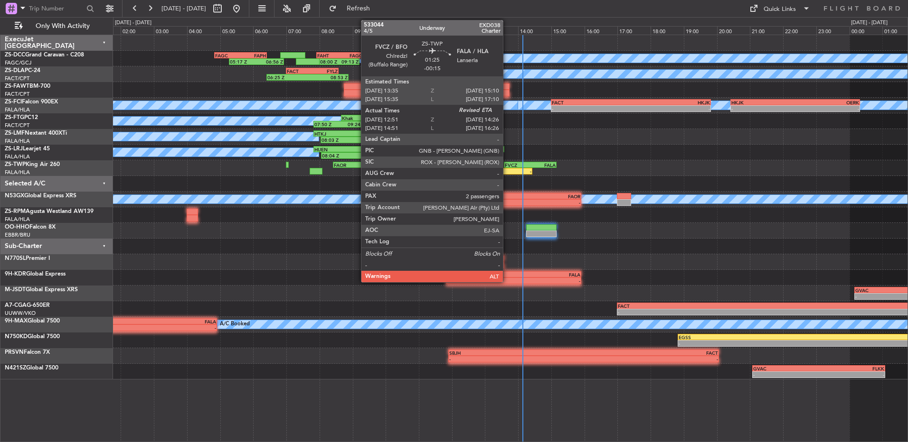
click at [507, 168] on div "12:51 Z -" at bounding box center [505, 171] width 53 height 7
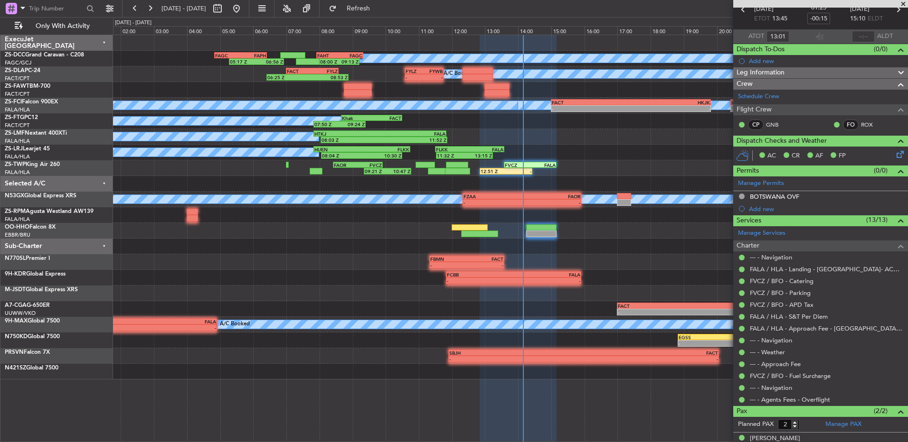
scroll to position [34, 0]
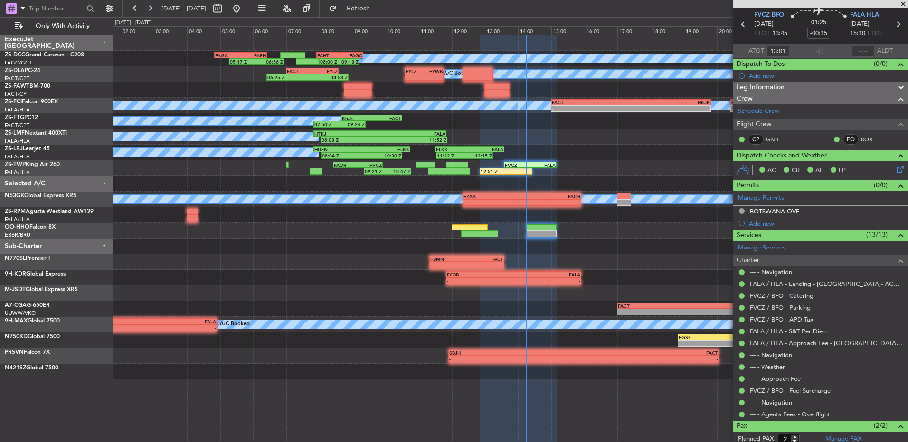
click at [901, 0] on span at bounding box center [902, 4] width 9 height 9
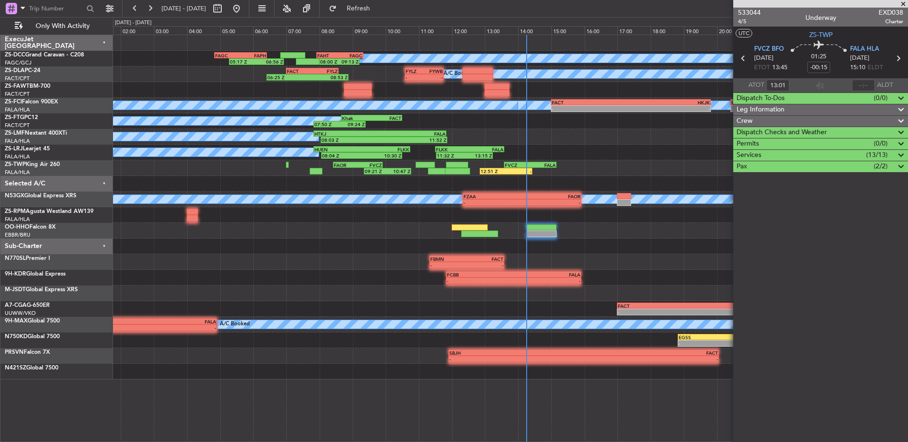
scroll to position [0, 0]
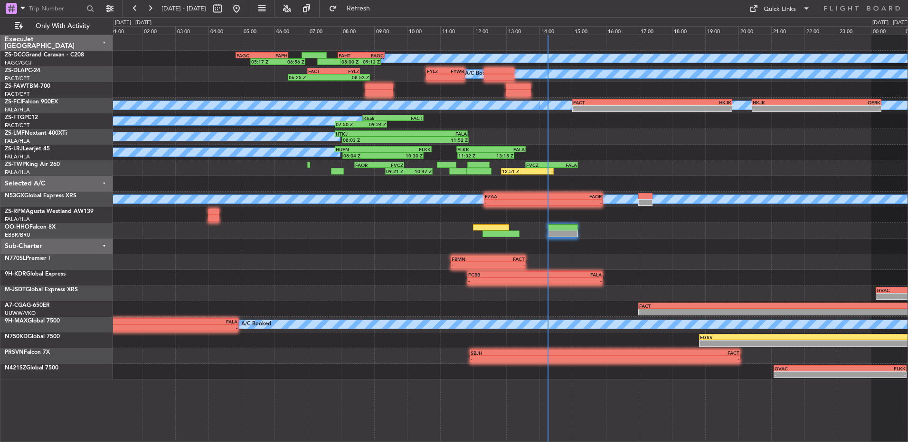
click at [607, 45] on div at bounding box center [510, 43] width 794 height 16
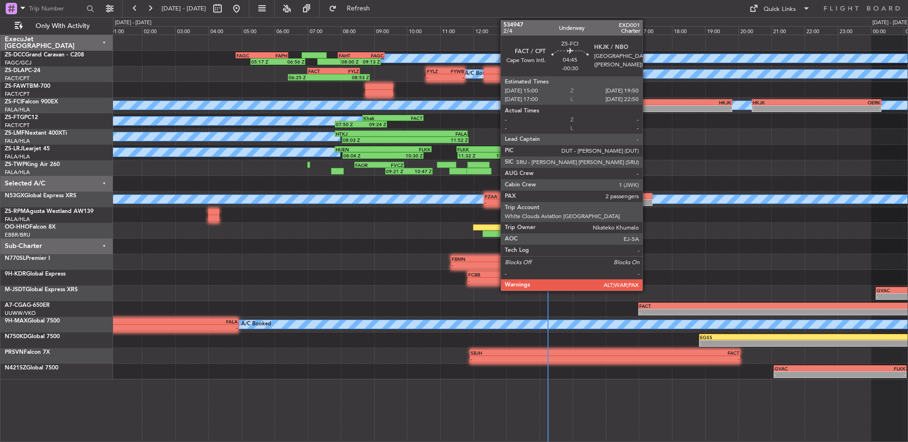
click at [647, 111] on div "-" at bounding box center [612, 109] width 79 height 6
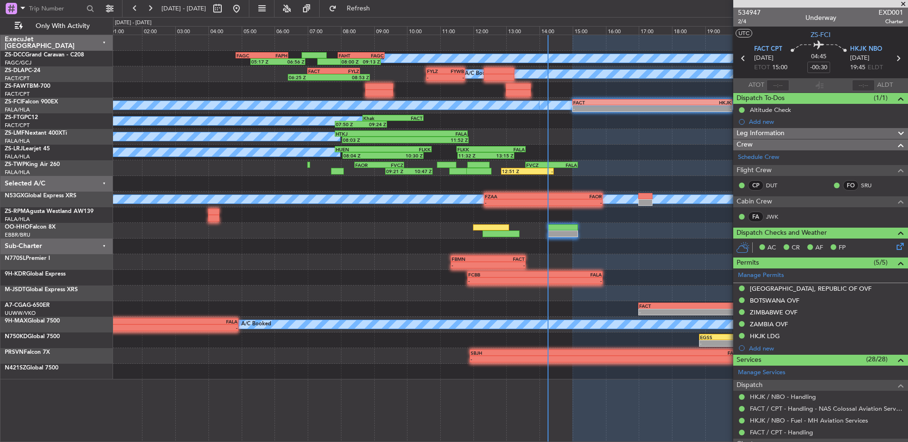
click at [902, 3] on span at bounding box center [902, 4] width 9 height 9
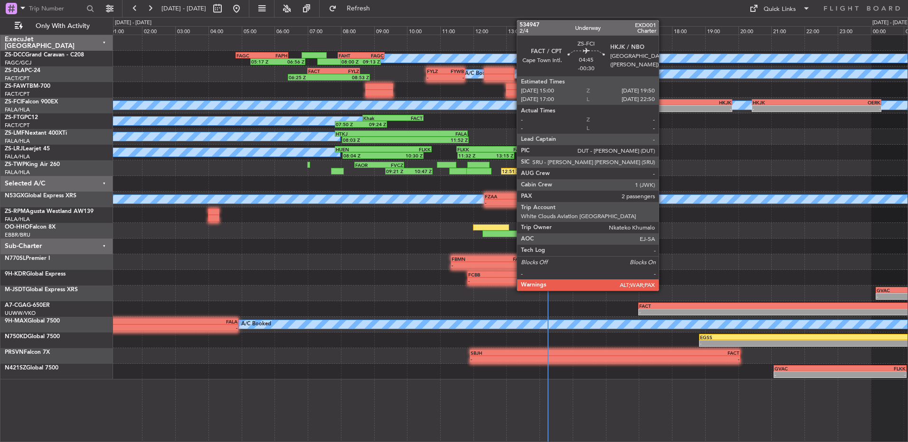
click at [663, 109] on div "-" at bounding box center [691, 109] width 79 height 6
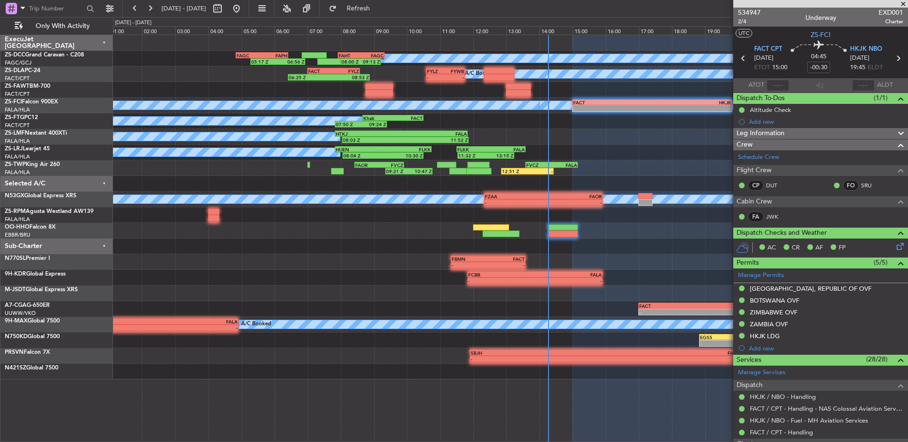
click at [901, 5] on span at bounding box center [902, 4] width 9 height 9
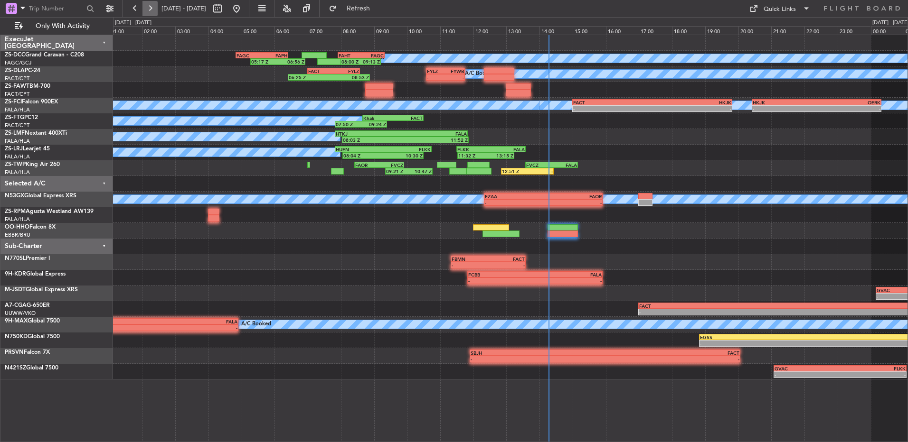
click at [154, 8] on button at bounding box center [149, 8] width 15 height 15
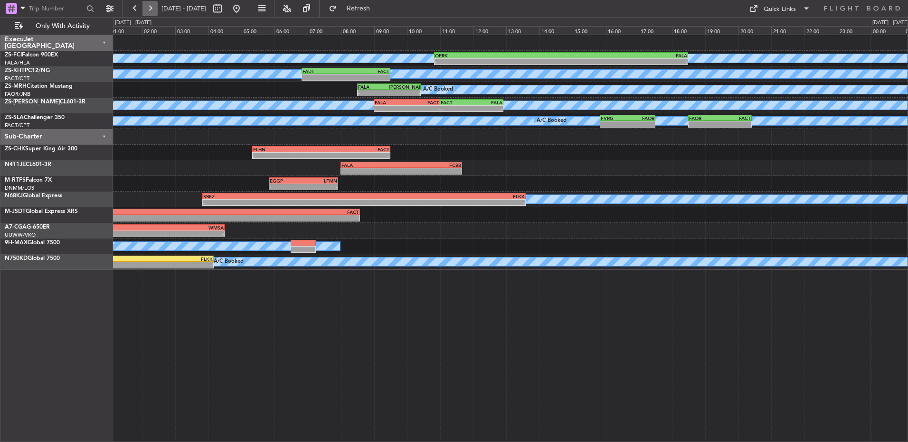
click at [148, 7] on button at bounding box center [149, 8] width 15 height 15
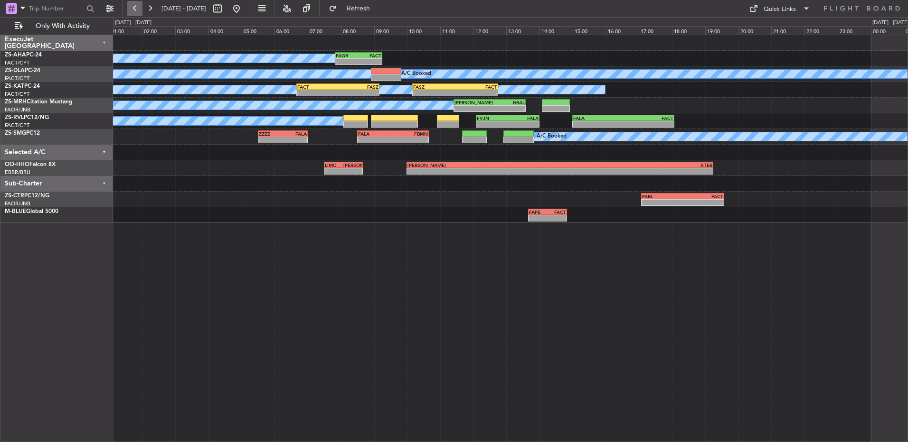
click at [136, 5] on button at bounding box center [134, 8] width 15 height 15
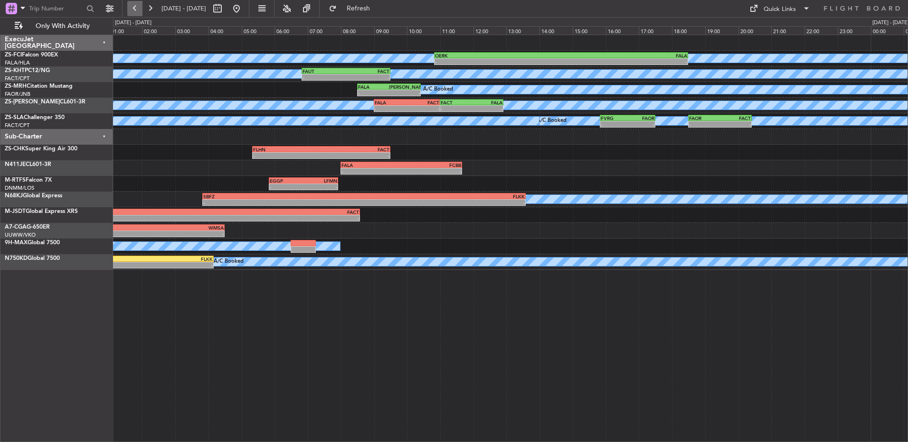
click at [134, 5] on button at bounding box center [134, 8] width 15 height 15
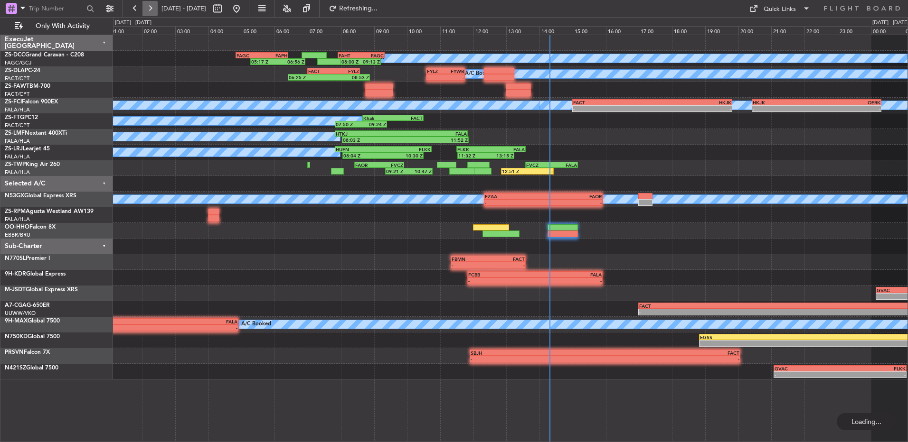
click at [147, 6] on button at bounding box center [149, 8] width 15 height 15
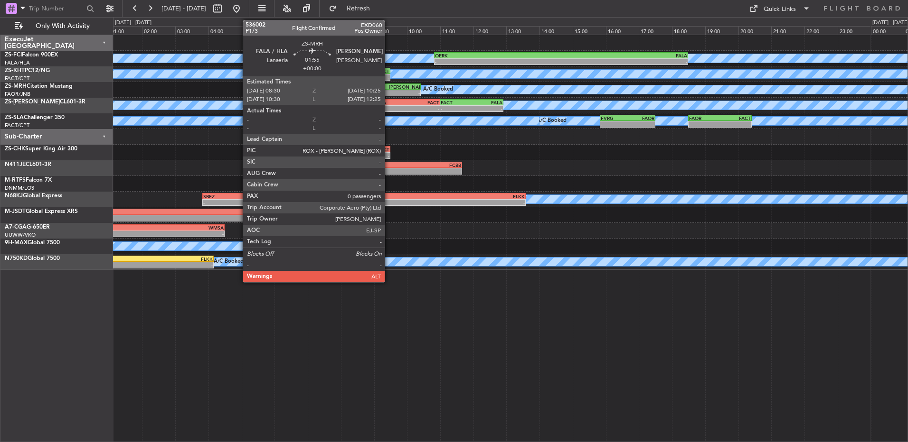
click at [389, 92] on div "-" at bounding box center [404, 93] width 31 height 6
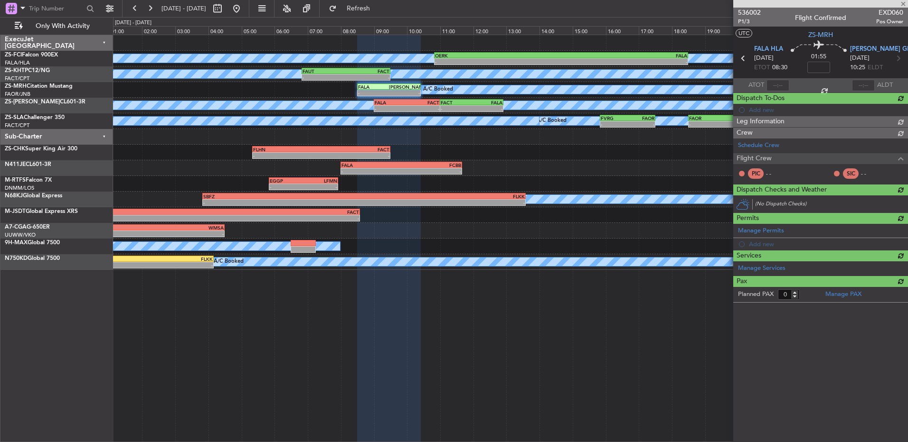
click at [752, 16] on span "536002" at bounding box center [749, 13] width 23 height 10
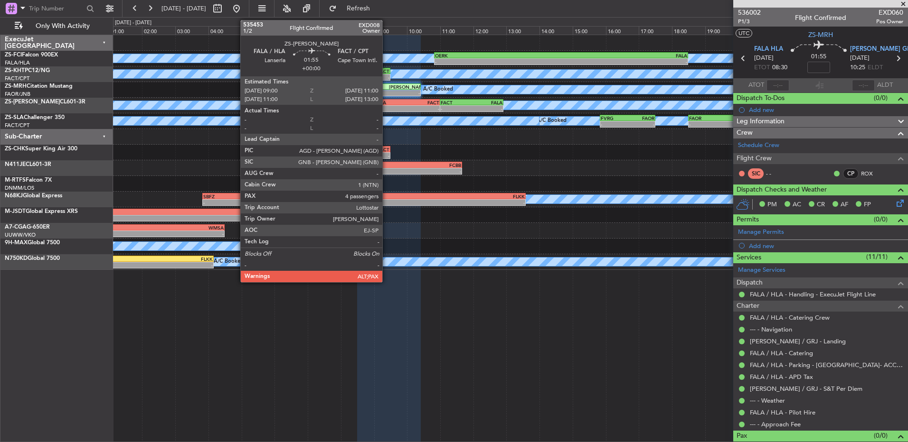
click at [386, 105] on div "- -" at bounding box center [407, 108] width 66 height 7
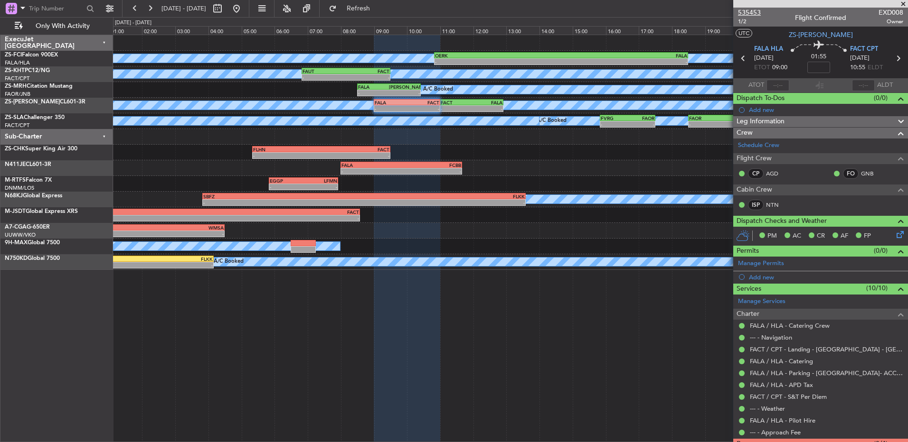
click at [754, 8] on span "535453" at bounding box center [749, 13] width 23 height 10
click at [150, 7] on button at bounding box center [149, 8] width 15 height 15
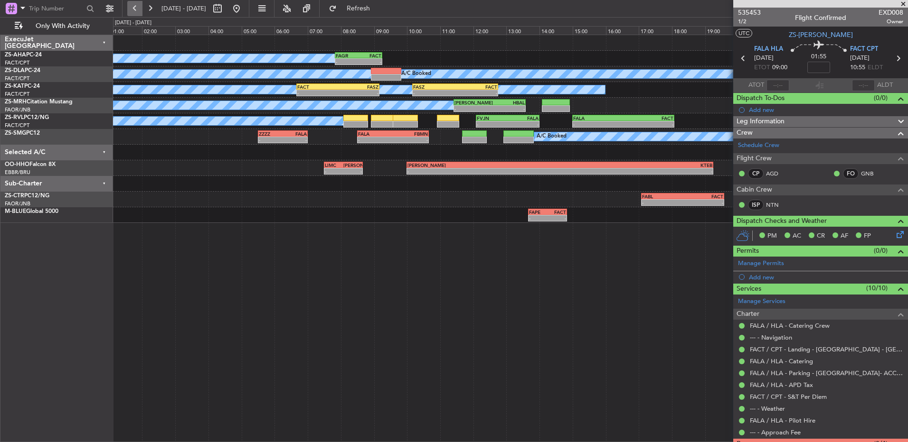
click at [134, 8] on button at bounding box center [134, 8] width 15 height 15
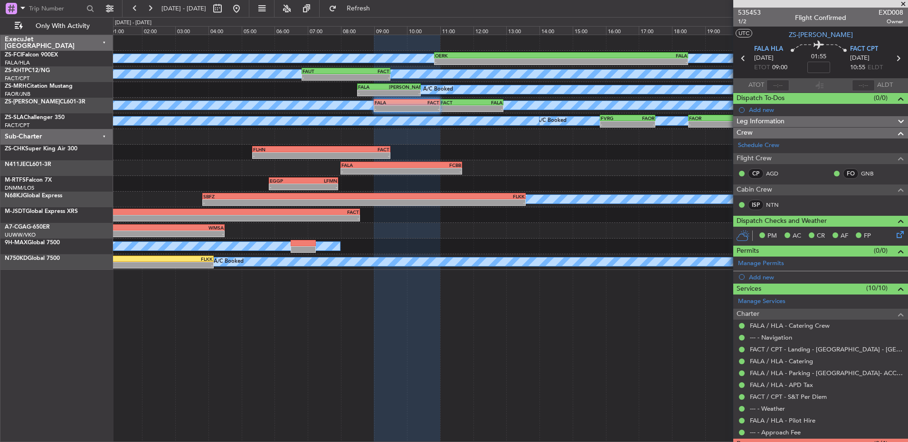
click at [380, 82] on div "A/C Unavailable FAUT 06:50 Z FACT 09:30 Z - - A/C Booked" at bounding box center [510, 74] width 794 height 16
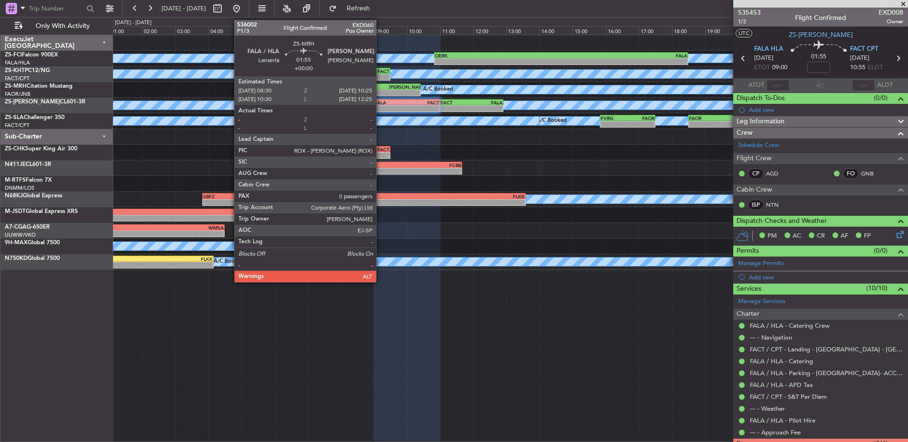
click at [380, 84] on div "FALA" at bounding box center [373, 87] width 31 height 6
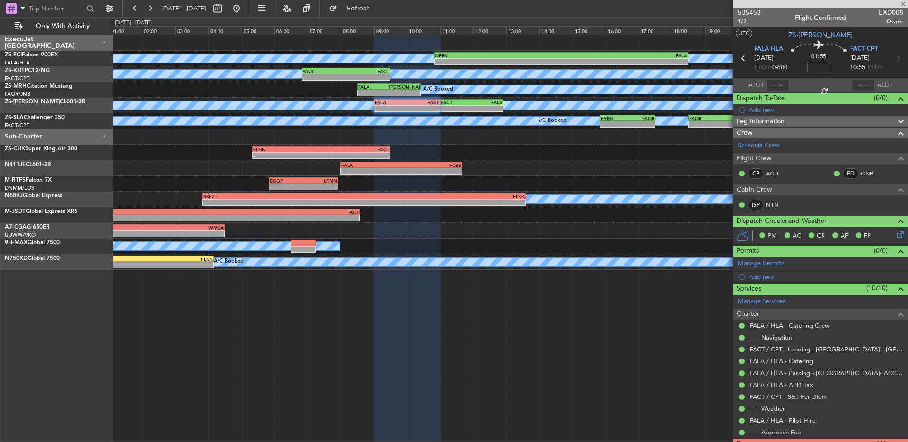
type input "0"
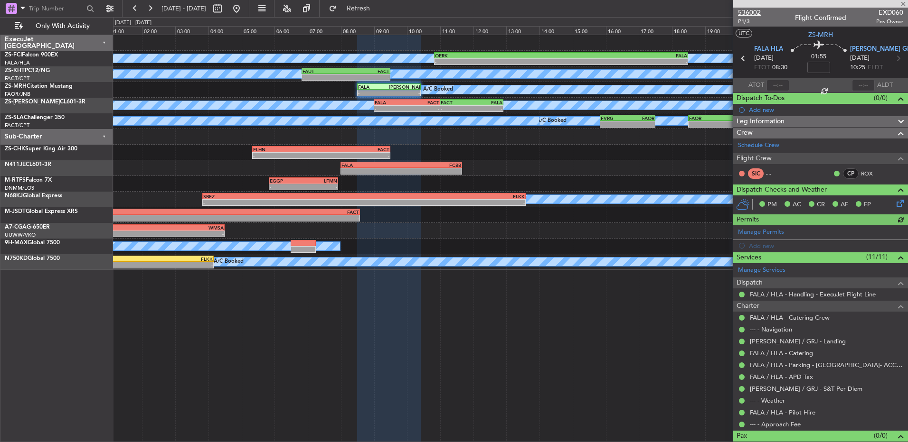
click at [745, 9] on span "536002" at bounding box center [749, 13] width 23 height 10
click at [151, 6] on button at bounding box center [149, 8] width 15 height 15
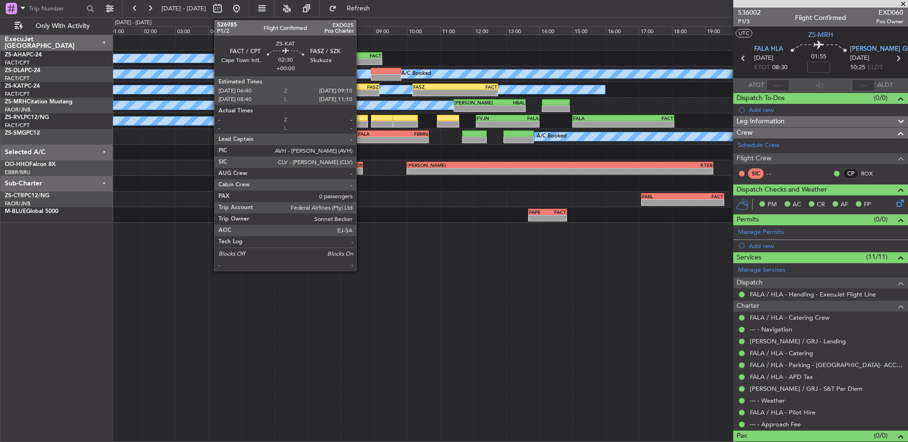
click at [360, 95] on div "-" at bounding box center [358, 93] width 40 height 6
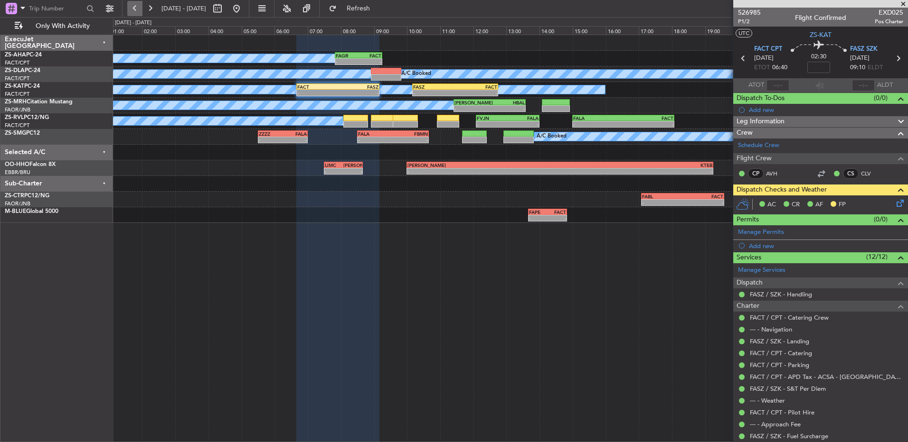
click at [135, 15] on button at bounding box center [134, 8] width 15 height 15
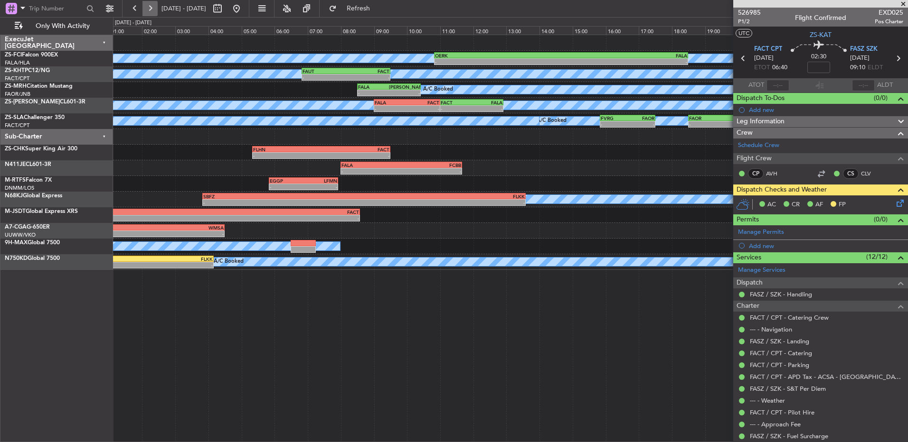
click at [150, 12] on button at bounding box center [149, 8] width 15 height 15
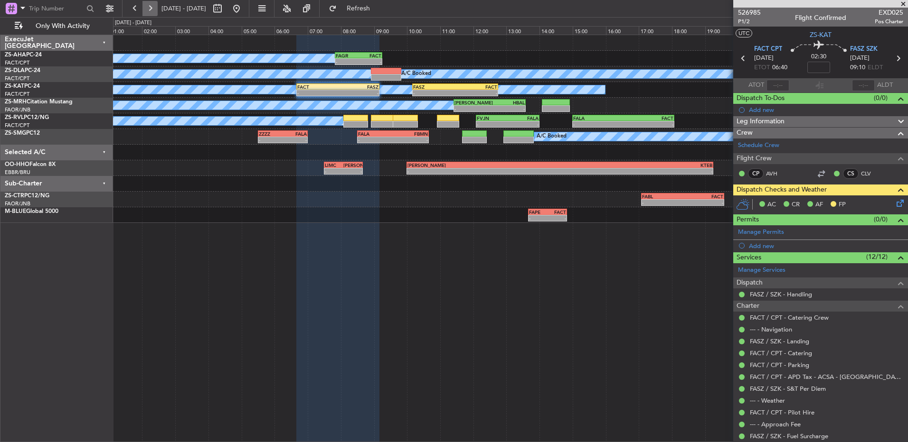
click at [148, 6] on button at bounding box center [149, 8] width 15 height 15
